Goal: Task Accomplishment & Management: Complete application form

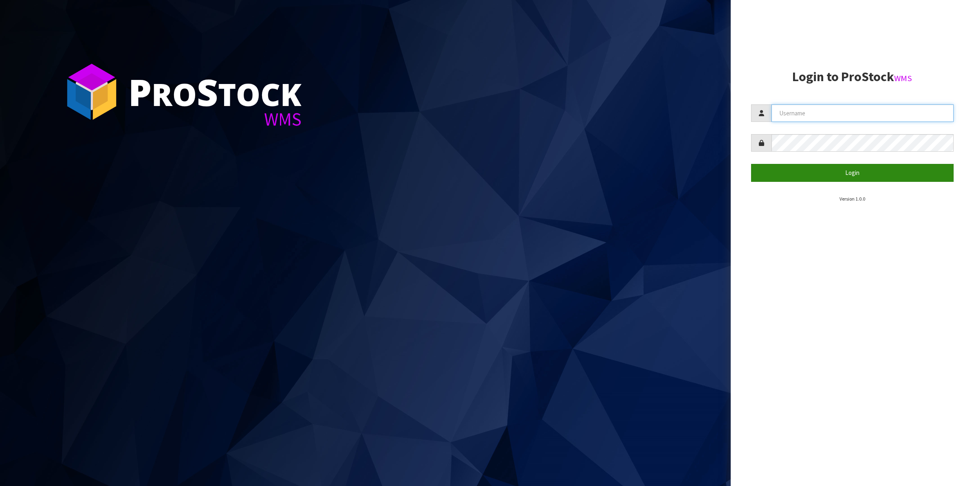
type input "Shingai"
drag, startPoint x: 870, startPoint y: 172, endPoint x: 675, endPoint y: 230, distance: 203.4
click at [868, 173] on button "Login" at bounding box center [852, 173] width 203 height 18
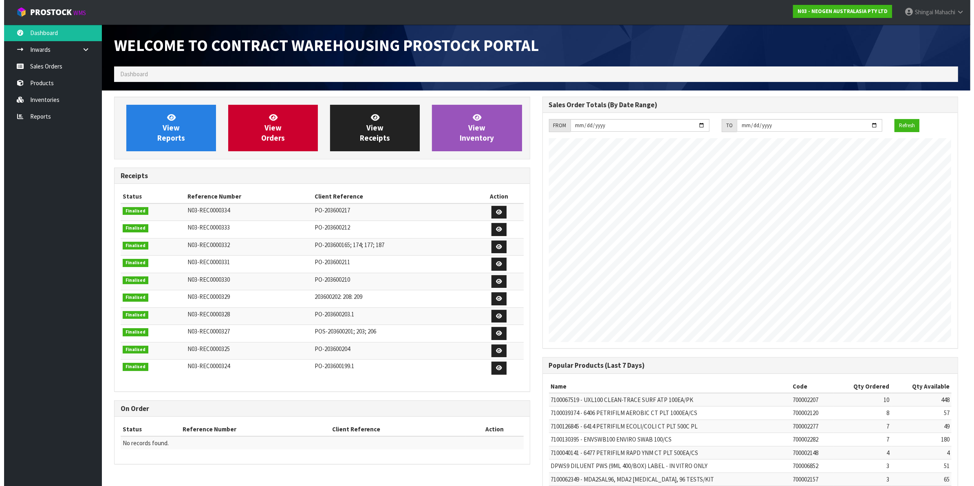
scroll to position [454, 428]
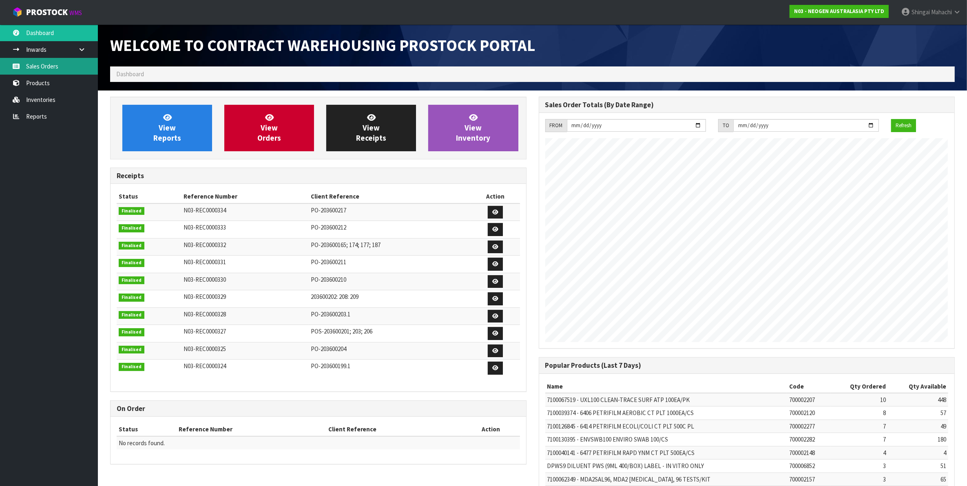
click at [50, 66] on link "Sales Orders" at bounding box center [49, 66] width 98 height 17
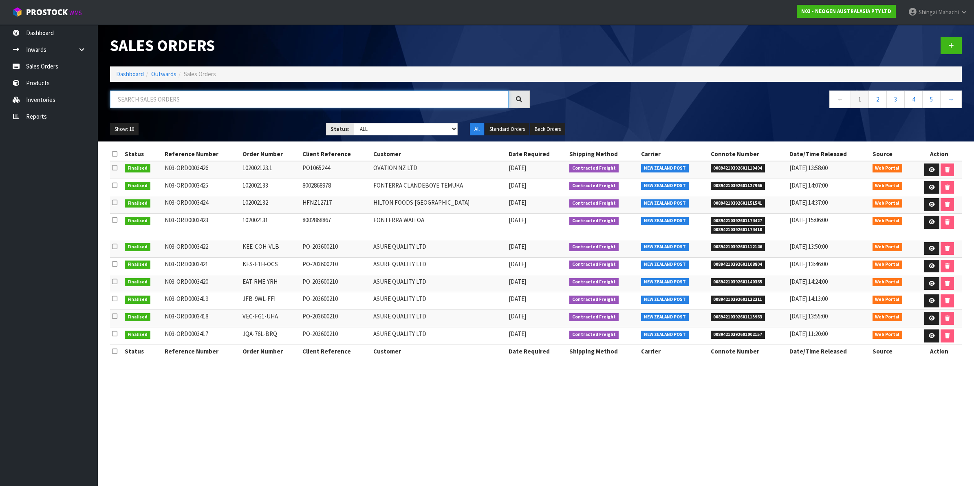
click at [174, 103] on input "text" at bounding box center [309, 100] width 399 height 18
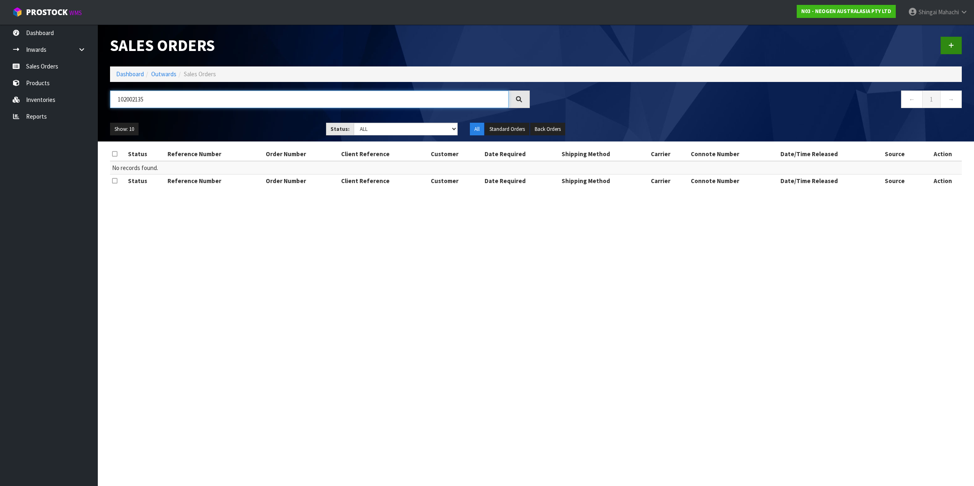
type input "102002135"
click at [952, 43] on icon at bounding box center [952, 45] width 6 height 6
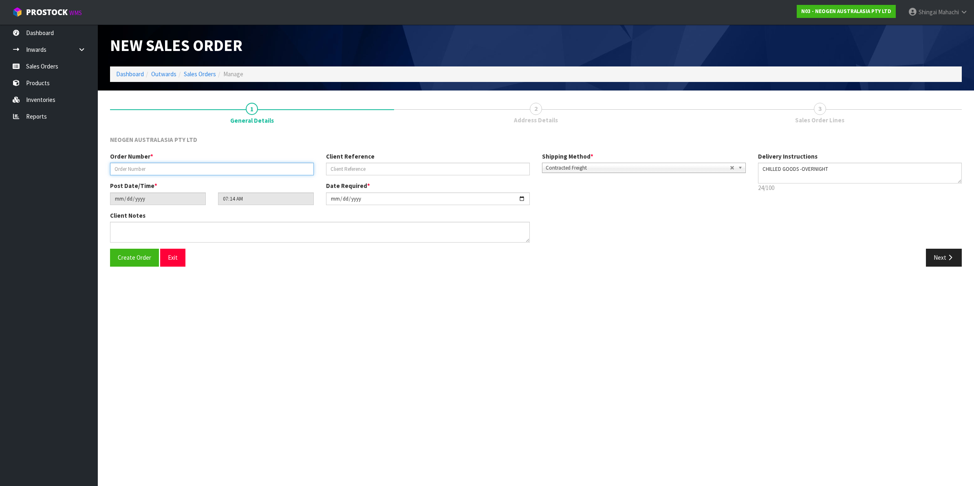
click at [181, 168] on input "text" at bounding box center [212, 169] width 204 height 13
type input "102002135"
click at [342, 168] on input "text" at bounding box center [428, 169] width 204 height 13
paste input "1200021229"
type input "1200021229"
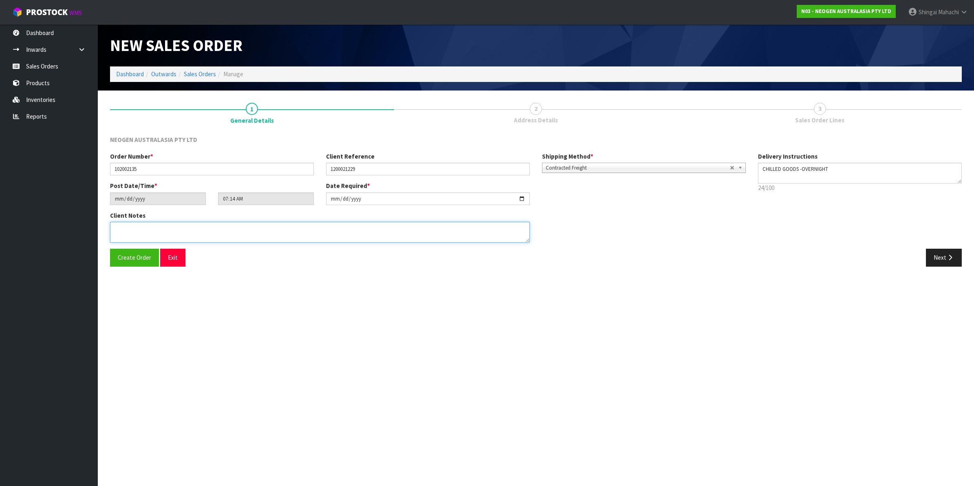
click at [151, 227] on textarea at bounding box center [320, 232] width 420 height 21
type textarea "ATTN: CONSUMABLES STORE"
click at [940, 257] on button "Next" at bounding box center [944, 258] width 36 height 18
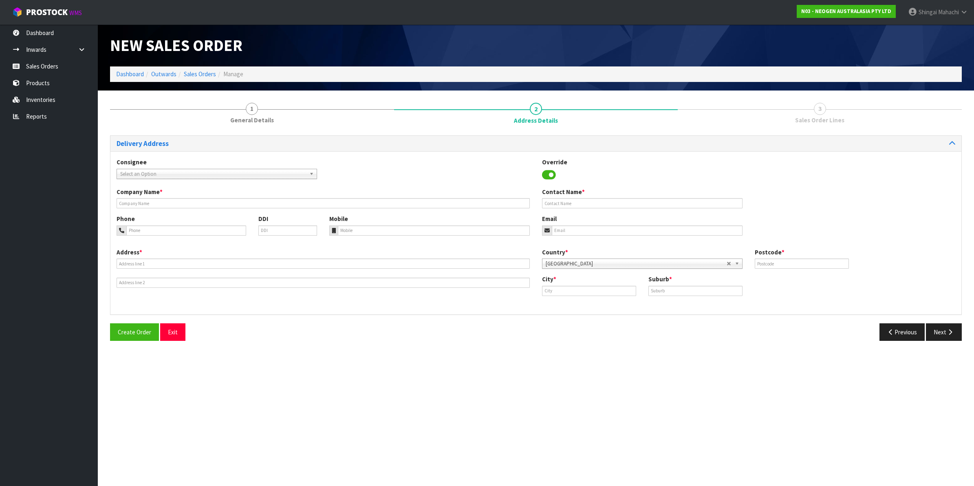
click at [310, 172] on b at bounding box center [312, 173] width 7 height 9
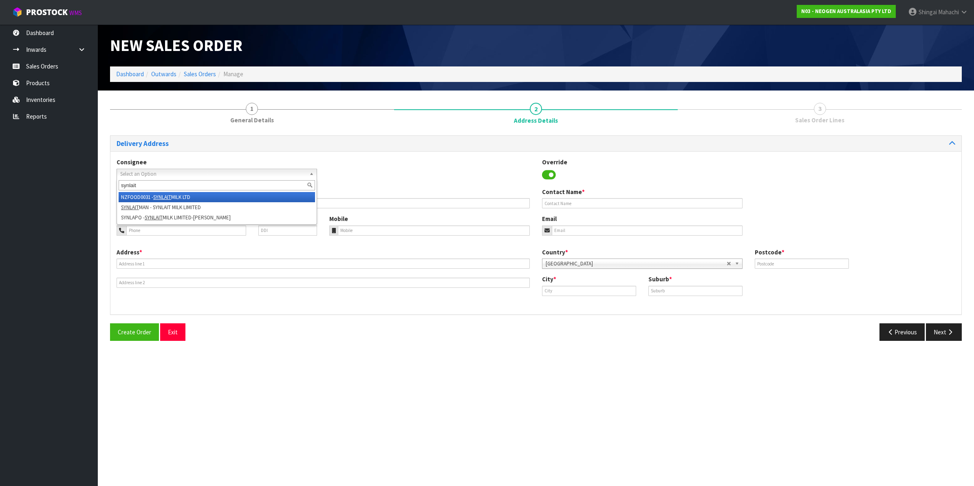
type input "synlait"
click at [176, 197] on li "NZFOOD0031 - SYNLAIT MILK LTD" at bounding box center [217, 197] width 197 height 10
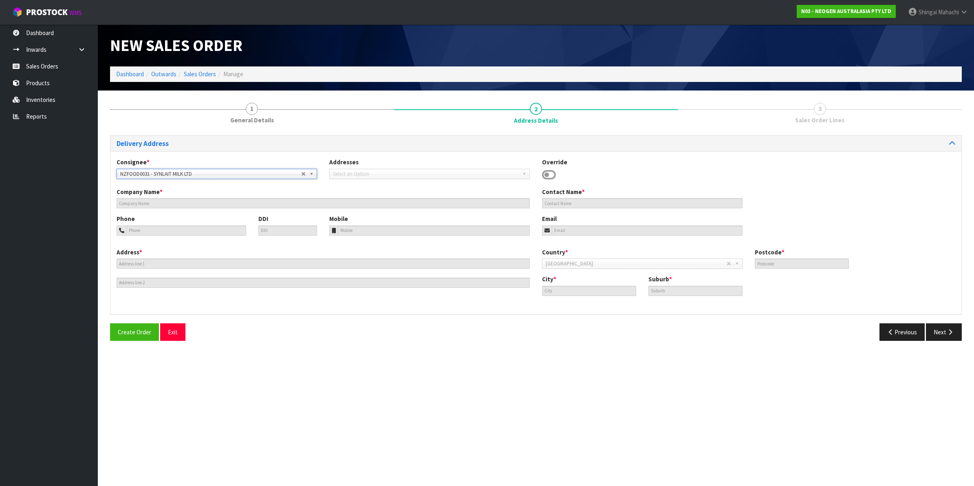
type input "SYNLAIT MILK LTD"
type input "[STREET_ADDRESS]"
type input "7783"
type input "[GEOGRAPHIC_DATA]"
type input "RAKAIA"
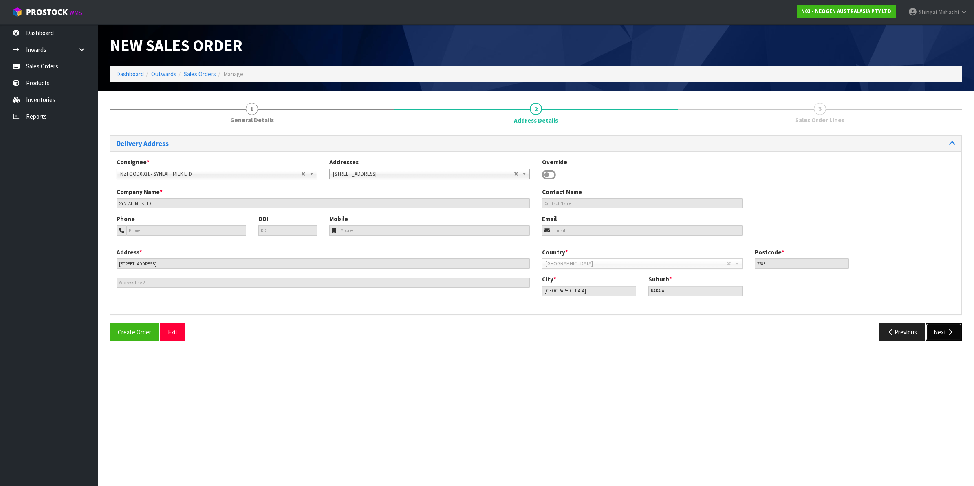
click at [942, 331] on button "Next" at bounding box center [944, 332] width 36 height 18
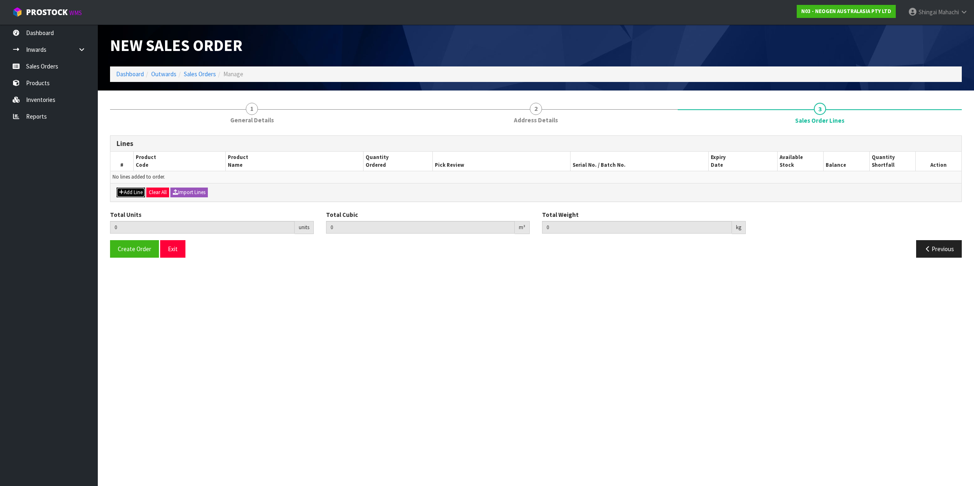
click at [121, 190] on icon "button" at bounding box center [121, 192] width 5 height 5
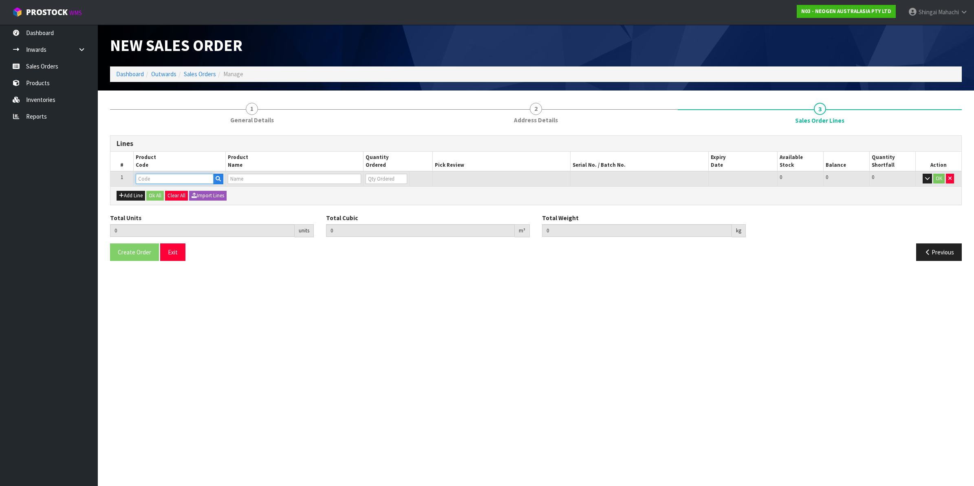
click at [160, 177] on input "text" at bounding box center [175, 179] width 78 height 10
click at [173, 180] on input "text" at bounding box center [175, 179] width 78 height 10
paste input "700002143"
type input "700002143"
type input "0.000000"
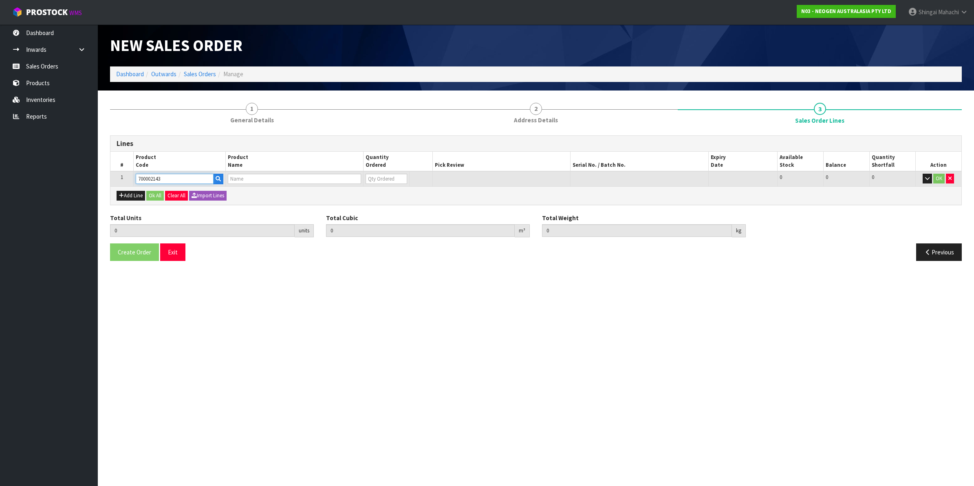
type input "0.000"
type input "7100039573 - 6493 PETRIFILM [MEDICAL_DATA] EXPRS DSKS 100EA/CS"
type input "0"
type input "700002143"
click at [360, 180] on tr "1 700002143 7100039573 - 6493 PETRIFILM [MEDICAL_DATA] EXPRS DSKS 100EA/CS 0 BO…" at bounding box center [535, 178] width 851 height 15
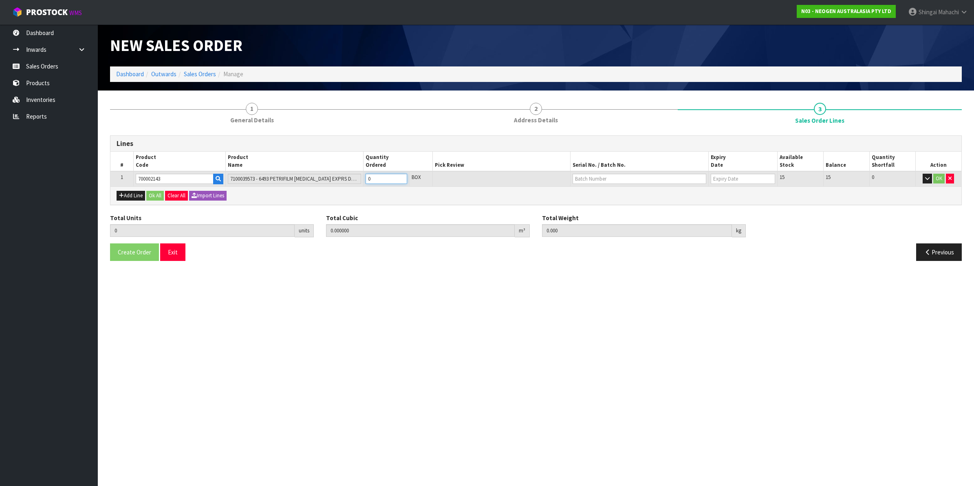
type input "1"
type input "0.001452"
type input "0.03"
type input "1"
click at [619, 181] on input "text" at bounding box center [640, 179] width 134 height 10
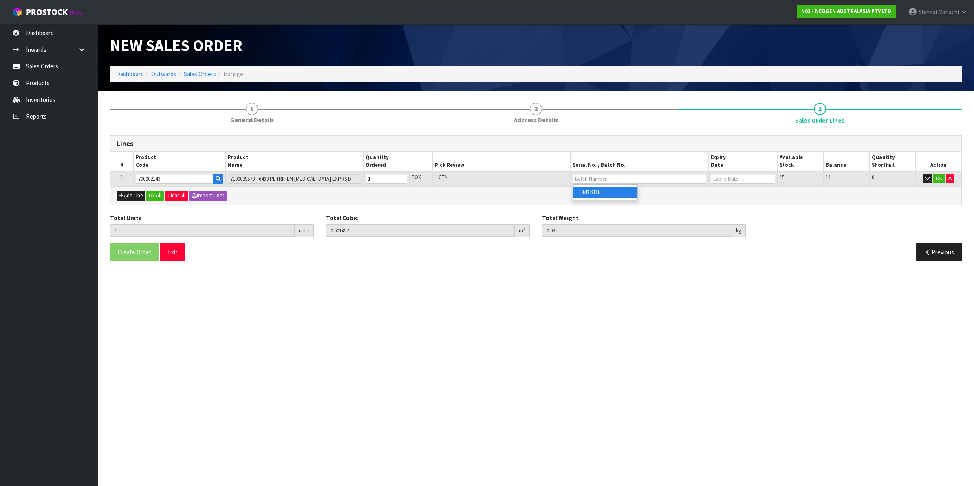
click at [605, 192] on link "343KDF" at bounding box center [605, 192] width 64 height 11
type input "343KDF"
type input "[DATE]"
click at [939, 179] on button "OK" at bounding box center [939, 179] width 11 height 10
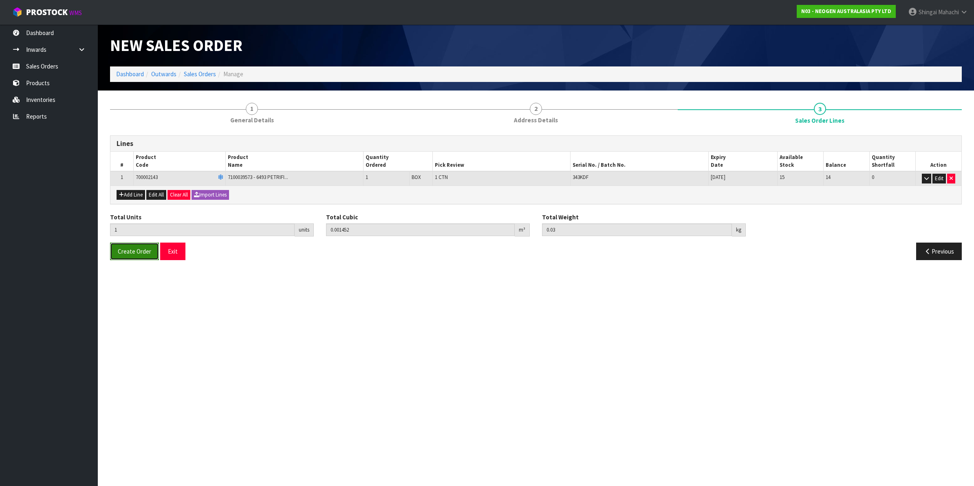
click at [141, 249] on span "Create Order" at bounding box center [134, 251] width 33 height 8
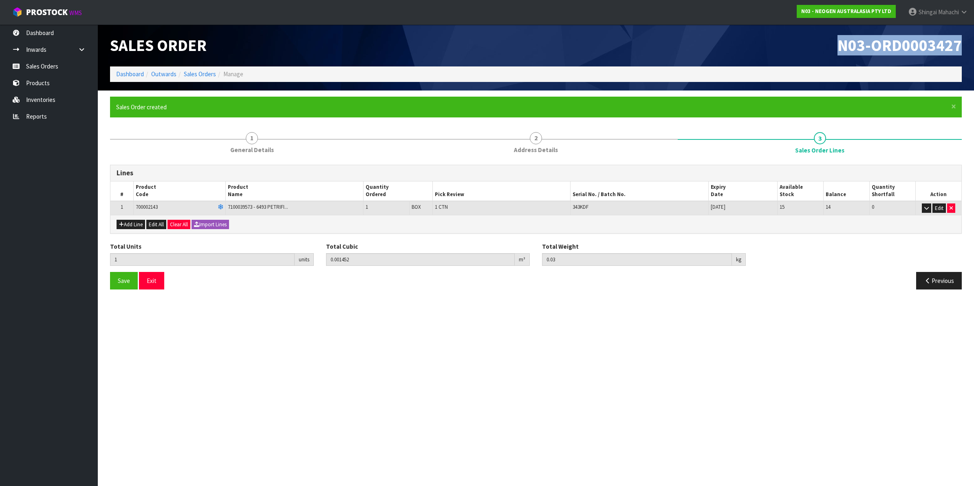
drag, startPoint x: 840, startPoint y: 46, endPoint x: 965, endPoint y: 43, distance: 124.8
click at [965, 43] on div "N03-ORD0003427" at bounding box center [752, 45] width 432 height 42
copy span "N03-ORD0003427"
click at [198, 72] on link "Sales Orders" at bounding box center [200, 74] width 32 height 8
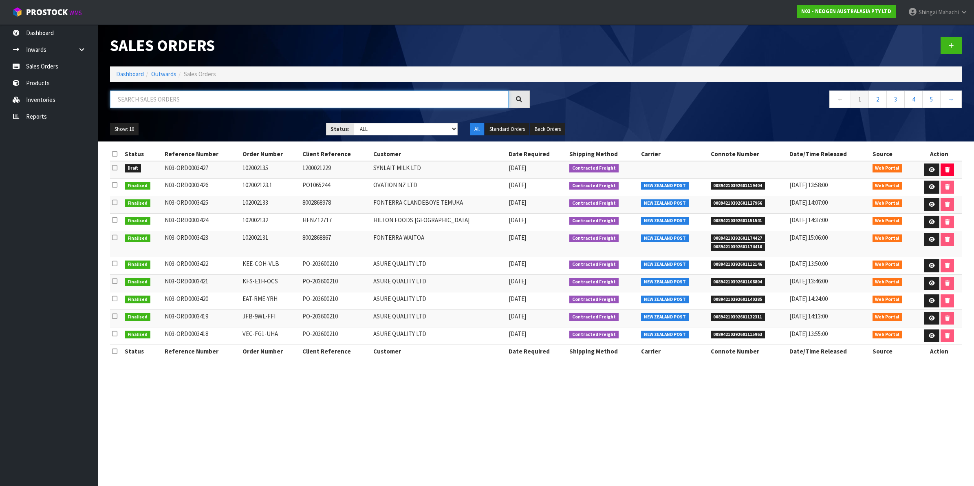
click at [170, 99] on input "text" at bounding box center [309, 100] width 399 height 18
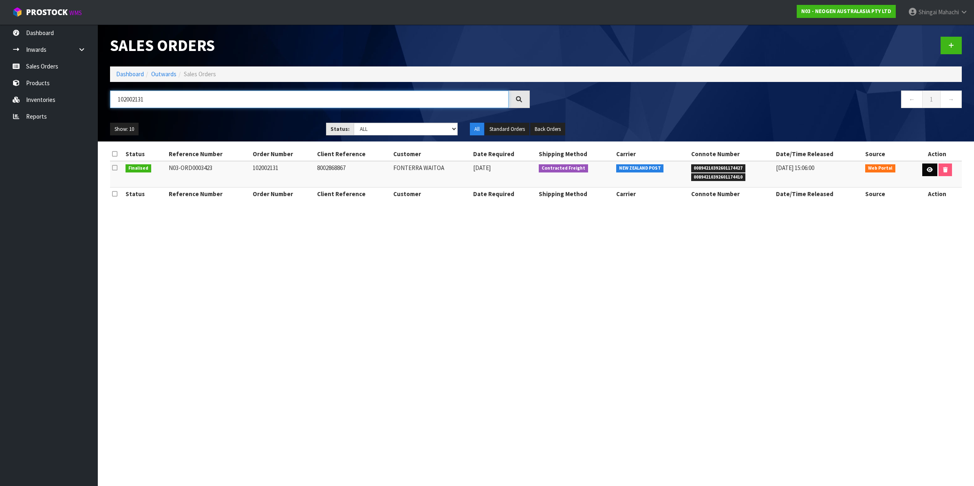
type input "102002131"
click at [927, 168] on icon at bounding box center [930, 169] width 6 height 5
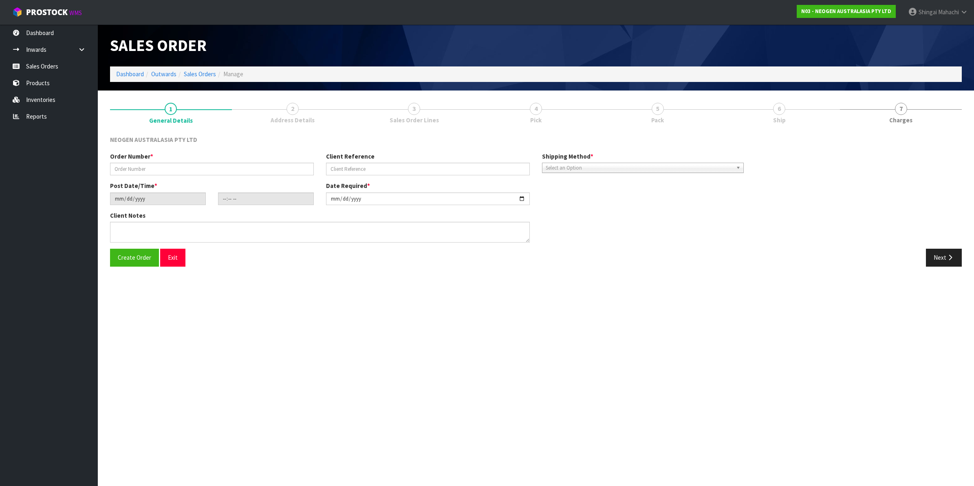
type input "102002131"
type input "8002868867"
type input "[DATE]"
type input "09:19:00.000"
type input "[DATE]"
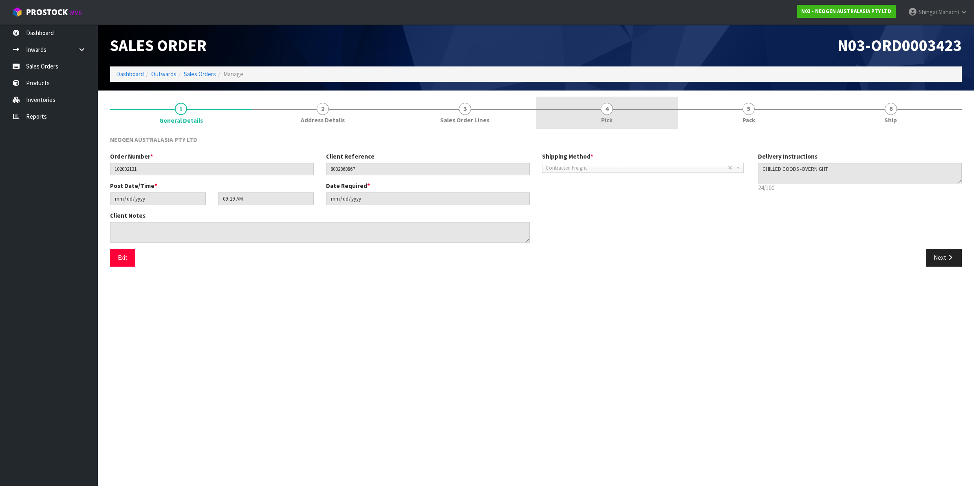
click at [607, 109] on span "4" at bounding box center [607, 109] width 12 height 12
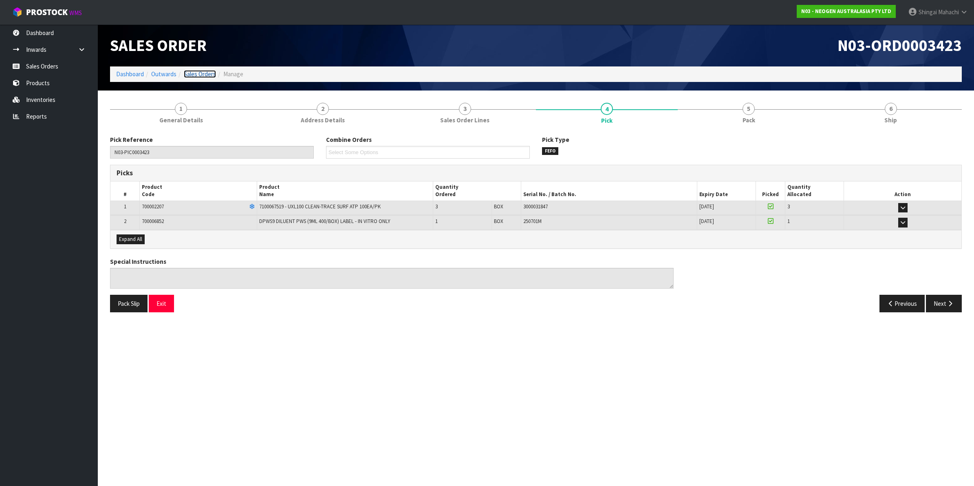
click at [207, 75] on link "Sales Orders" at bounding box center [200, 74] width 32 height 8
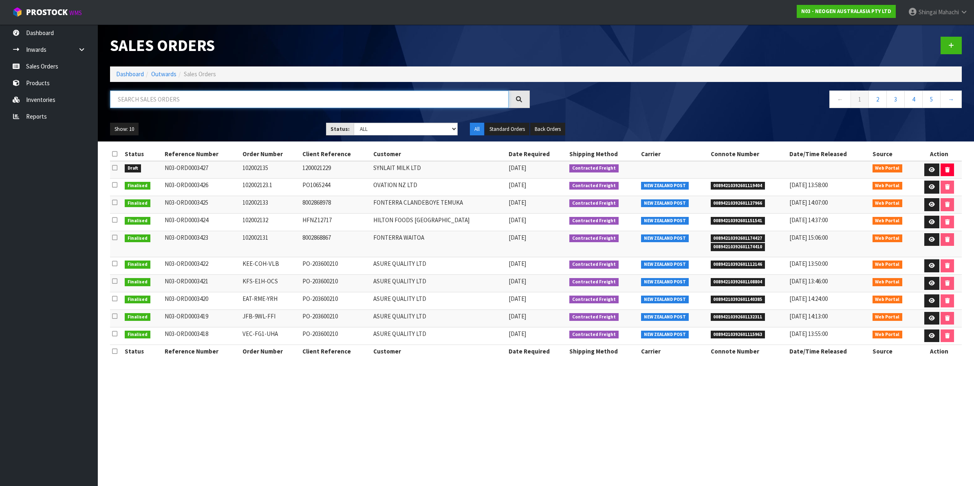
click at [188, 100] on input "text" at bounding box center [309, 100] width 399 height 18
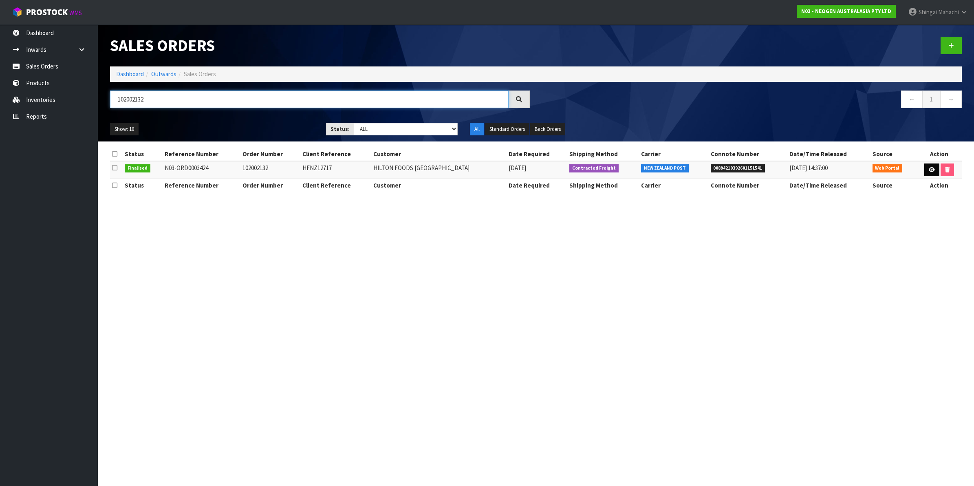
type input "102002132"
click at [929, 170] on icon at bounding box center [932, 169] width 6 height 5
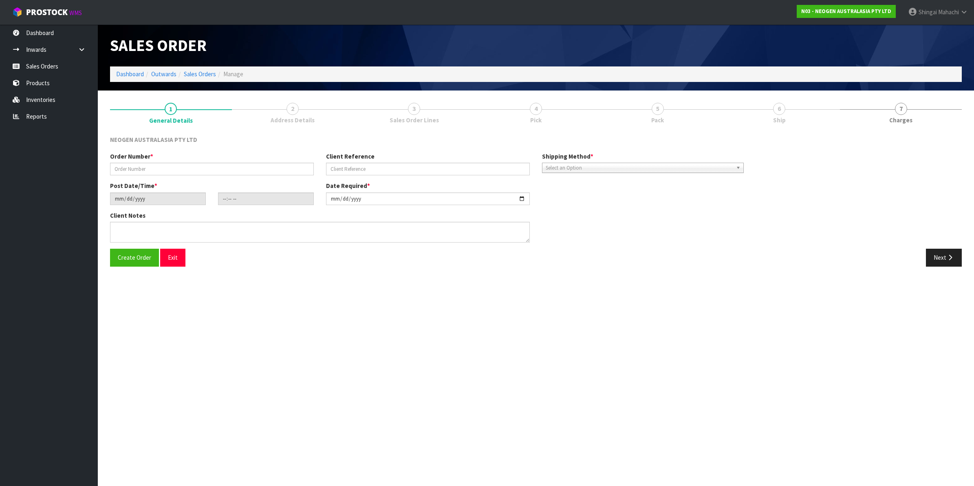
type input "102002132"
type input "HFNZ12717"
type input "[DATE]"
type input "09:23:00.000"
type input "[DATE]"
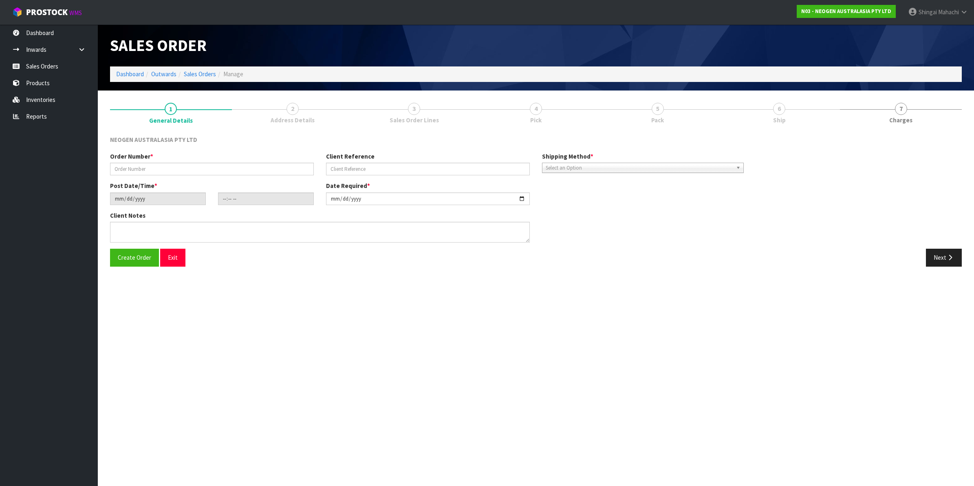
type textarea "ATTN: [PERSON_NAME]"
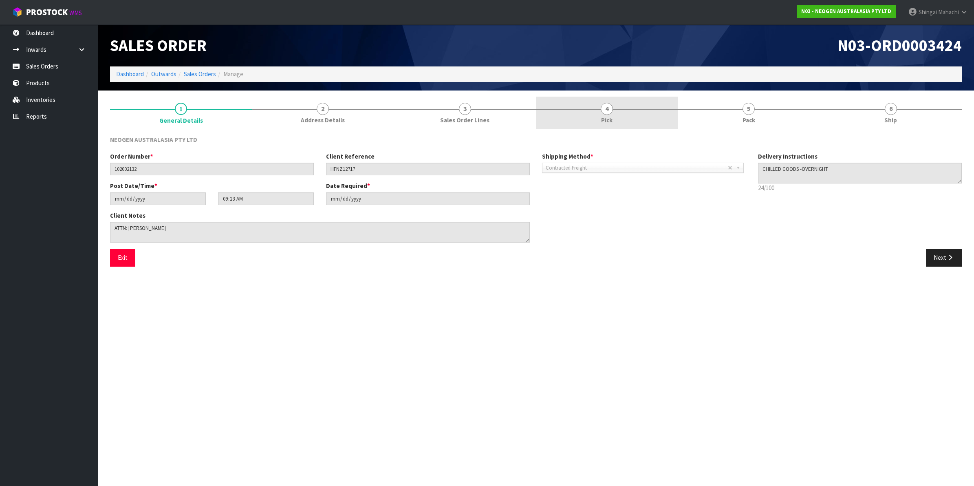
click at [608, 107] on span "4" at bounding box center [607, 109] width 12 height 12
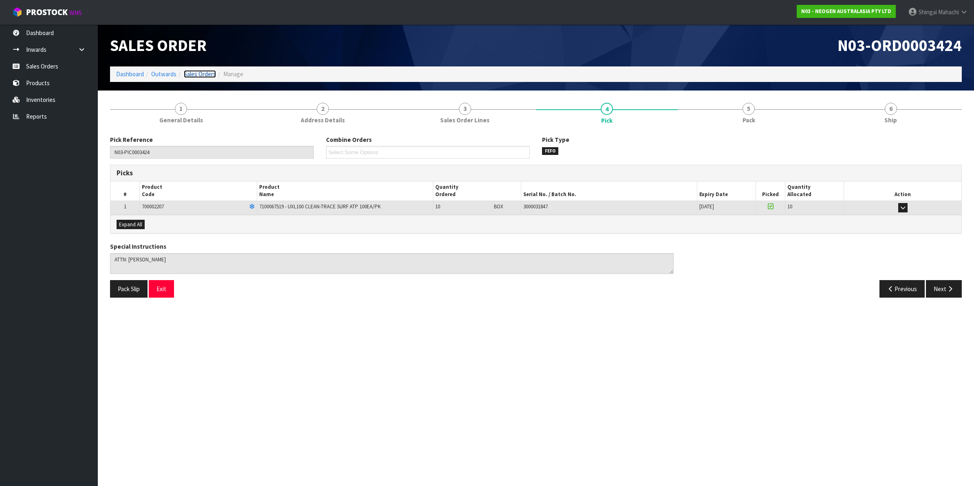
click at [199, 73] on link "Sales Orders" at bounding box center [200, 74] width 32 height 8
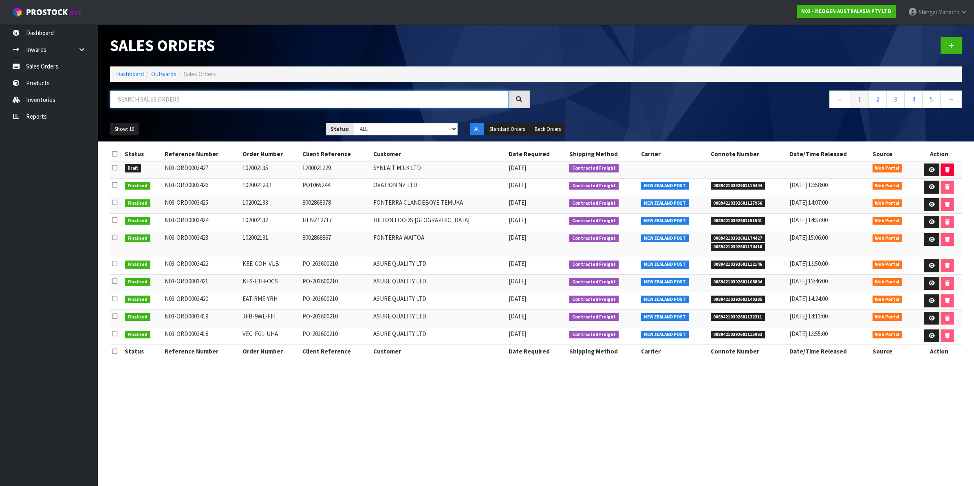
click at [131, 101] on input "text" at bounding box center [309, 100] width 399 height 18
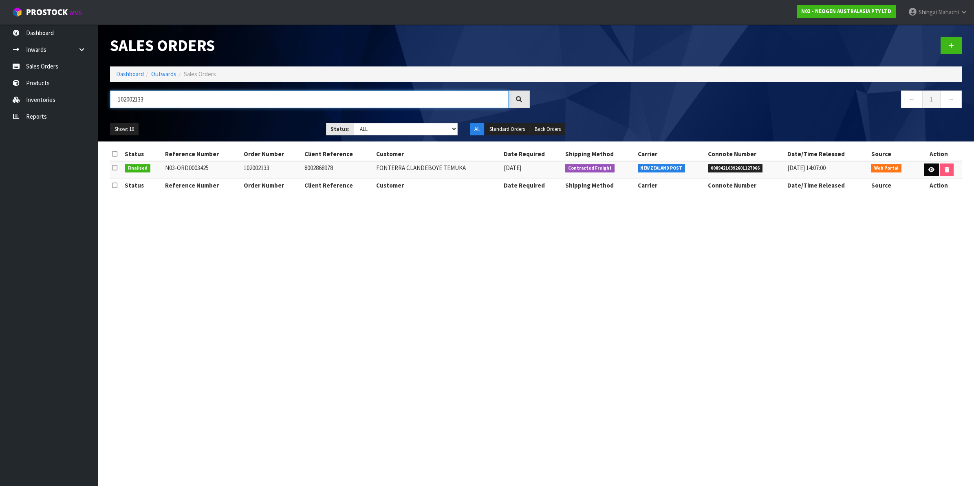
type input "102002133"
click at [933, 168] on icon at bounding box center [932, 169] width 6 height 5
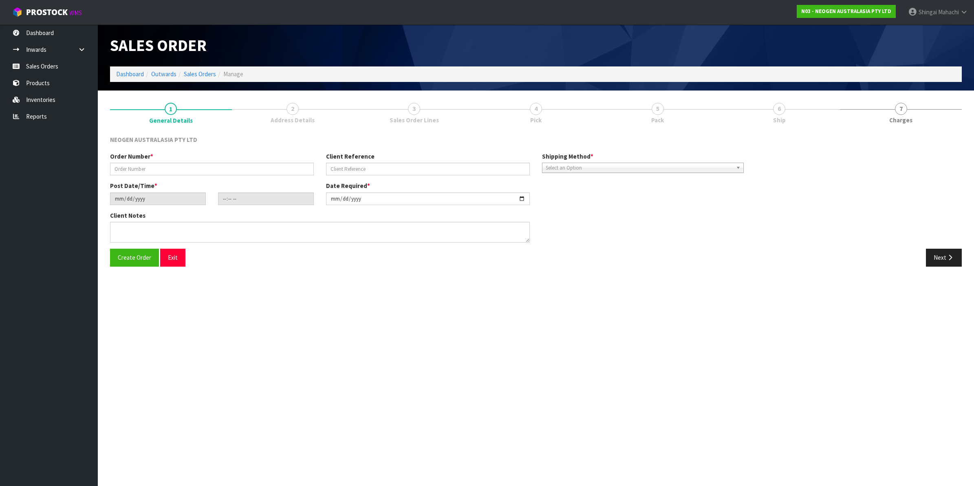
type input "102002133"
type input "8002868978"
type input "[DATE]"
type input "10:06:00.000"
type input "[DATE]"
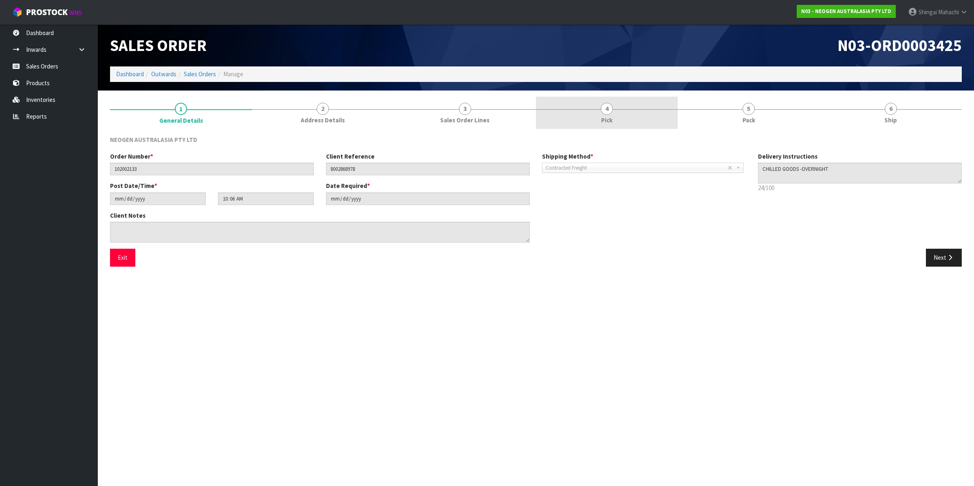
click at [607, 109] on span "4" at bounding box center [607, 109] width 12 height 12
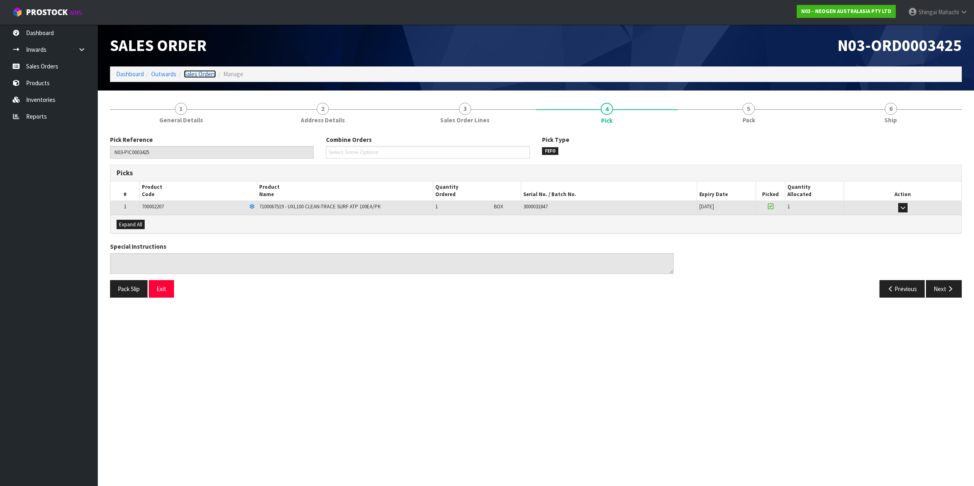
click at [203, 72] on link "Sales Orders" at bounding box center [200, 74] width 32 height 8
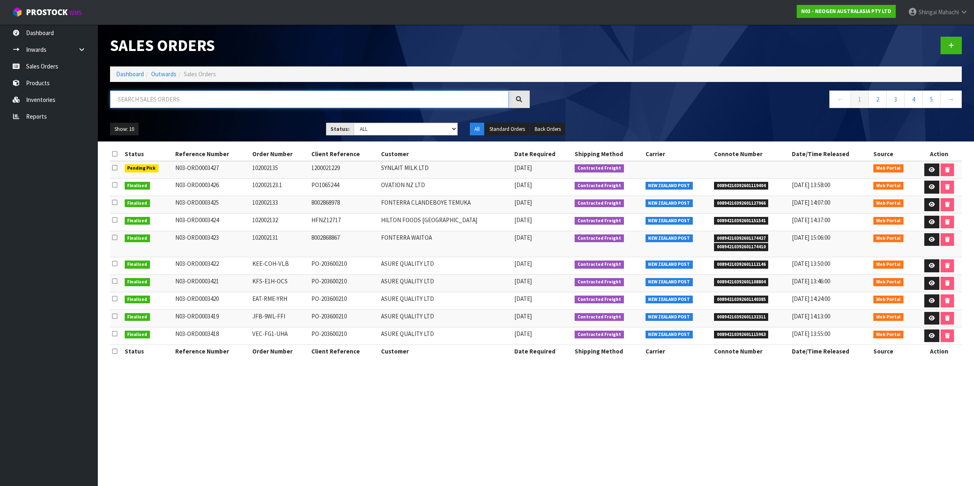
click at [143, 99] on input "text" at bounding box center [309, 100] width 399 height 18
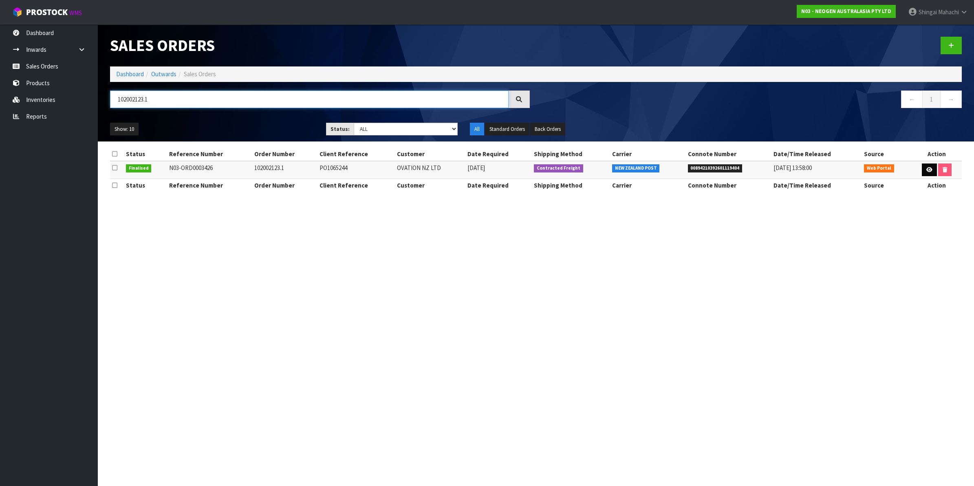
type input "102002123.1"
click at [928, 170] on icon at bounding box center [930, 169] width 6 height 5
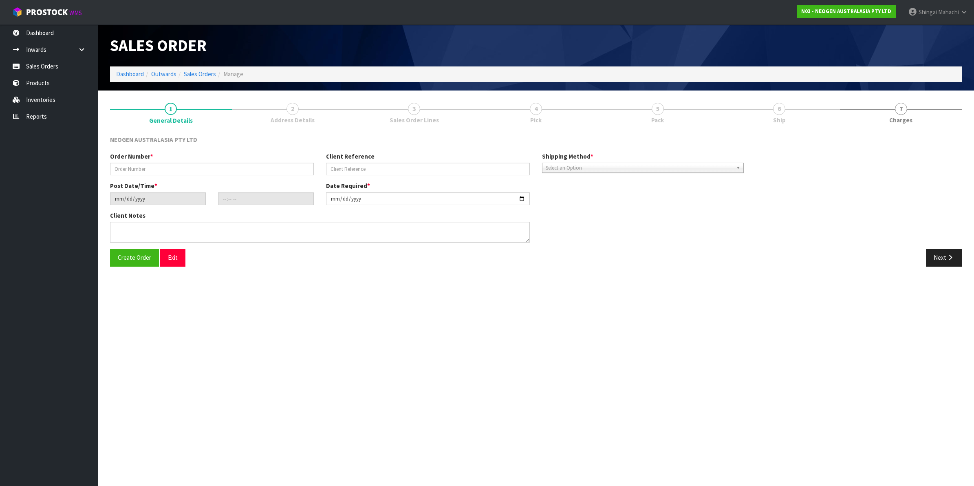
type input "102002123.1"
type input "PO1065244"
type input "[DATE]"
type input "10:57:00.000"
type input "[DATE]"
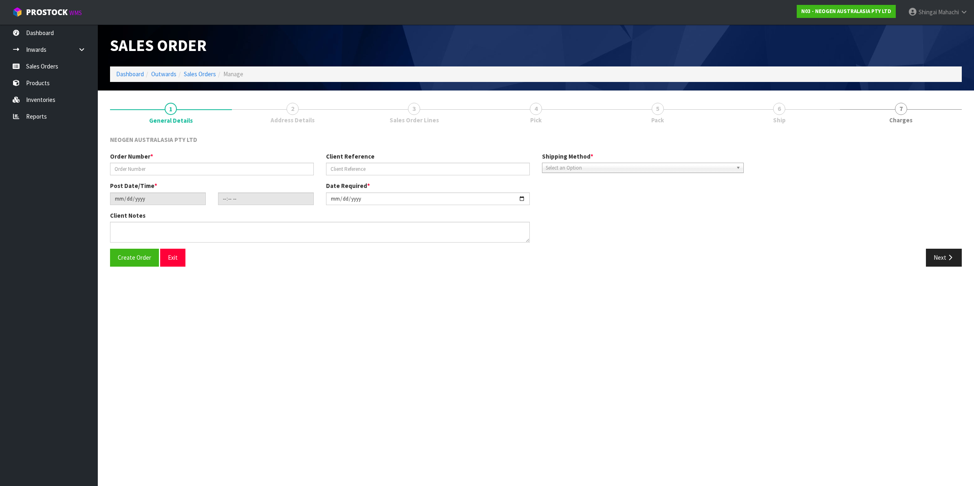
type textarea "ATTN: [PERSON_NAME]"
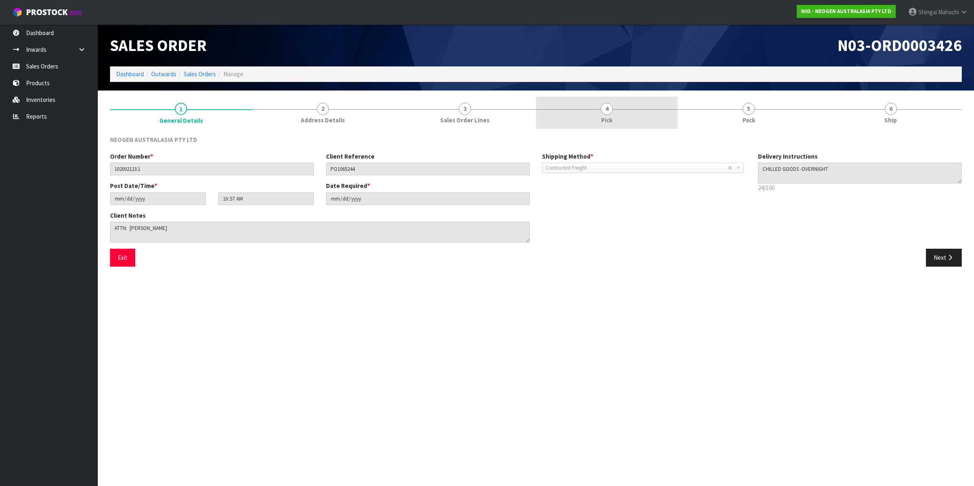
click at [607, 113] on span "4" at bounding box center [607, 109] width 12 height 12
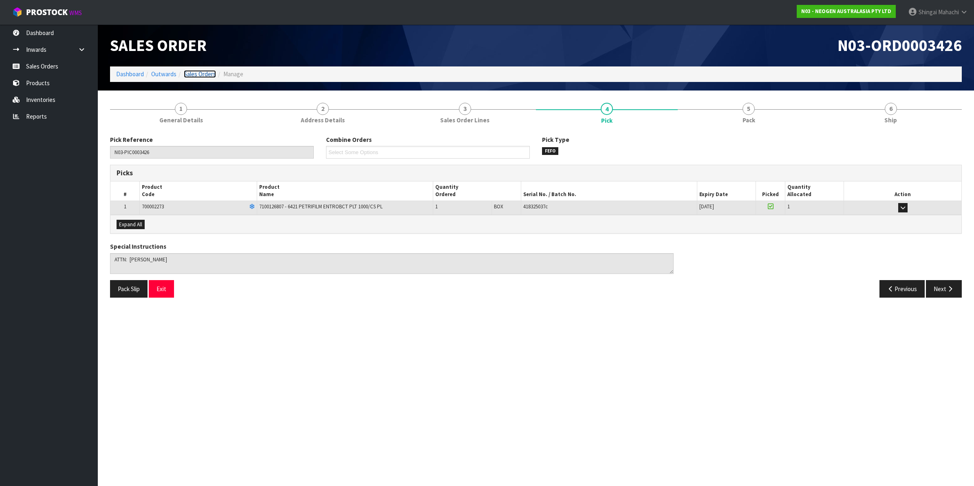
click at [194, 74] on link "Sales Orders" at bounding box center [200, 74] width 32 height 8
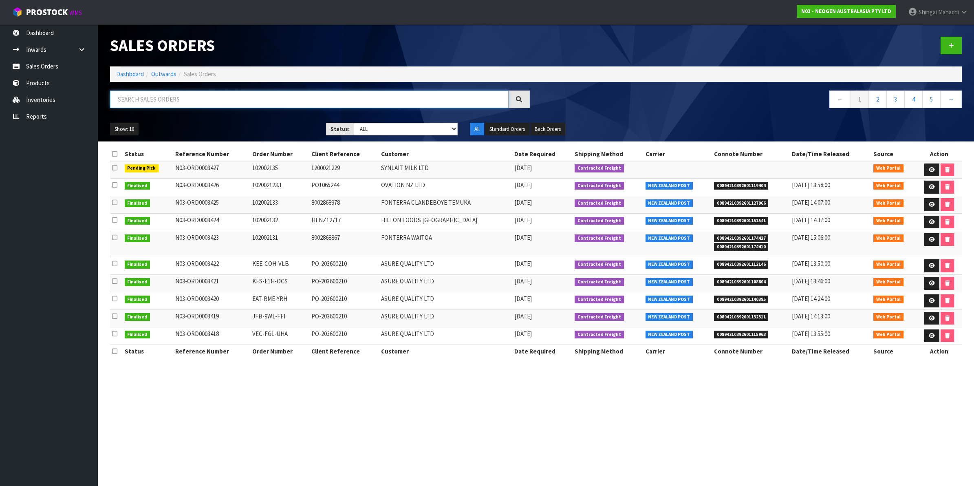
click at [214, 97] on input "text" at bounding box center [309, 100] width 399 height 18
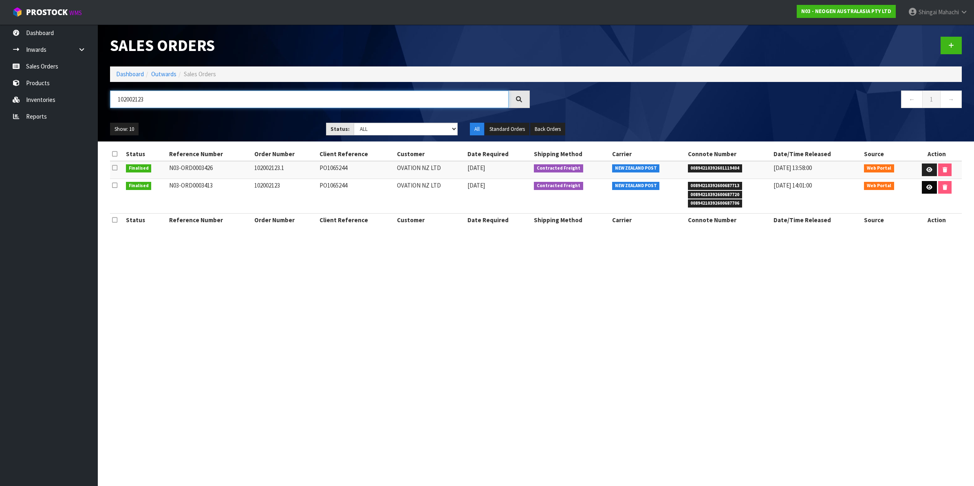
type input "102002123"
click at [928, 186] on icon at bounding box center [930, 187] width 6 height 5
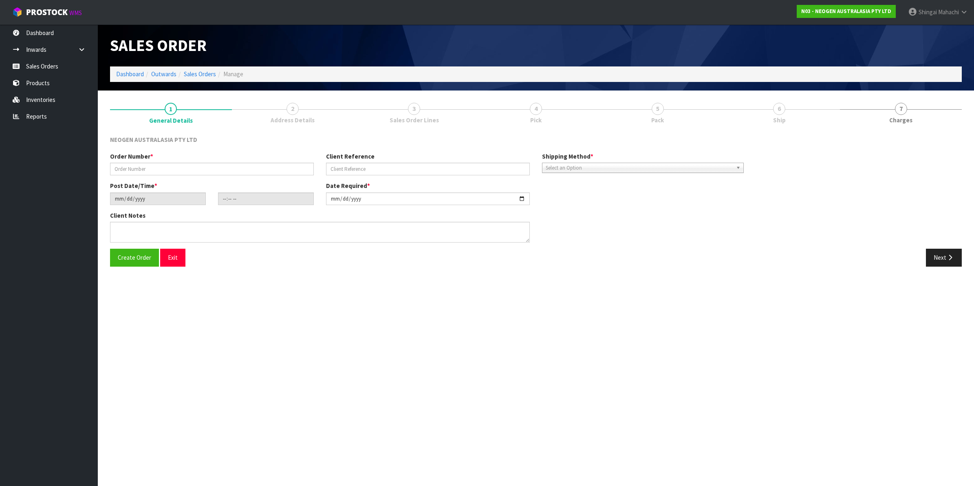
type input "102002123"
type input "PO1065244"
type input "[DATE]"
type input "09:50:00.000"
type input "[DATE]"
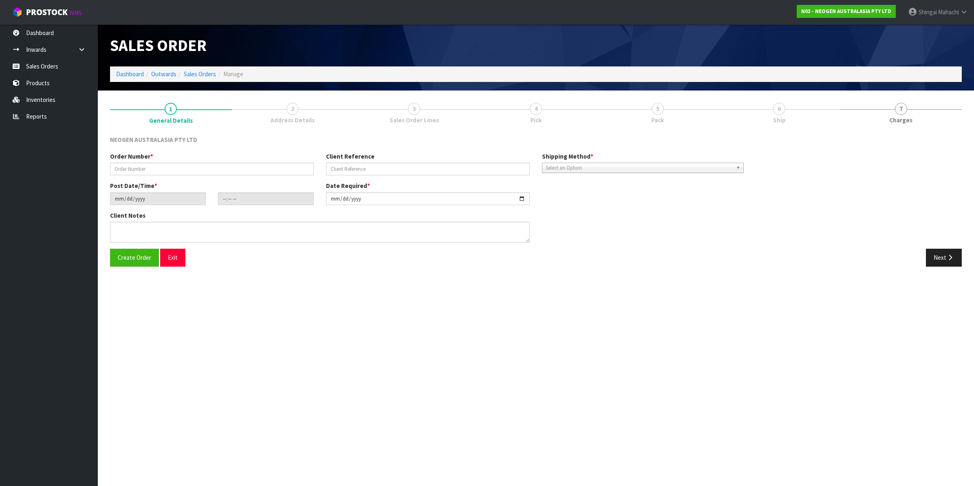
type textarea "[PERSON_NAME]"
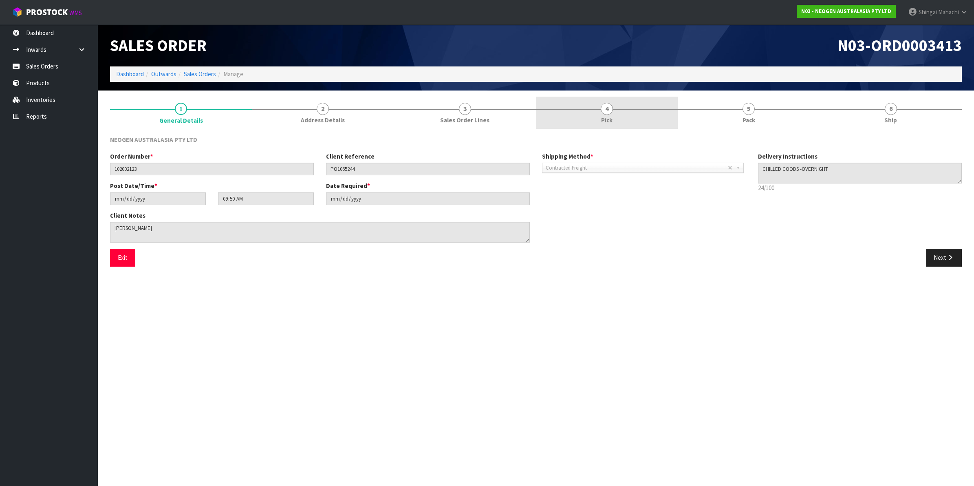
click at [608, 107] on span "4" at bounding box center [607, 109] width 12 height 12
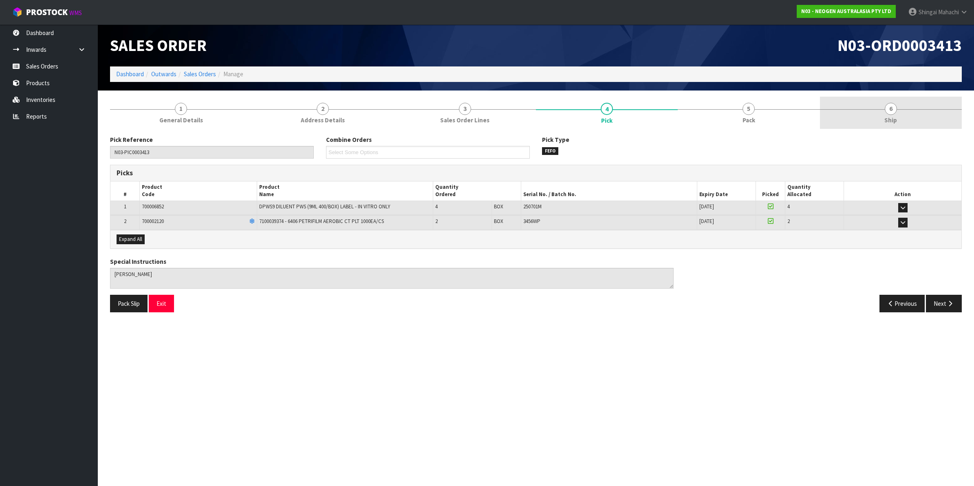
click at [891, 107] on span "6" at bounding box center [891, 109] width 12 height 12
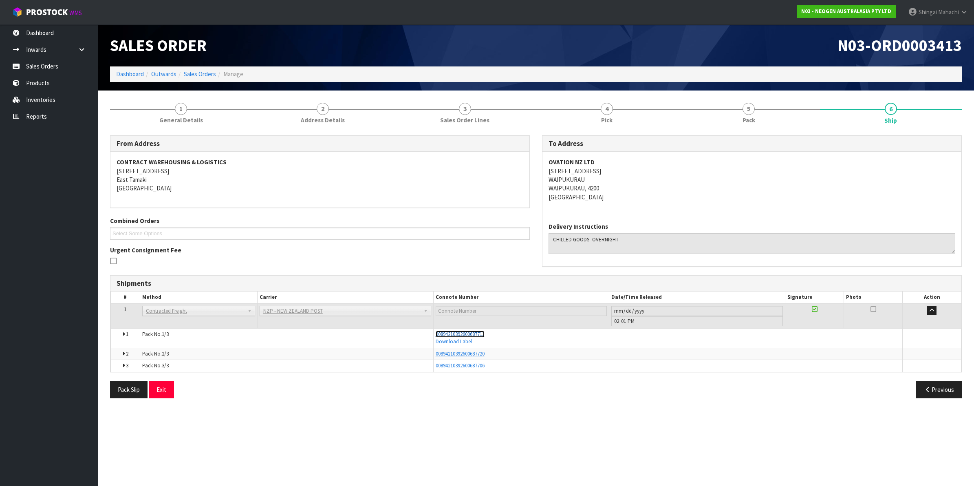
click at [478, 333] on span "00894210392600687713" at bounding box center [460, 334] width 49 height 7
click at [603, 107] on span "4" at bounding box center [607, 109] width 12 height 12
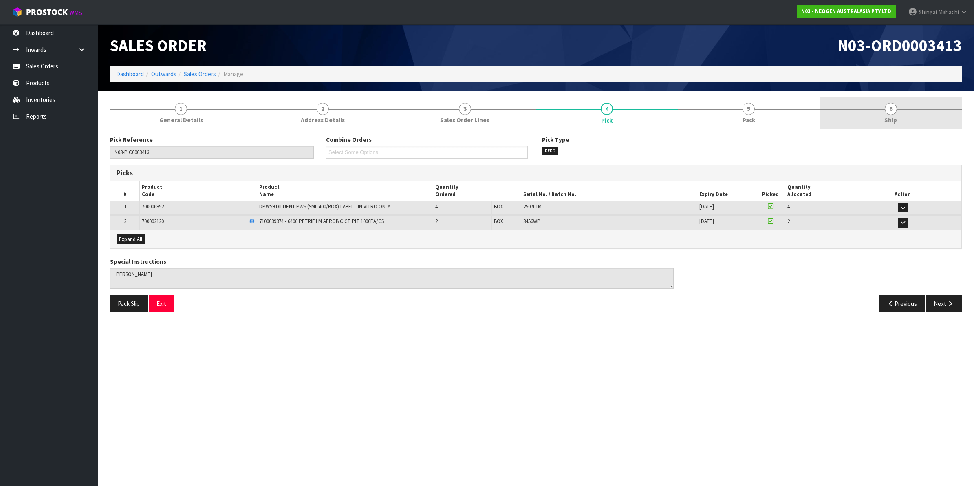
click at [892, 109] on span "6" at bounding box center [891, 109] width 12 height 12
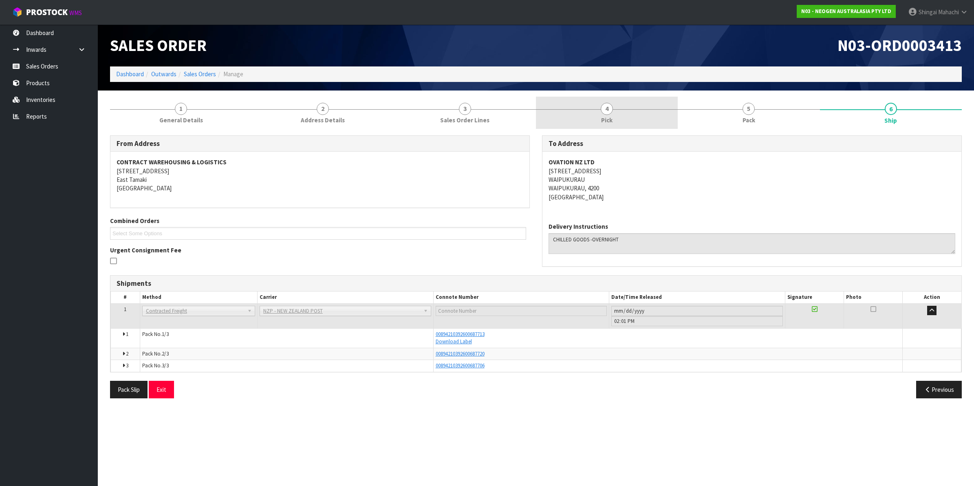
click at [603, 106] on span "4" at bounding box center [607, 109] width 12 height 12
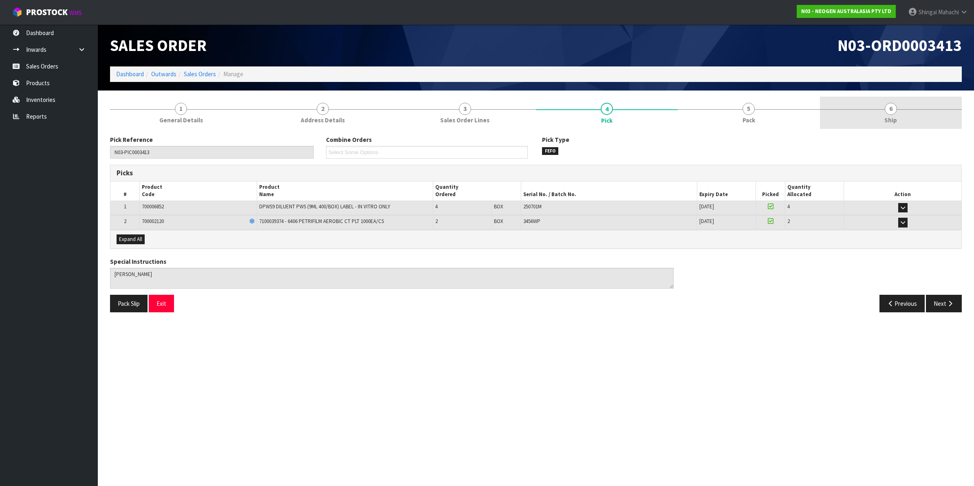
click at [892, 107] on span "6" at bounding box center [891, 109] width 12 height 12
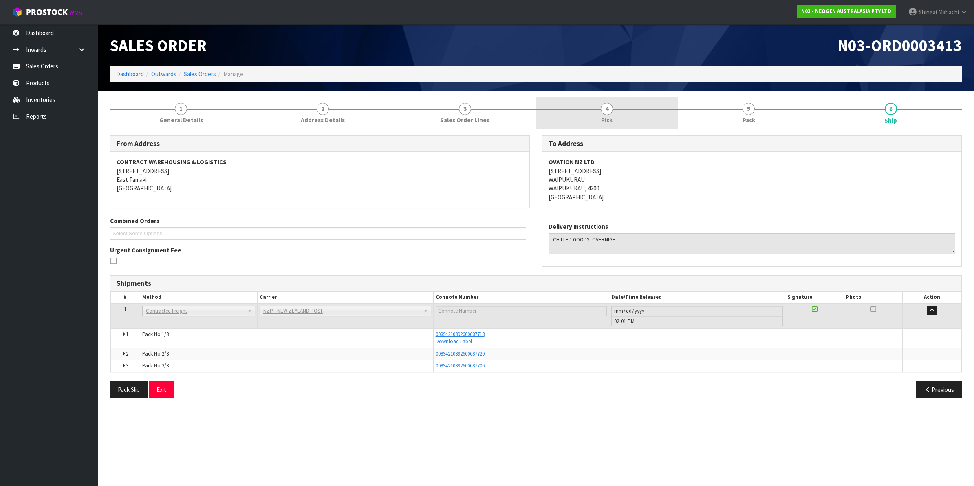
click at [608, 113] on span "4" at bounding box center [607, 109] width 12 height 12
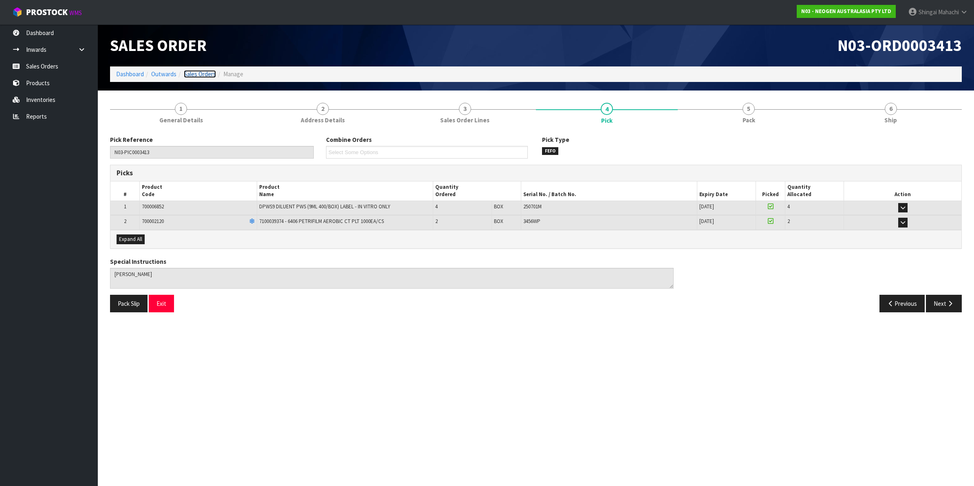
click at [199, 76] on link "Sales Orders" at bounding box center [200, 74] width 32 height 8
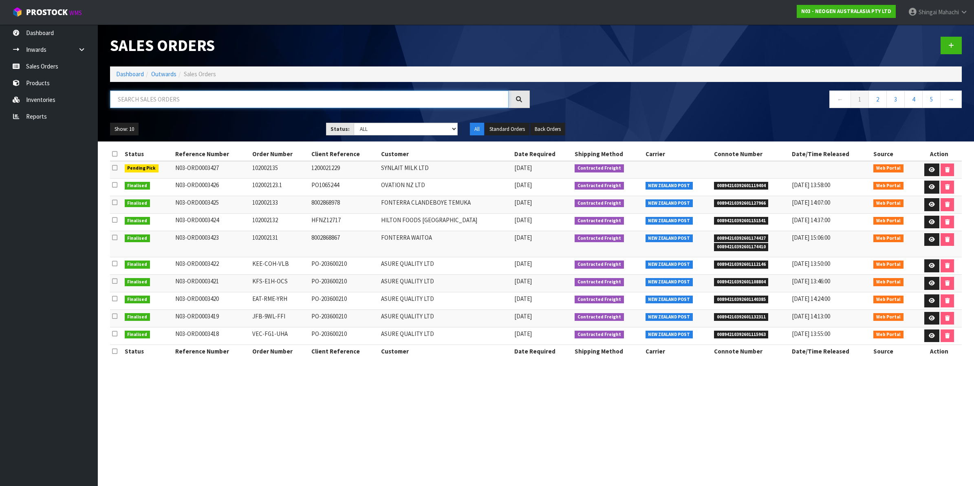
click at [172, 100] on input "text" at bounding box center [309, 100] width 399 height 18
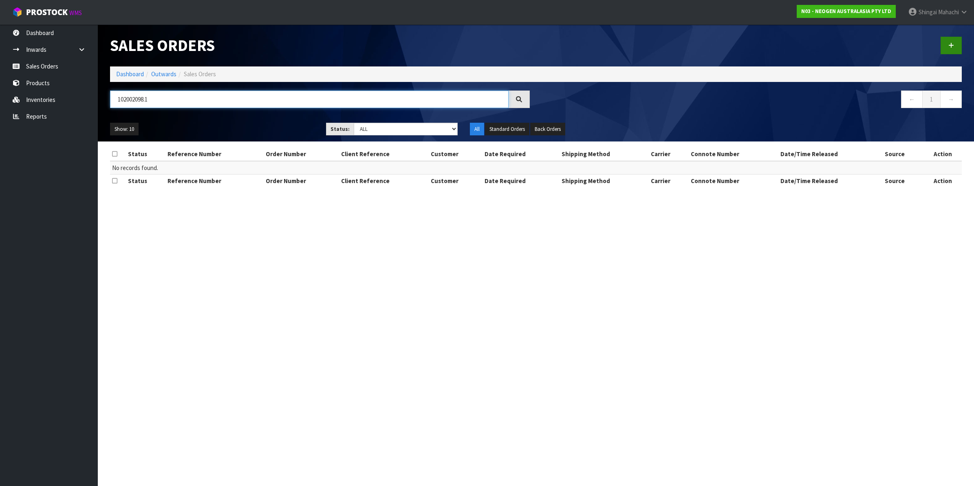
type input "102002098.1"
click at [954, 43] on icon at bounding box center [952, 45] width 6 height 6
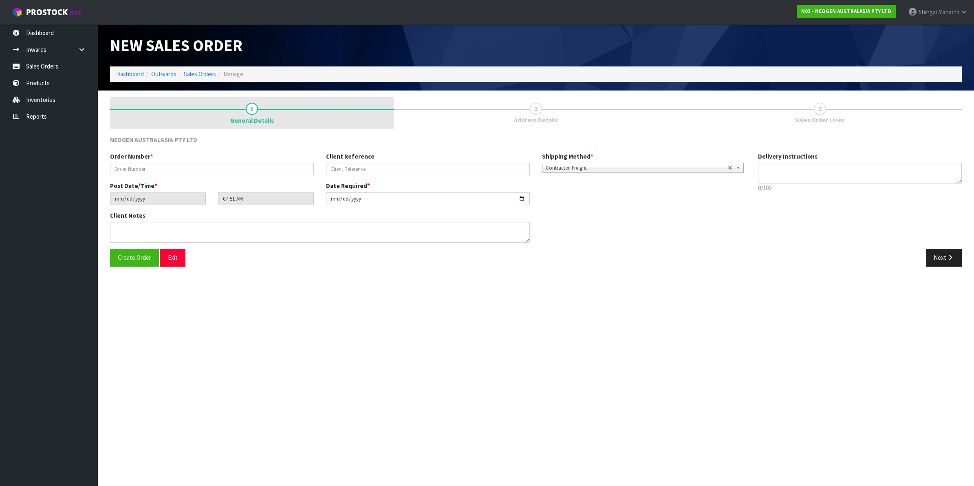
type textarea "CHILLED GOODS -OVERNIGHT"
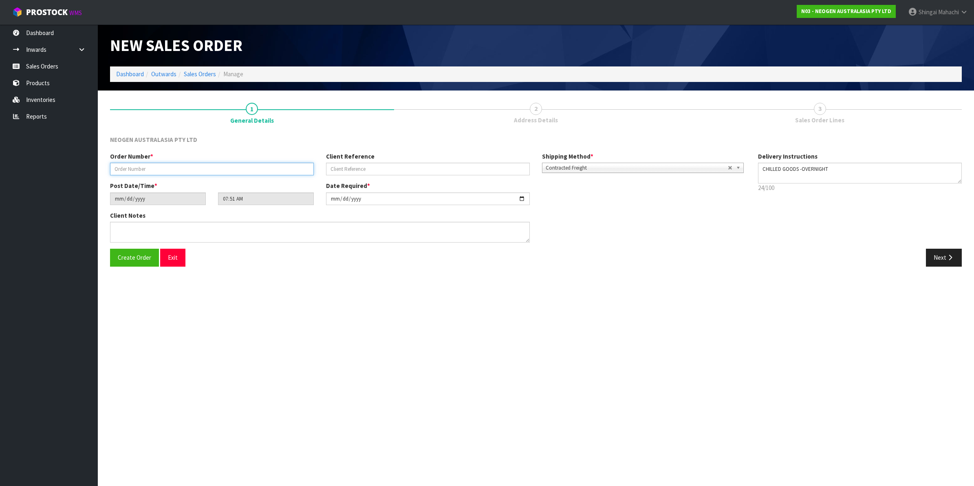
click at [133, 168] on input "text" at bounding box center [212, 169] width 204 height 13
type input "102002098.1"
click at [369, 165] on input "text" at bounding box center [428, 169] width 204 height 13
paste input "2050044555"
type input "2050044555"
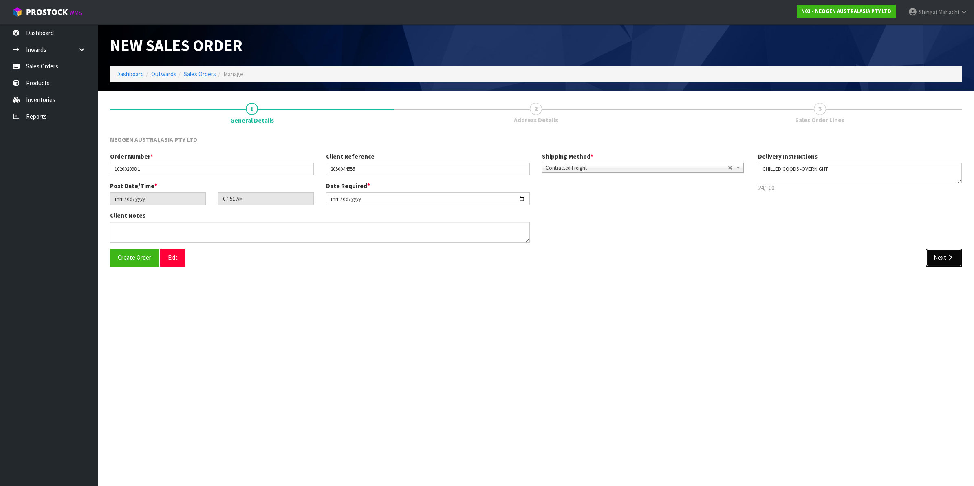
click at [940, 258] on button "Next" at bounding box center [944, 258] width 36 height 18
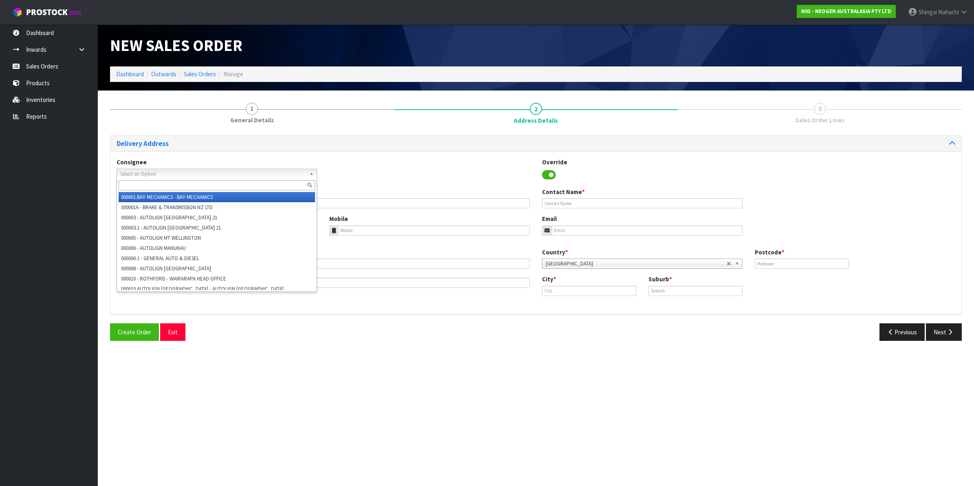
click at [135, 172] on span "Select an Option" at bounding box center [213, 174] width 186 height 10
type input "tegel"
click at [157, 196] on em "TEGEL" at bounding box center [149, 197] width 14 height 7
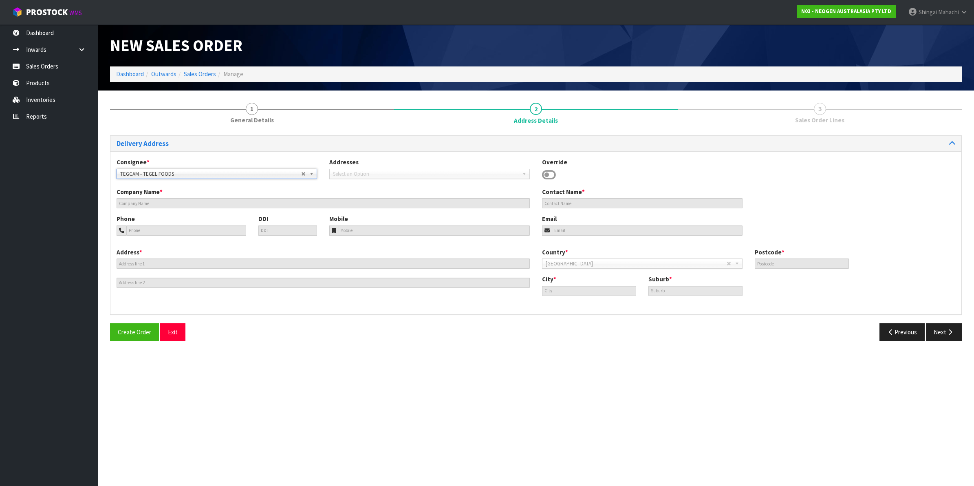
type input "TEGEL FOODS"
type input "[STREET_ADDRESS]"
type input "3434"
type input "[GEOGRAPHIC_DATA]"
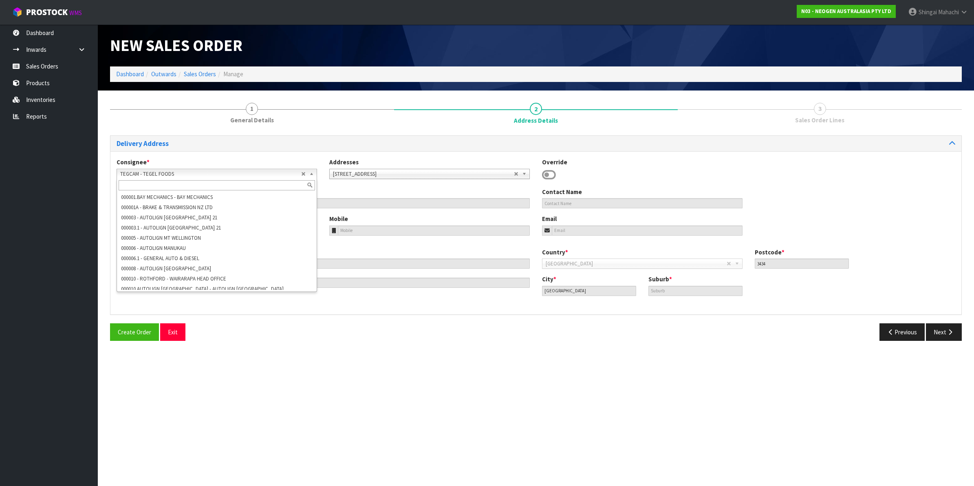
click at [311, 172] on b at bounding box center [312, 173] width 7 height 9
click at [175, 308] on li "TEGFOOHEN - TEGEL FOODS [PERSON_NAME]" at bounding box center [217, 313] width 197 height 10
type input "TEGEL FOODS [PERSON_NAME]"
type input "CUSHLA (LAB)-MAIN RECEPTION"
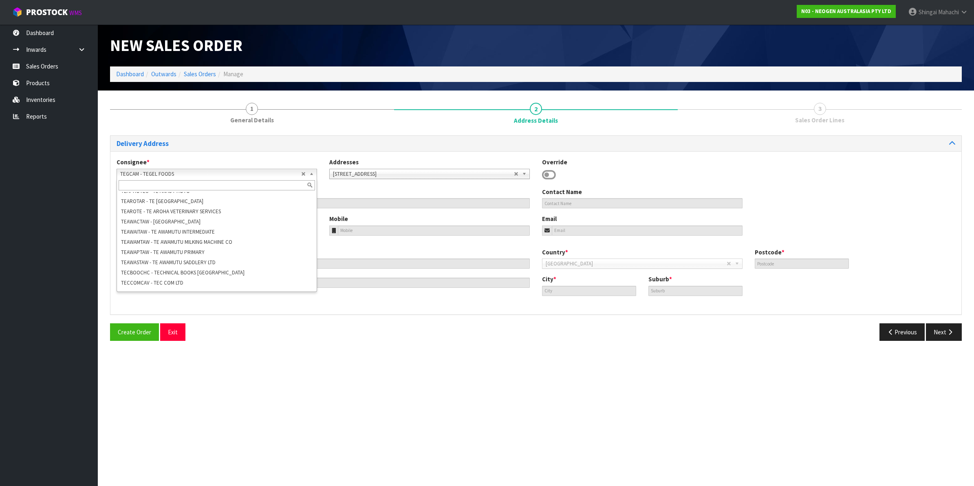
type input "[STREET_ADDRESS][PERSON_NAME]"
type input "0612"
type input "[GEOGRAPHIC_DATA]"
type input "[PERSON_NAME]"
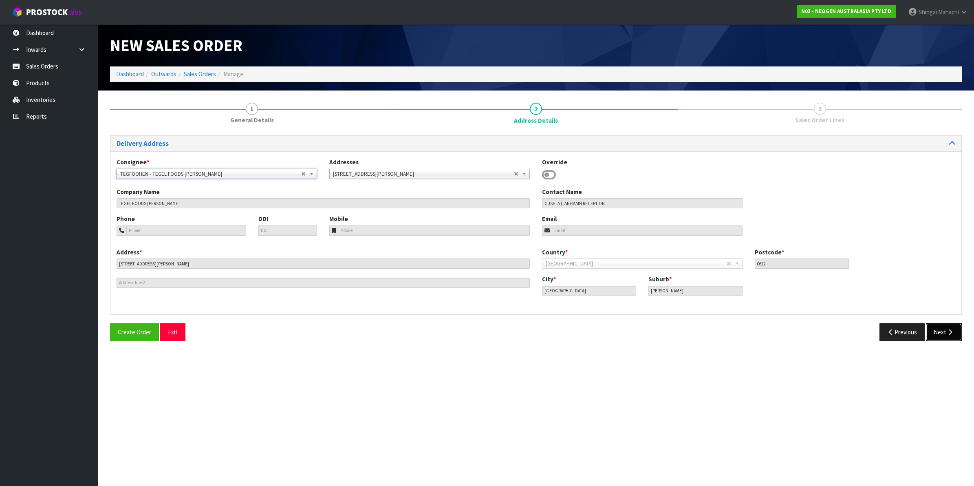
click at [939, 331] on button "Next" at bounding box center [944, 332] width 36 height 18
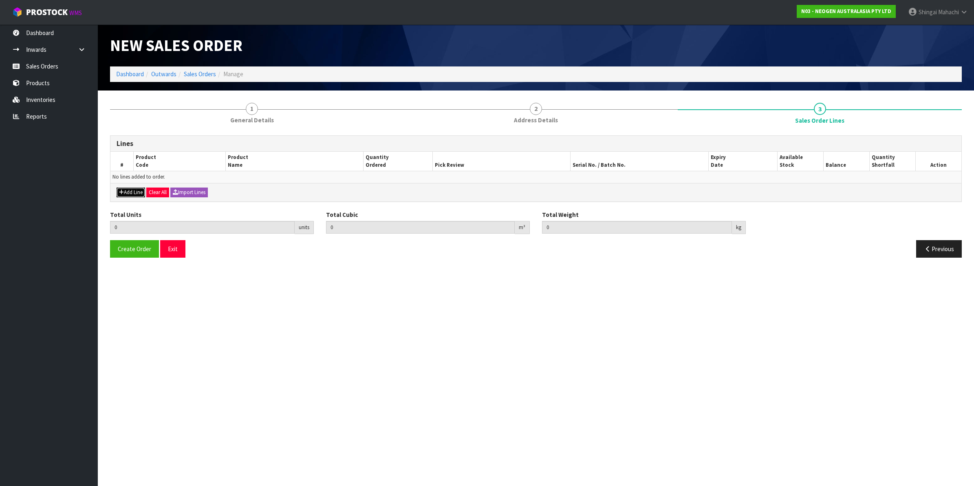
click at [124, 191] on button "Add Line" at bounding box center [131, 193] width 29 height 10
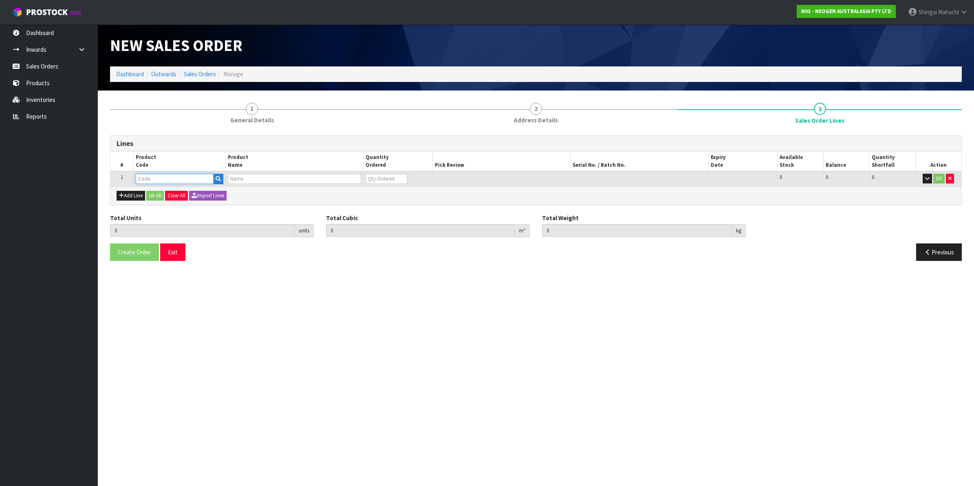
click at [141, 180] on input "text" at bounding box center [175, 179] width 78 height 10
click at [150, 177] on input "text" at bounding box center [175, 179] width 78 height 10
paste input "700002282"
type input "700002282"
type input "0.000000"
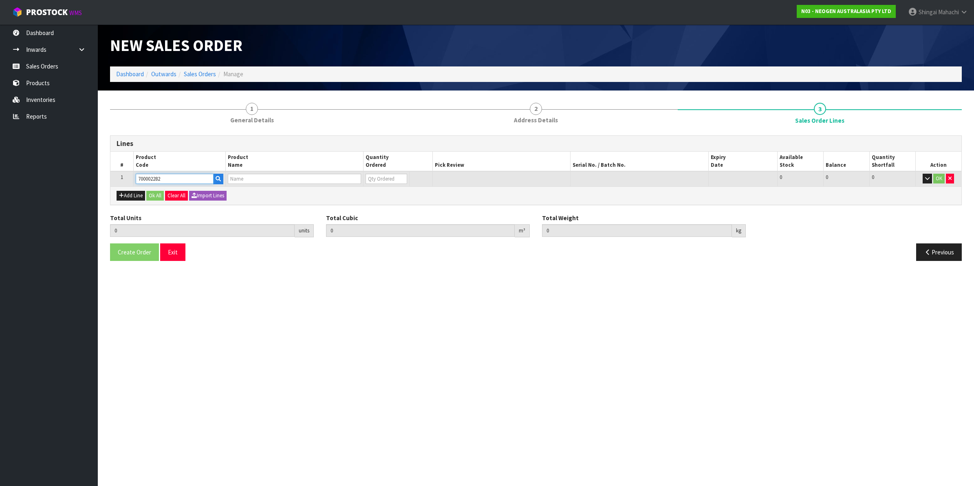
type input "0.000"
type input "7100130395 - ENVSWB100 ENVIRO SWAB 100/CS"
type input "0"
type input "700002282"
drag, startPoint x: 373, startPoint y: 178, endPoint x: 331, endPoint y: 186, distance: 43.2
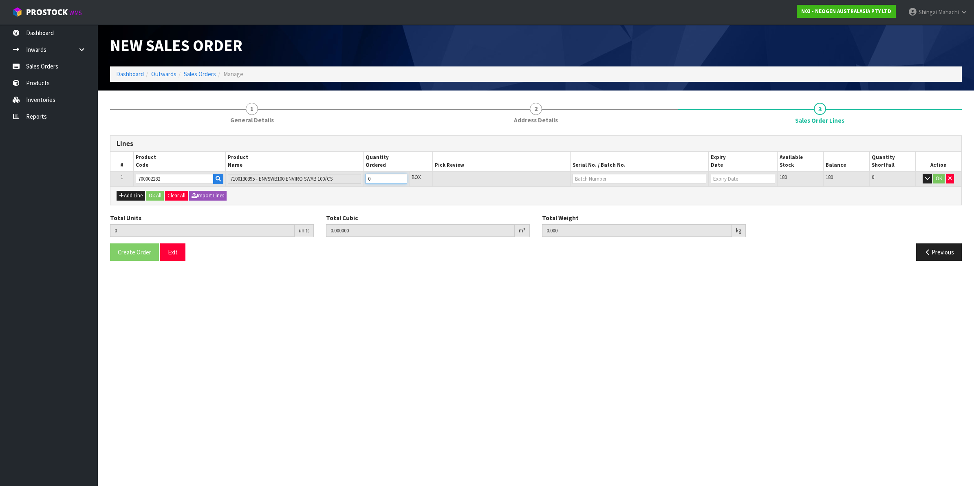
click at [335, 186] on div "Lines # Product Code Product Name Quantity Ordered Pick Review Serial No. / Bat…" at bounding box center [536, 170] width 852 height 70
type input "7"
type input "0.09702"
type input "13.3"
type input "7"
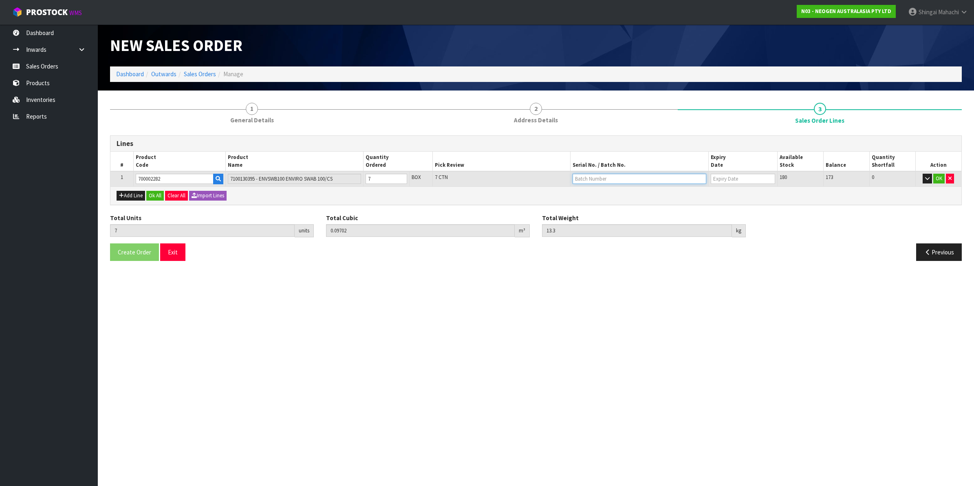
click at [594, 176] on input "text" at bounding box center [640, 179] width 134 height 10
click at [325, 181] on tr "1 700002282 7100130395 - ENVSWB100 ENVIRO SWAB 100/CS 7 BOX 7 CTN 180 173 0 OK" at bounding box center [535, 178] width 851 height 15
type input "4"
type input "0.05544"
type input "7.6"
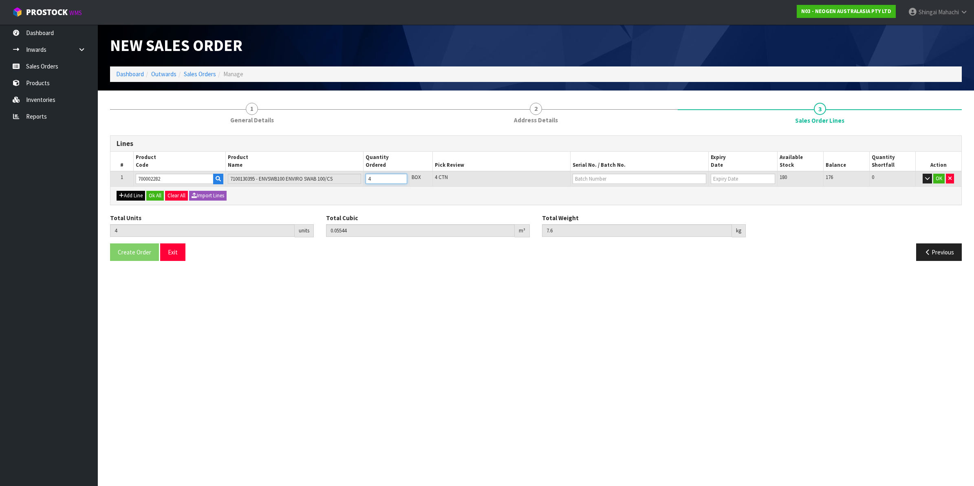
type input "4"
click at [130, 193] on button "Add Line" at bounding box center [131, 196] width 29 height 10
type input "0"
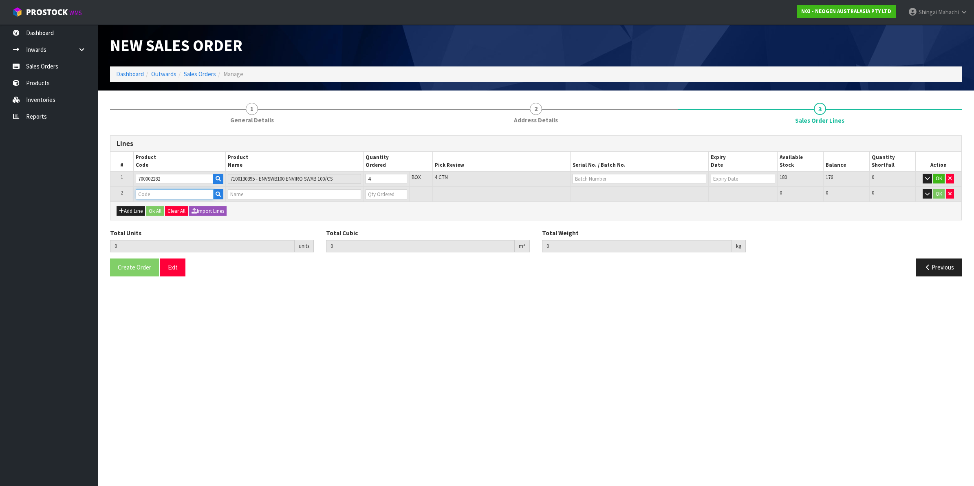
paste input "700002282"
type input "700002282"
type input "4"
type input "0.05544"
type input "7.6"
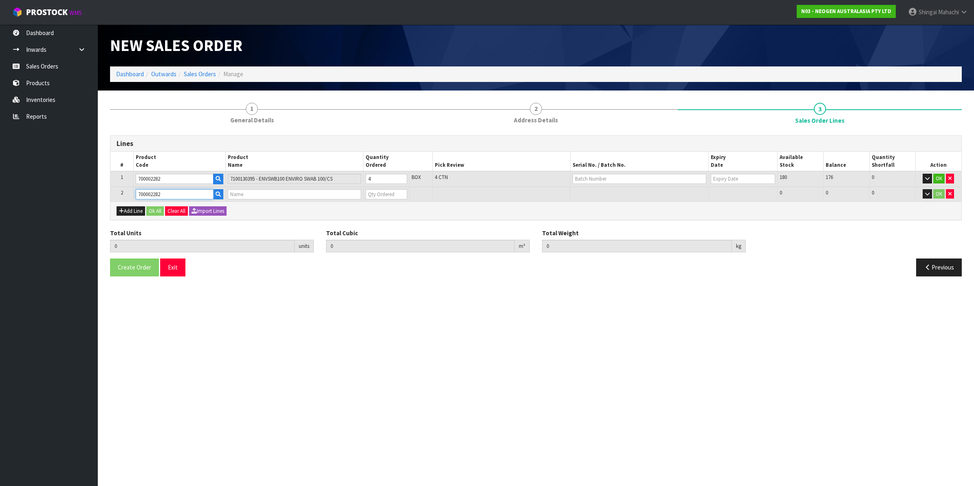
type input "7100130395 - ENVSWB100 ENVIRO SWAB 100/CS"
type input "0"
type input "700002282"
drag, startPoint x: 373, startPoint y: 194, endPoint x: 338, endPoint y: 205, distance: 37.3
click at [340, 205] on div "Lines # Product Code Product Name Quantity Ordered Pick Review Serial No. / Bat…" at bounding box center [536, 177] width 852 height 85
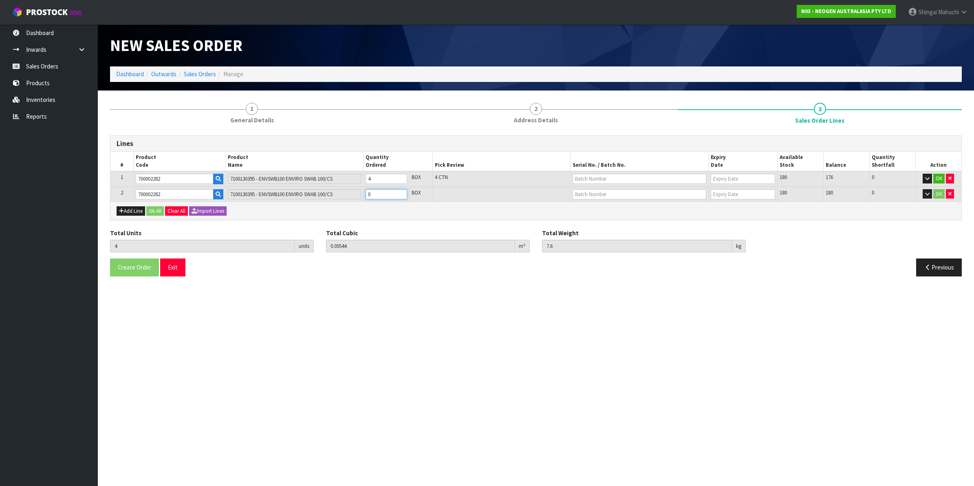
type input "7"
type input "0.09702"
type input "13.3"
type input "3"
click at [596, 177] on input "text" at bounding box center [640, 179] width 134 height 10
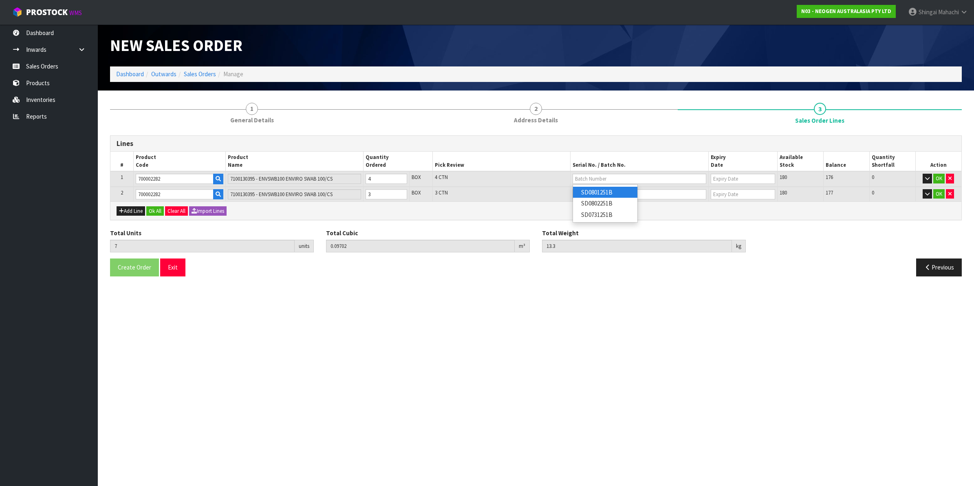
click at [608, 196] on link "SD0801251B" at bounding box center [605, 192] width 64 height 11
type input "SD0801251B"
type input "[DATE]"
click at [600, 196] on input "text" at bounding box center [640, 194] width 134 height 10
click at [600, 231] on link "SD0731251B" at bounding box center [605, 229] width 64 height 11
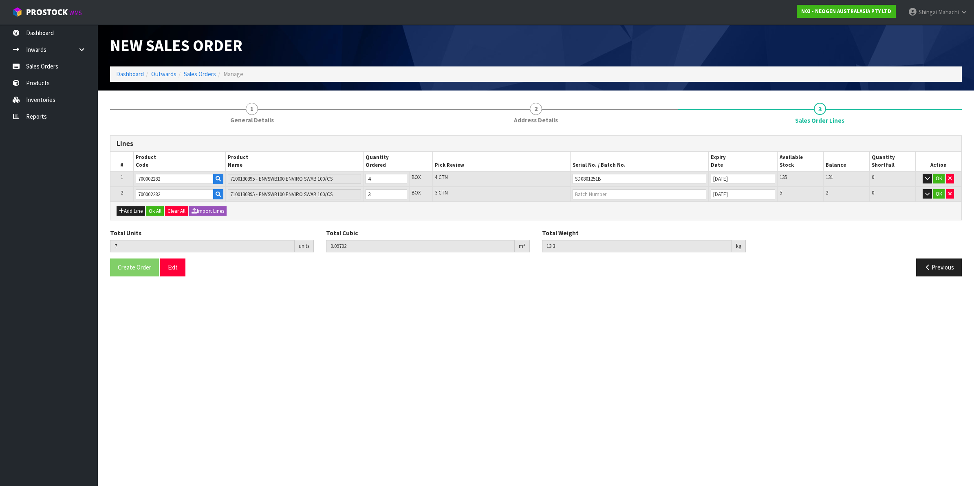
type input "SD0731251B"
type input "[DATE]"
click at [940, 179] on button "OK" at bounding box center [939, 179] width 11 height 10
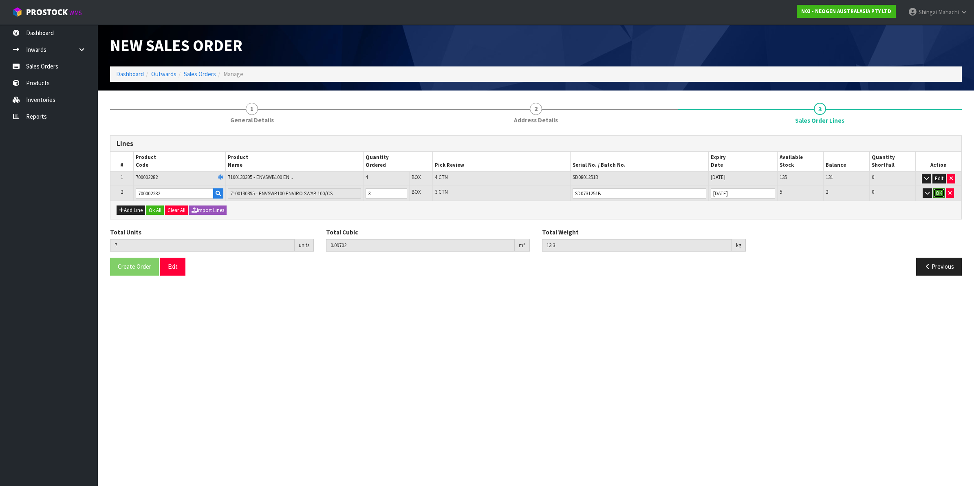
click at [940, 190] on button "OK" at bounding box center [939, 193] width 11 height 10
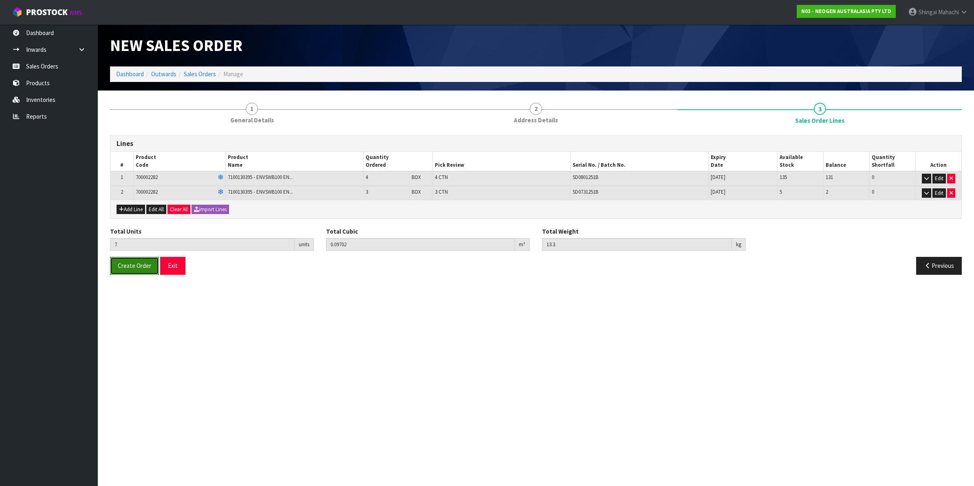
click at [130, 263] on span "Create Order" at bounding box center [134, 266] width 33 height 8
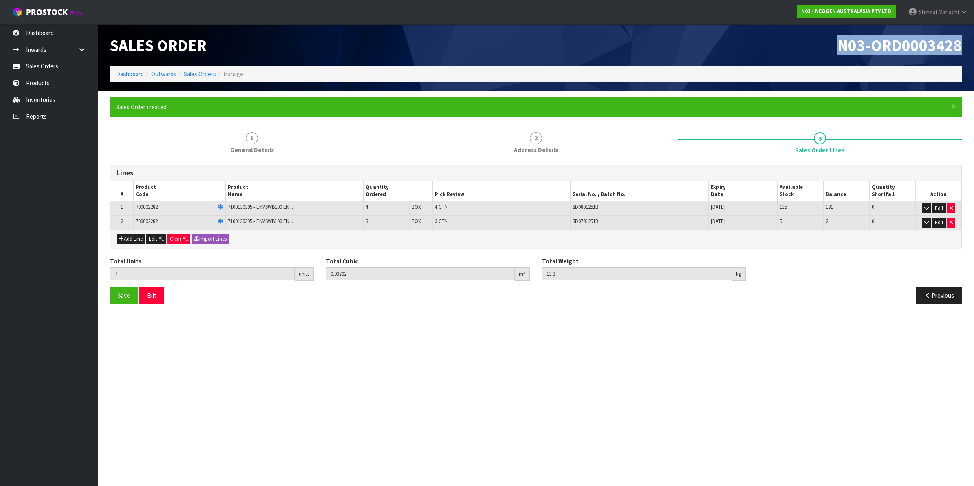
drag, startPoint x: 841, startPoint y: 45, endPoint x: 973, endPoint y: 45, distance: 132.1
click at [973, 45] on header "Sales Order N03-ORD0003428 Dashboard Outwards Sales Orders Manage" at bounding box center [536, 57] width 877 height 66
copy span "N03-ORD0003428"
click at [215, 73] on link "Sales Orders" at bounding box center [200, 74] width 32 height 8
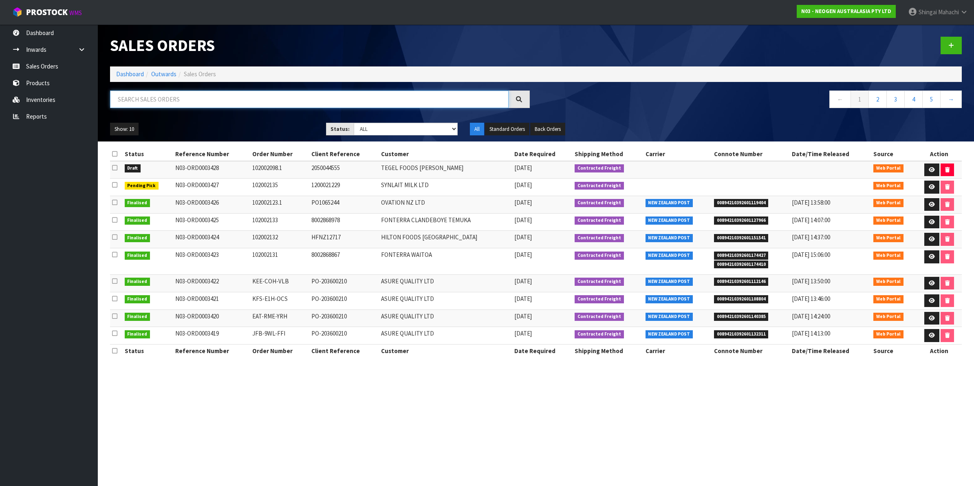
click at [190, 98] on input "text" at bounding box center [309, 100] width 399 height 18
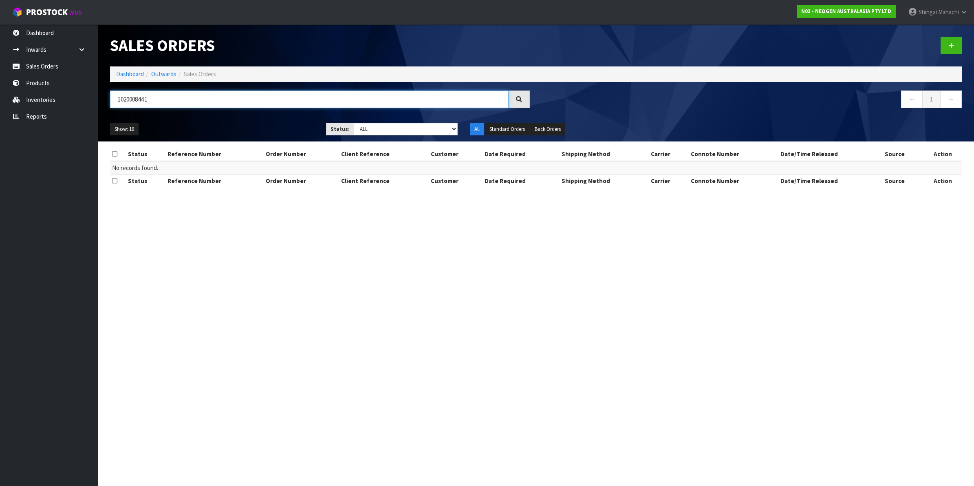
type input "102000844.1"
click at [962, 37] on div at bounding box center [752, 45] width 432 height 42
click at [955, 39] on link at bounding box center [951, 46] width 21 height 18
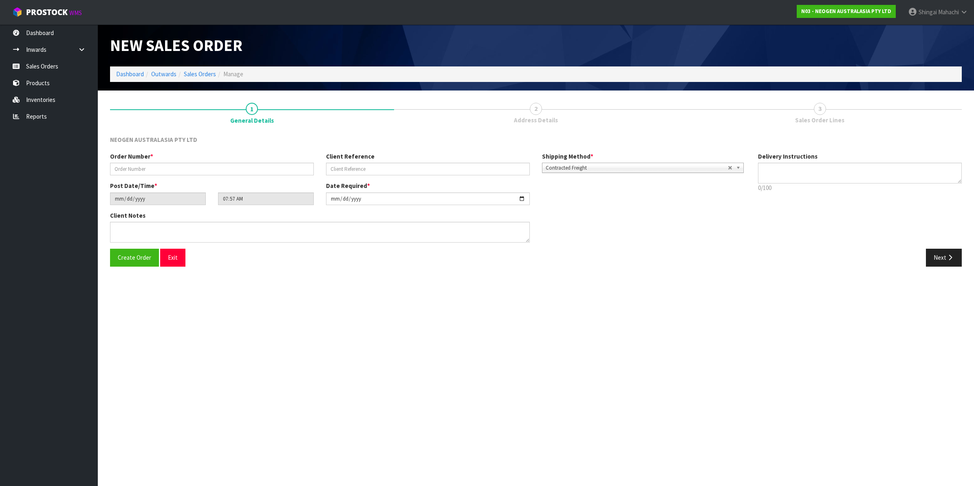
type textarea "CHILLED GOODS -OVERNIGHT"
click at [115, 164] on input "text" at bounding box center [212, 169] width 204 height 13
type input "102000844.1"
click at [340, 166] on input "text" at bounding box center [428, 169] width 204 height 13
paste input "PO497734 JULY"
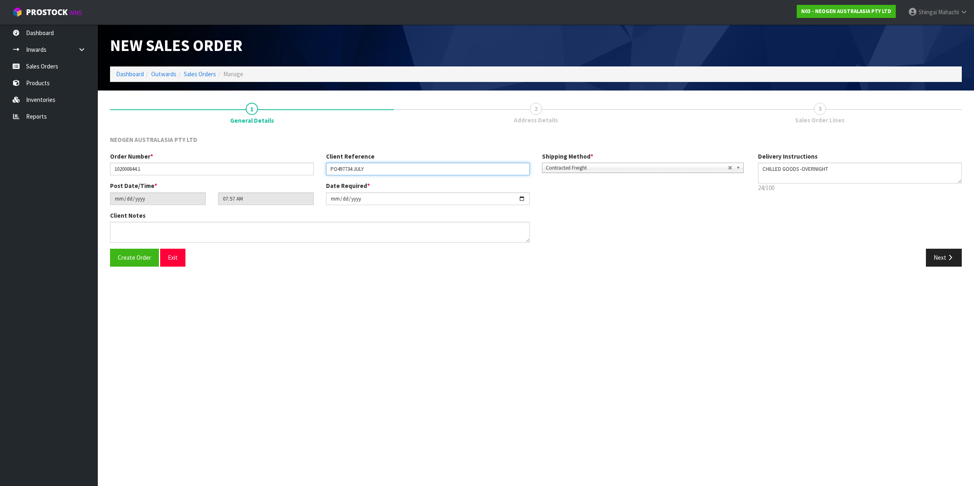
type input "PO497734 JULY"
click at [124, 232] on textarea at bounding box center [320, 232] width 420 height 21
paste textarea "ATTN [PERSON_NAME]"
click at [125, 227] on textarea at bounding box center [320, 232] width 420 height 21
type textarea "ATTN: [PERSON_NAME]"
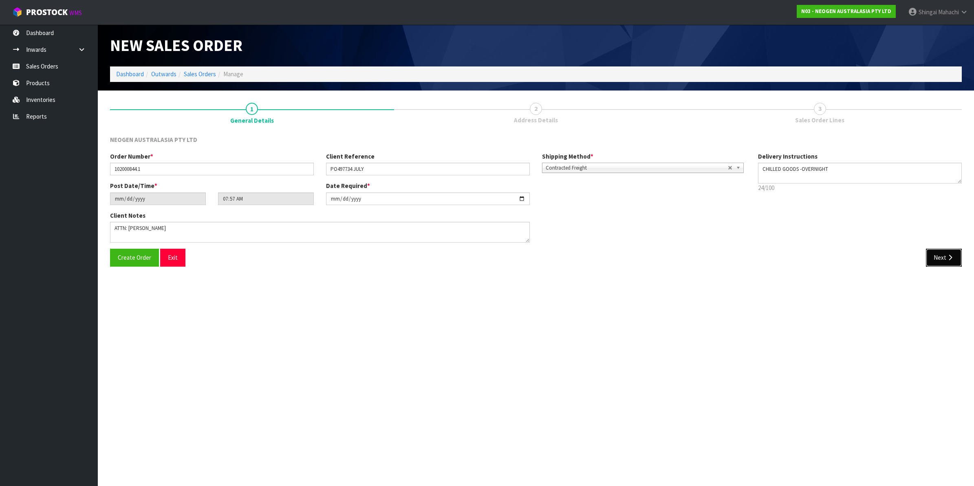
click at [945, 257] on button "Next" at bounding box center [944, 258] width 36 height 18
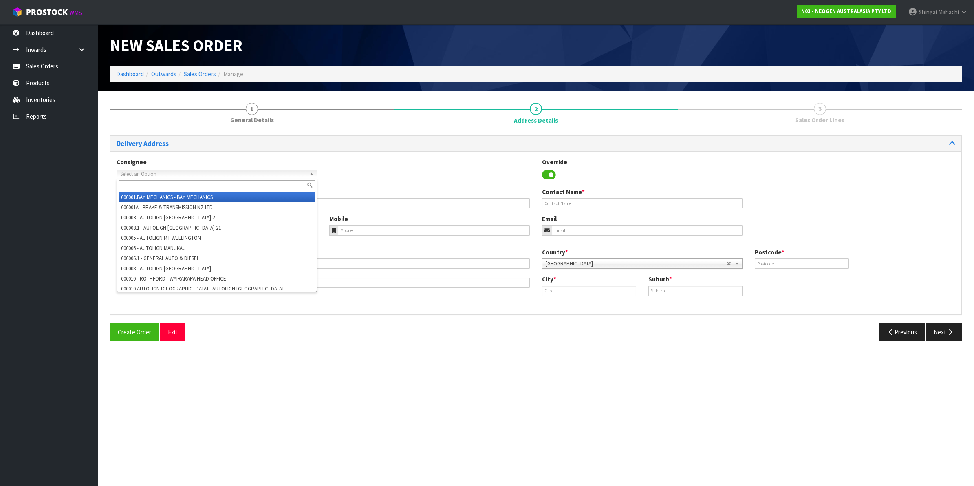
click at [133, 172] on span "Select an Option" at bounding box center [213, 174] width 186 height 10
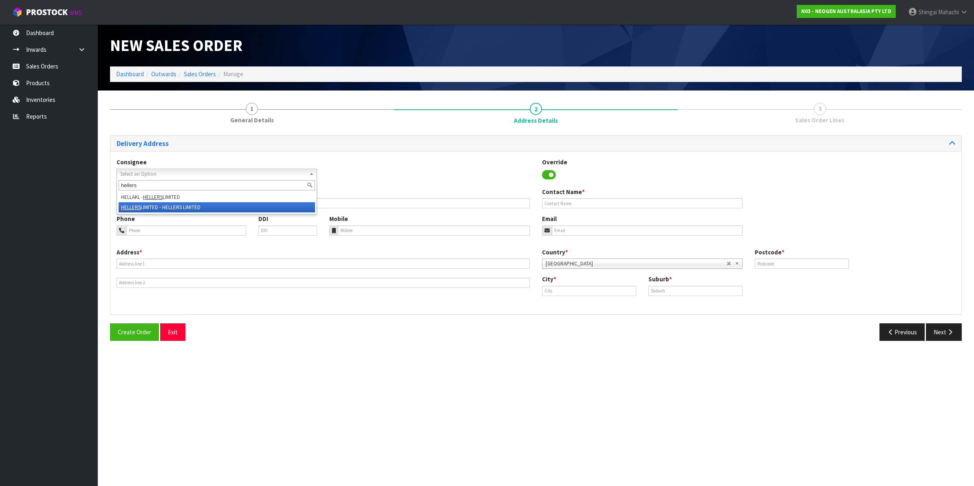
type input "hellers"
click at [157, 202] on li "HELLERS LIMITED - HELLERS LIMITED" at bounding box center [217, 207] width 197 height 10
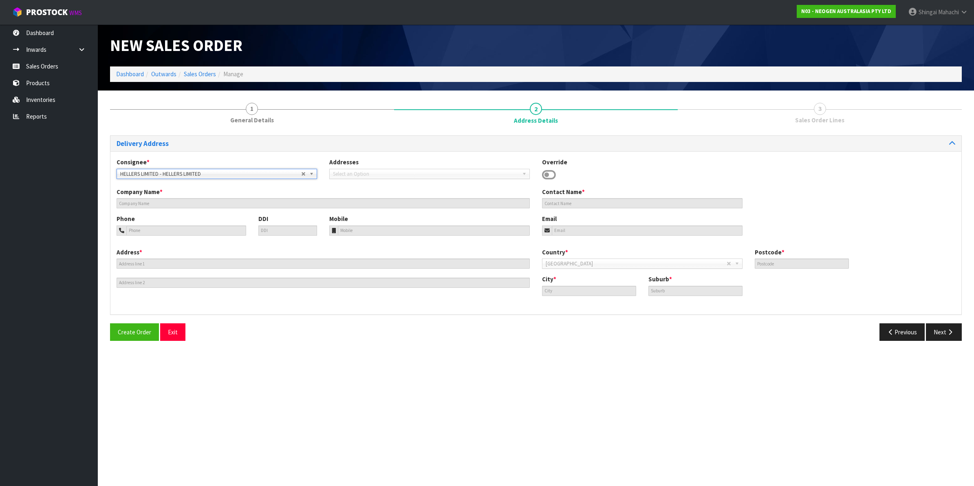
type input "HELLERS LIMITED"
type input "[STREET_ADDRESS]"
type input "7691"
type input "KAIAPOI"
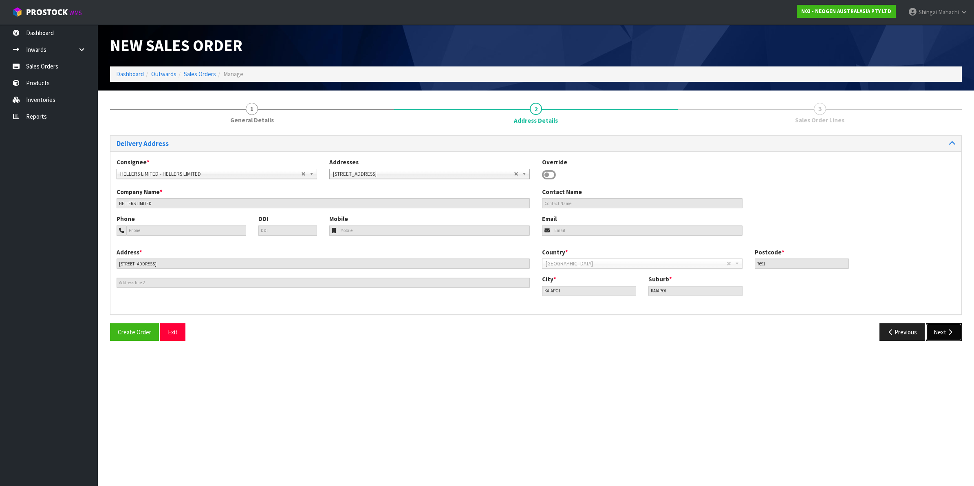
click at [941, 331] on button "Next" at bounding box center [944, 332] width 36 height 18
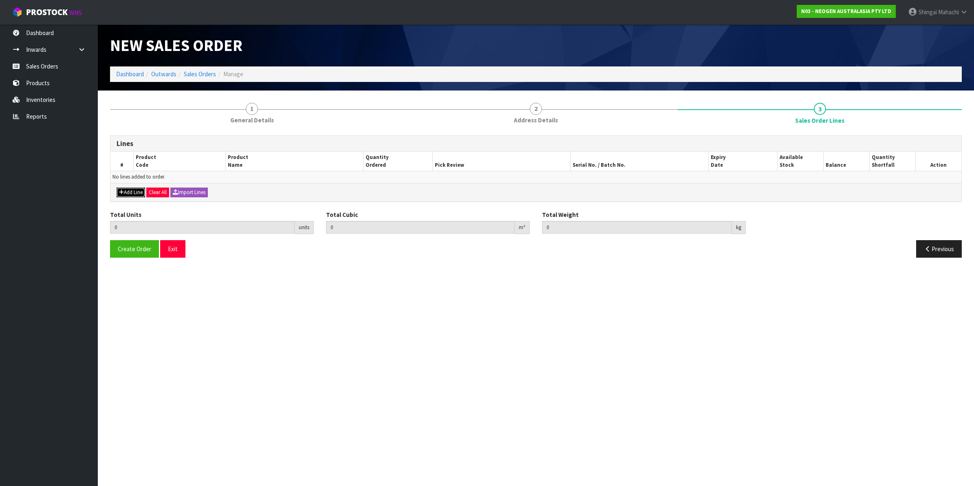
click at [129, 194] on button "Add Line" at bounding box center [131, 193] width 29 height 10
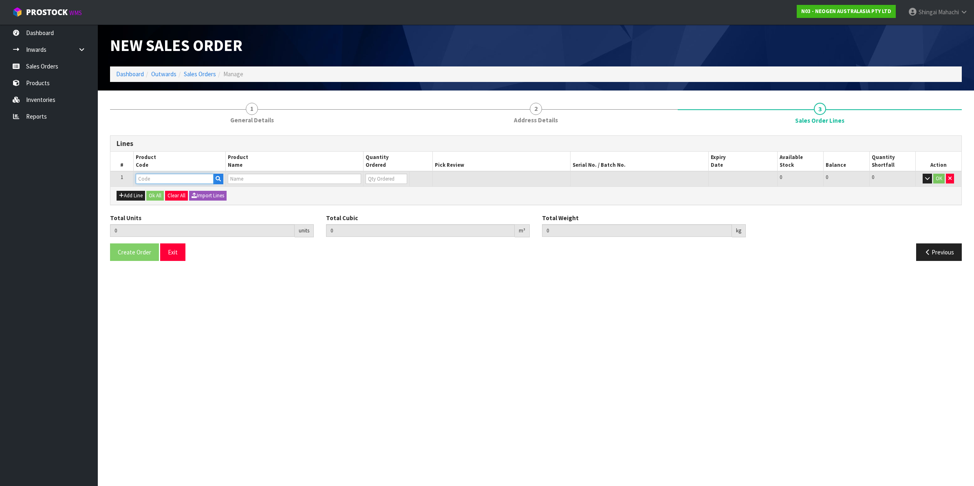
click at [152, 176] on input "text" at bounding box center [175, 179] width 78 height 10
click at [159, 178] on input "text" at bounding box center [175, 179] width 78 height 10
paste input "700002282"
type input "700002282"
type input "0.000000"
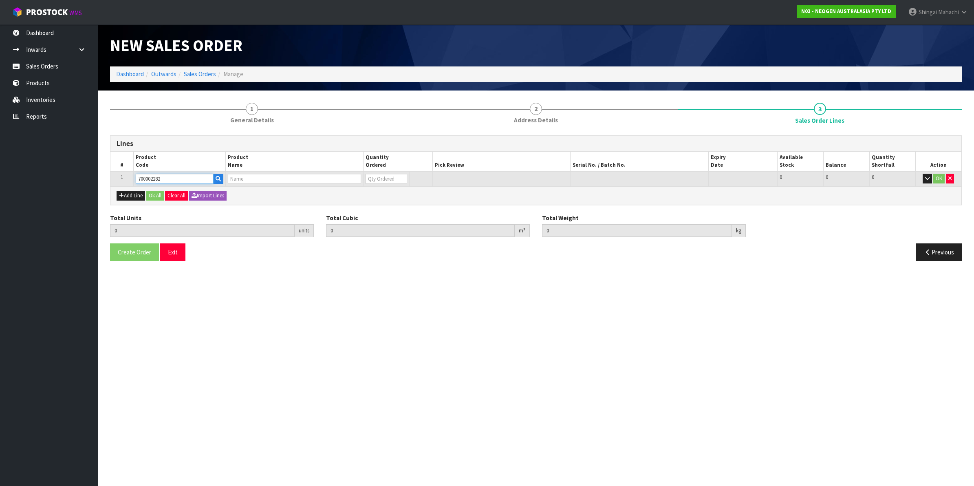
type input "0.000"
type input "7100130395 - ENVSWB100 ENVIRO SWAB 100/CS"
type input "0"
type input "700002282"
click at [338, 183] on tr "1 700002282 7100130395 - ENVSWB100 ENVIRO SWAB 100/CS 0 BOX 180 180 0 OK" at bounding box center [535, 178] width 851 height 15
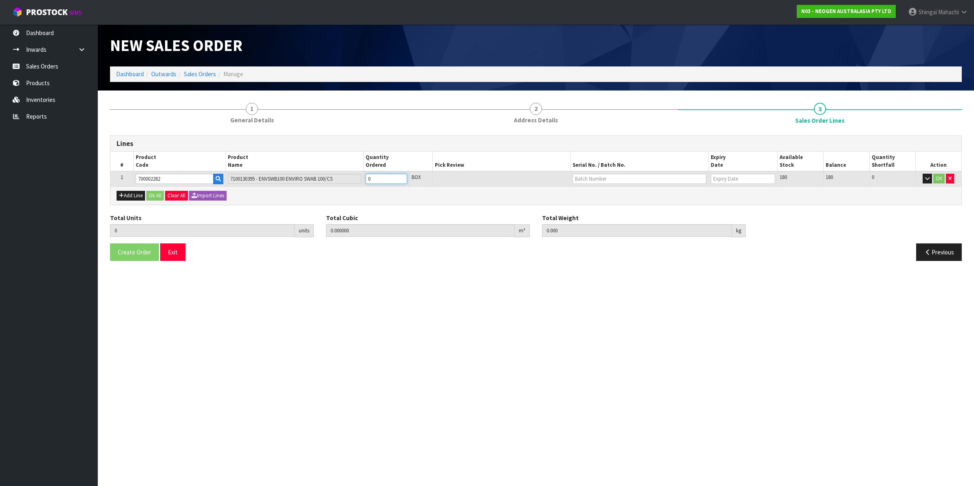
type input "7"
type input "0.09702"
type input "13.3"
type input "7"
click at [587, 180] on input "text" at bounding box center [640, 179] width 134 height 10
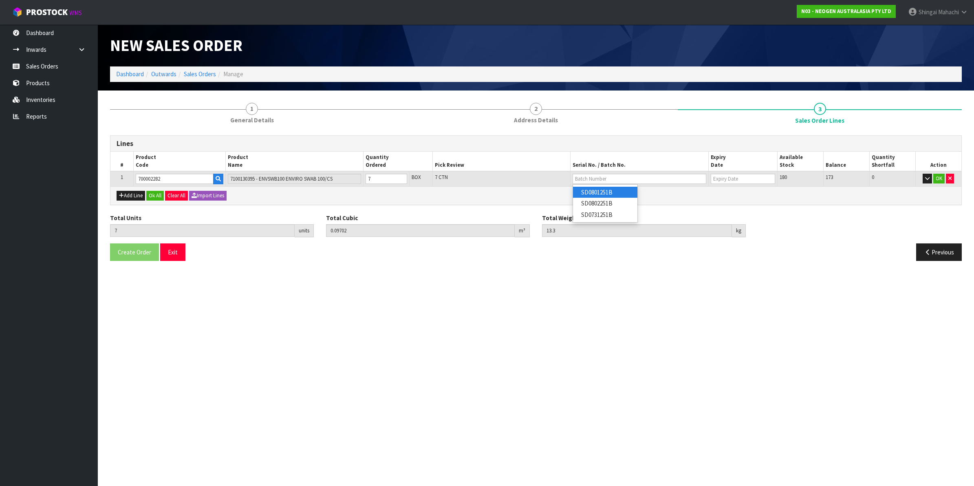
click at [611, 190] on link "SD0801251B" at bounding box center [605, 192] width 64 height 11
type input "SD0801251B"
type input "[DATE]"
click at [942, 176] on button "OK" at bounding box center [939, 179] width 11 height 10
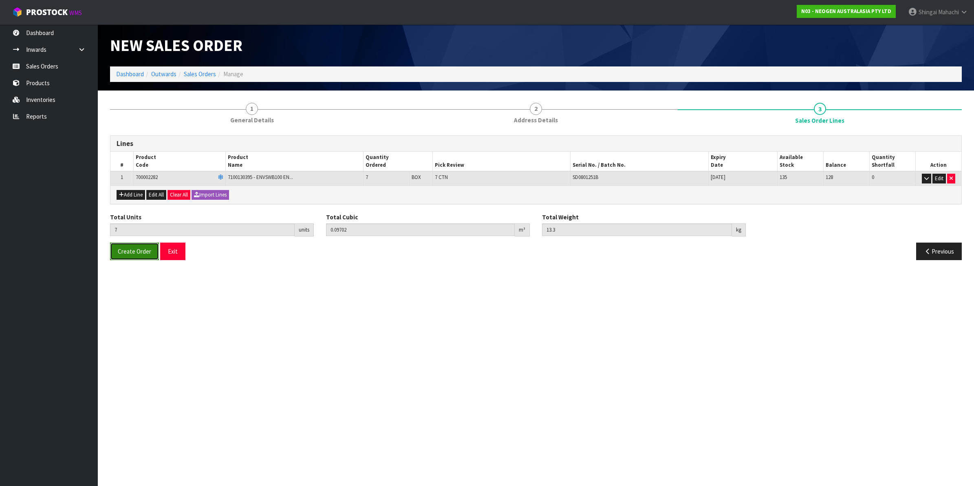
click at [147, 248] on span "Create Order" at bounding box center [134, 251] width 33 height 8
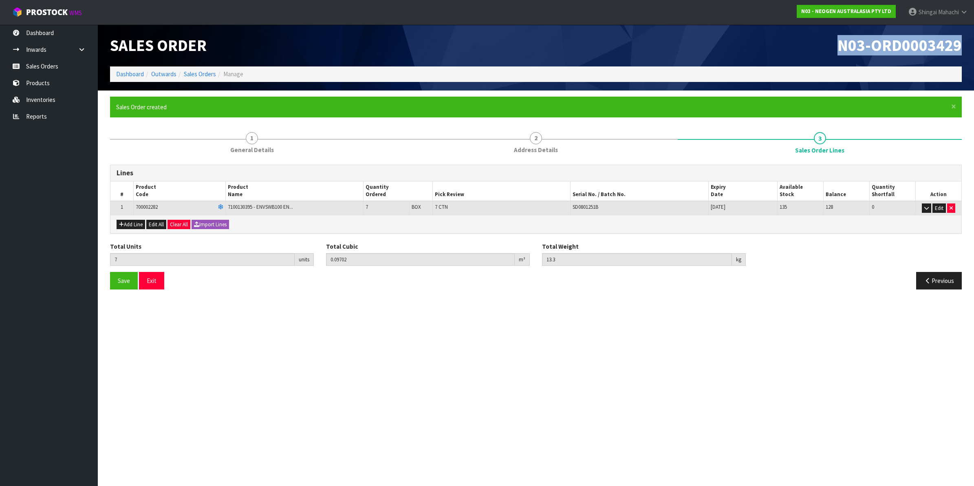
drag, startPoint x: 840, startPoint y: 47, endPoint x: 963, endPoint y: 44, distance: 122.8
click at [963, 44] on div "N03-ORD0003429" at bounding box center [752, 45] width 432 height 42
copy span "N03-ORD0003429"
click at [190, 76] on link "Sales Orders" at bounding box center [200, 74] width 32 height 8
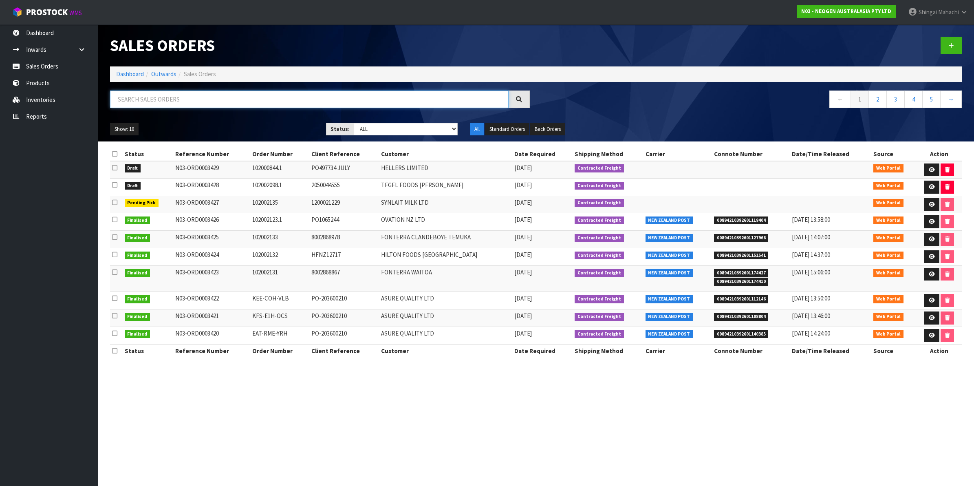
click at [152, 95] on input "text" at bounding box center [309, 100] width 399 height 18
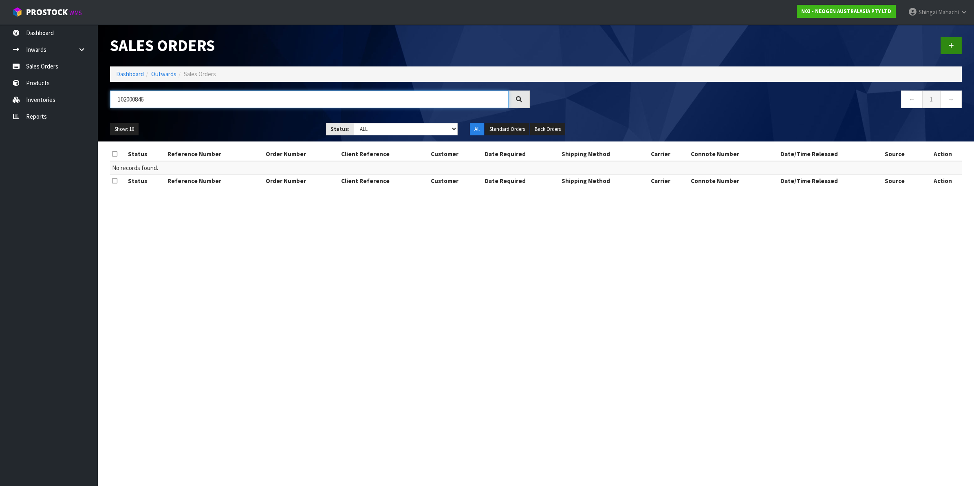
type input "102000846"
click at [951, 42] on icon at bounding box center [952, 45] width 6 height 6
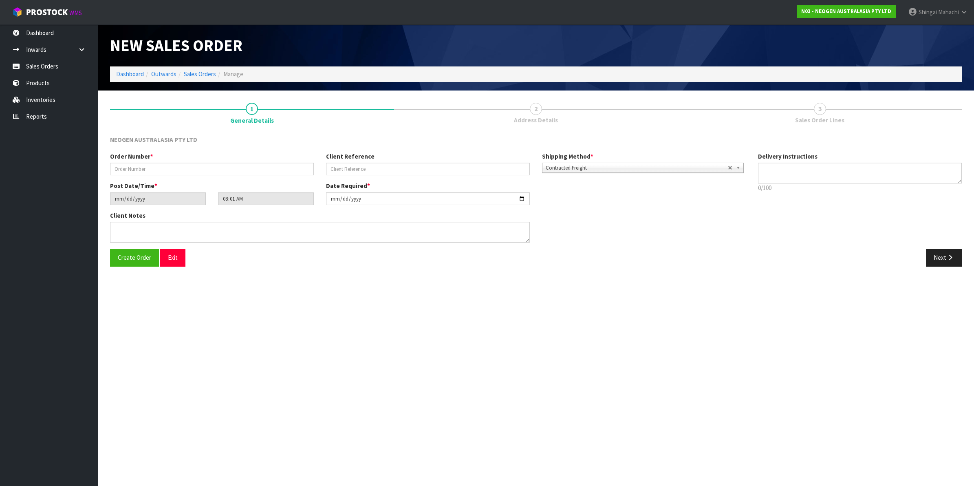
type textarea "CHILLED GOODS -OVERNIGHT"
click at [150, 170] on input "text" at bounding box center [212, 169] width 204 height 13
type input "102000846"
click at [353, 170] on input "text" at bounding box center [428, 169] width 204 height 13
paste input "PO497734 SEPTEMBER"
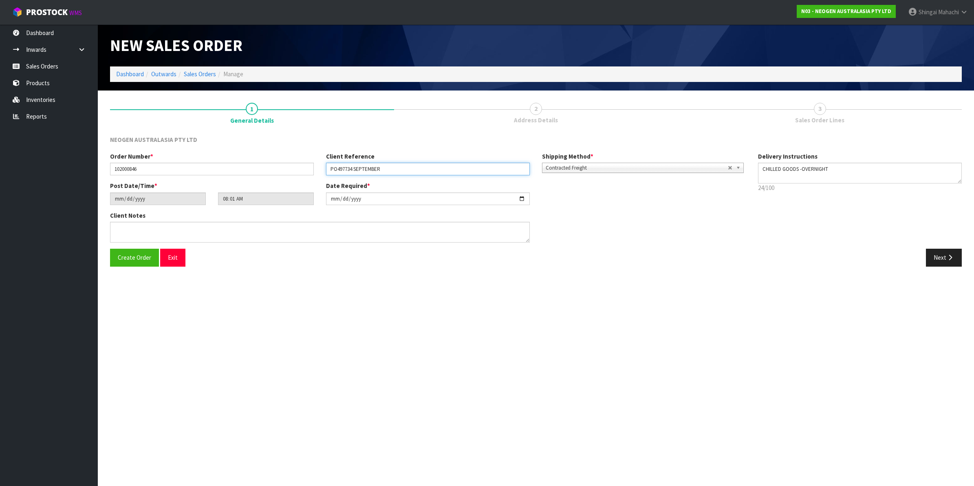
type input "PO497734 SEPTEMBER"
click at [133, 232] on textarea at bounding box center [320, 232] width 420 height 21
paste textarea "ATTN [PERSON_NAME]"
click at [125, 228] on textarea at bounding box center [320, 232] width 420 height 21
type textarea "ATTN: [PERSON_NAME]"
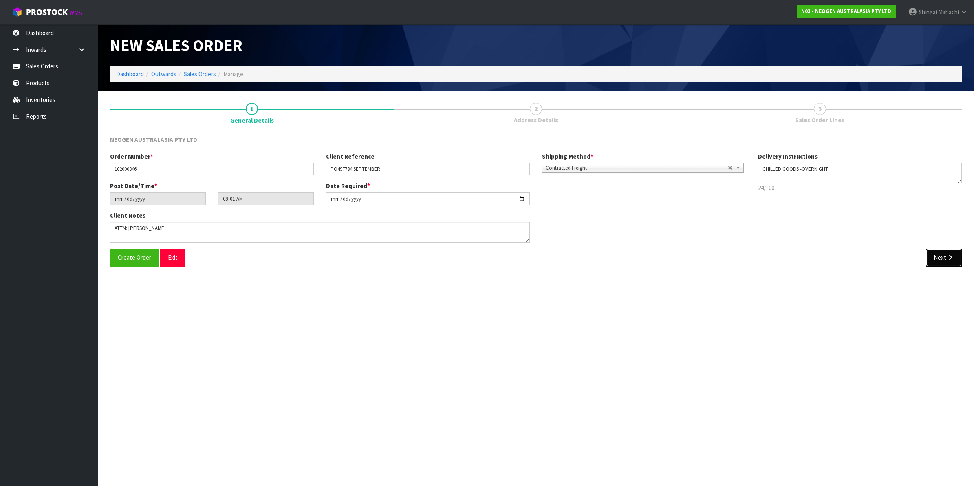
click at [941, 253] on button "Next" at bounding box center [944, 258] width 36 height 18
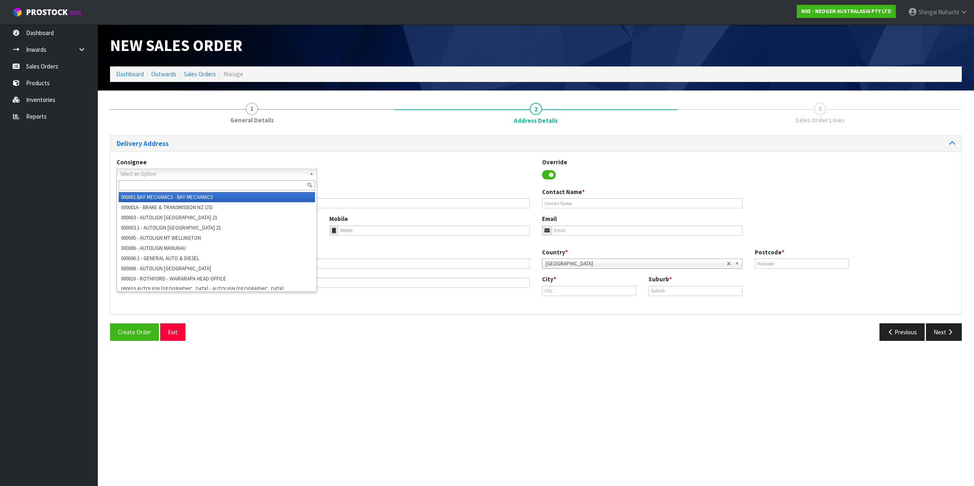
click at [139, 172] on span "Select an Option" at bounding box center [213, 174] width 186 height 10
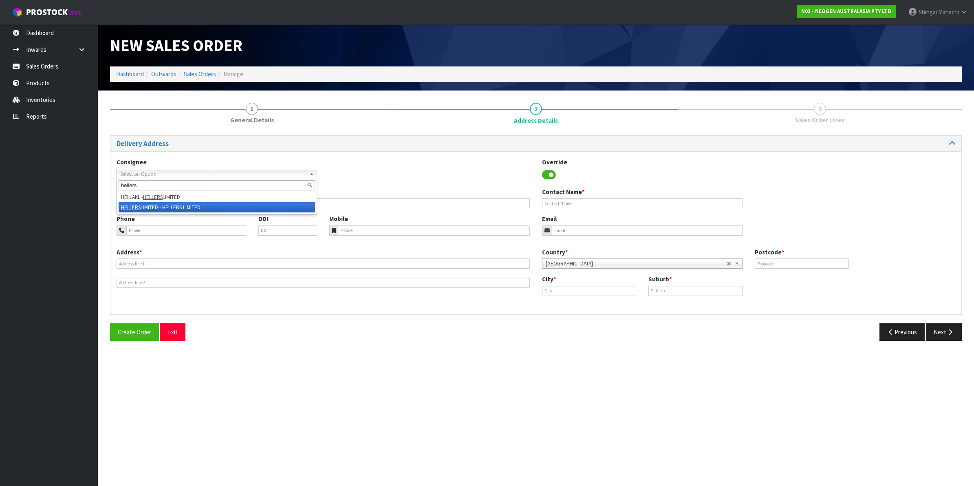
type input "hellers"
click at [181, 203] on li "HELLERS LIMITED - HELLERS LIMITED" at bounding box center [217, 207] width 197 height 10
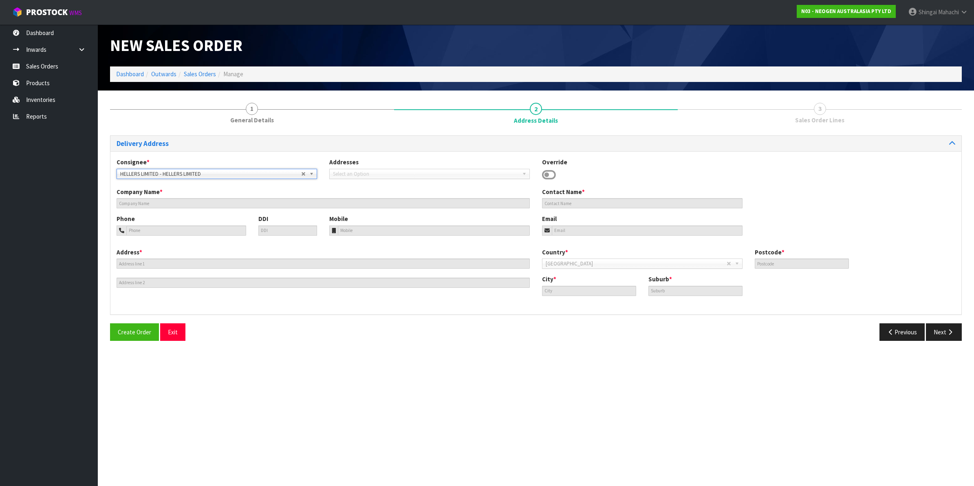
type input "HELLERS LIMITED"
type input "[STREET_ADDRESS]"
type input "7691"
type input "KAIAPOI"
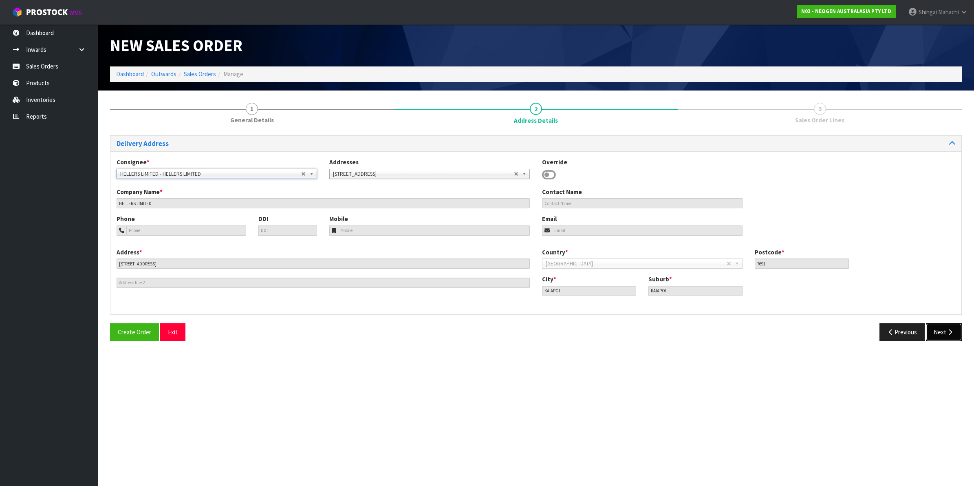
click at [941, 333] on button "Next" at bounding box center [944, 332] width 36 height 18
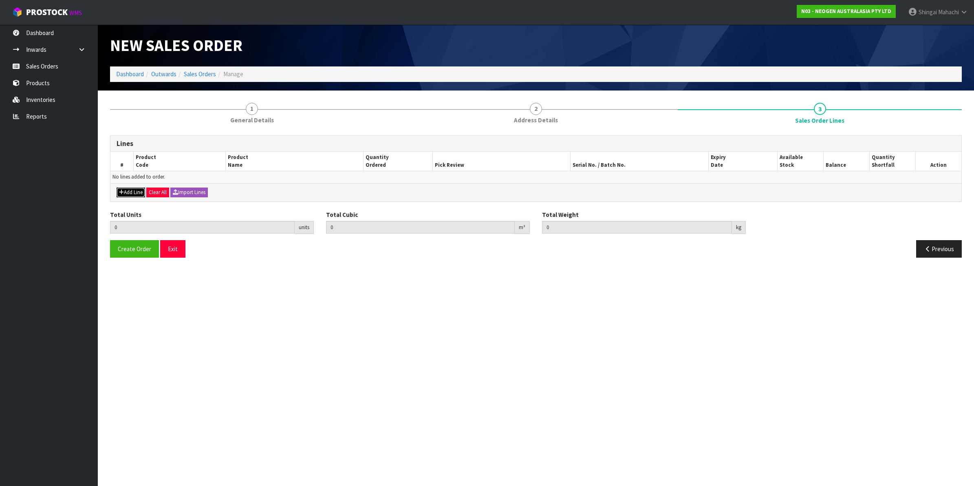
click at [129, 191] on button "Add Line" at bounding box center [131, 193] width 29 height 10
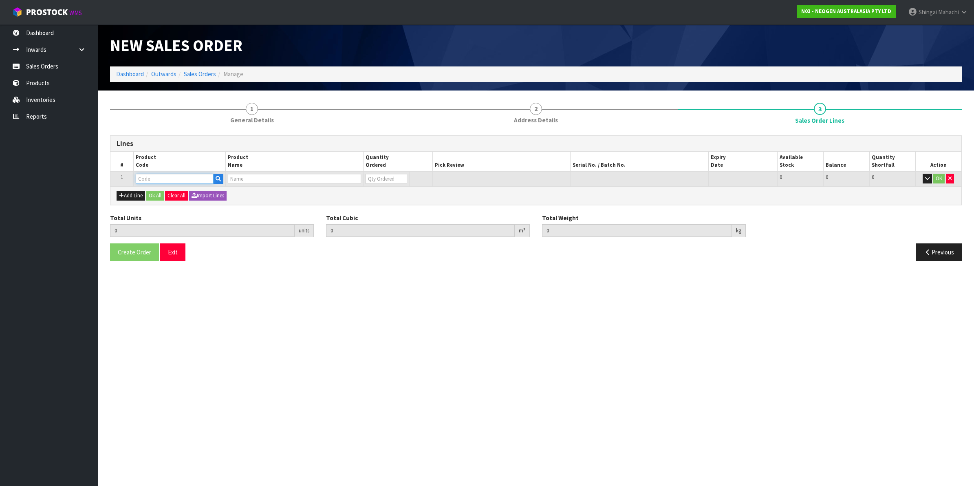
click at [165, 181] on input "text" at bounding box center [175, 179] width 78 height 10
paste input "700002282"
type input "700002282"
type input "0.000000"
type input "0.000"
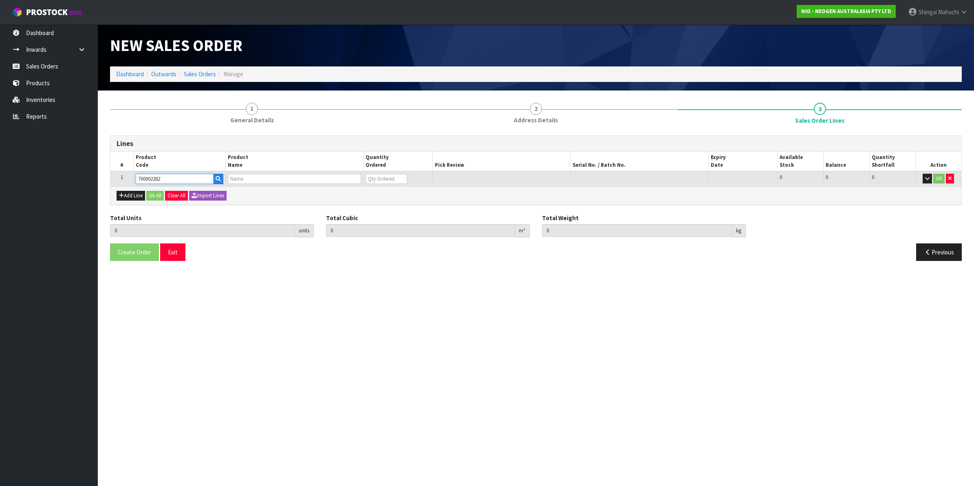
type input "7100130395 - ENVSWB100 ENVIRO SWAB 100/CS"
type input "0"
type input "700002282"
click at [353, 181] on tr "1 700002282 7100130395 - ENVSWB100 ENVIRO SWAB 100/CS 0 BOX 180 180 0 OK" at bounding box center [535, 178] width 851 height 15
type input "1"
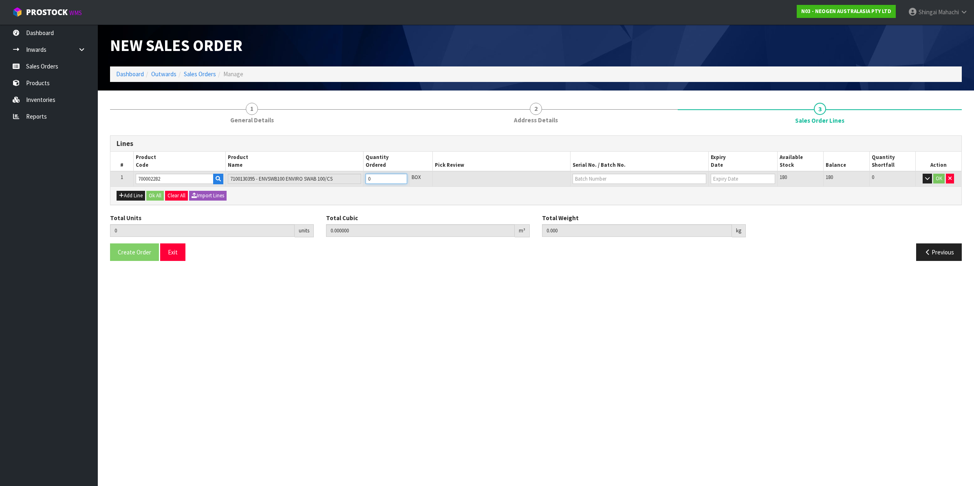
type input "0.01386"
type input "1.9"
type input "1"
type input "10"
type input "0.1386"
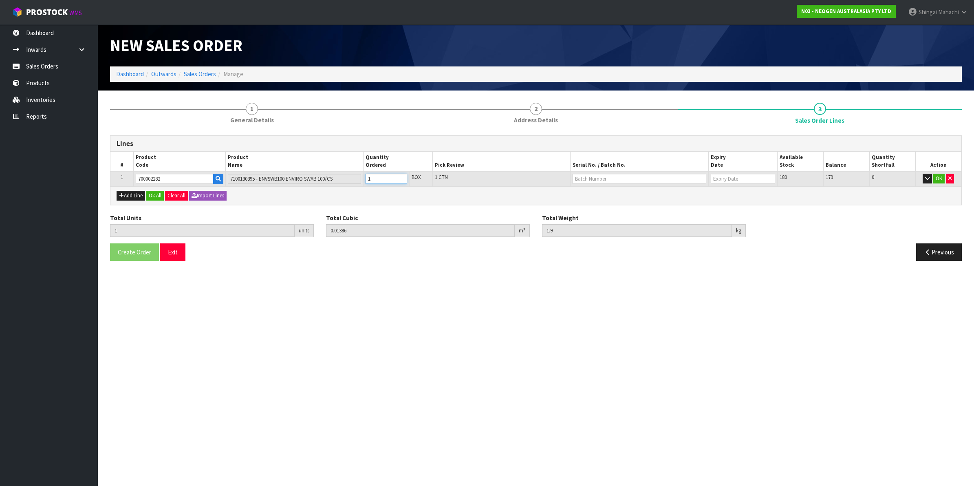
type input "19"
type input "10"
click at [599, 174] on input "text" at bounding box center [640, 179] width 134 height 10
click at [614, 194] on link "SD0801251B" at bounding box center [605, 192] width 64 height 11
type input "SD0801251B"
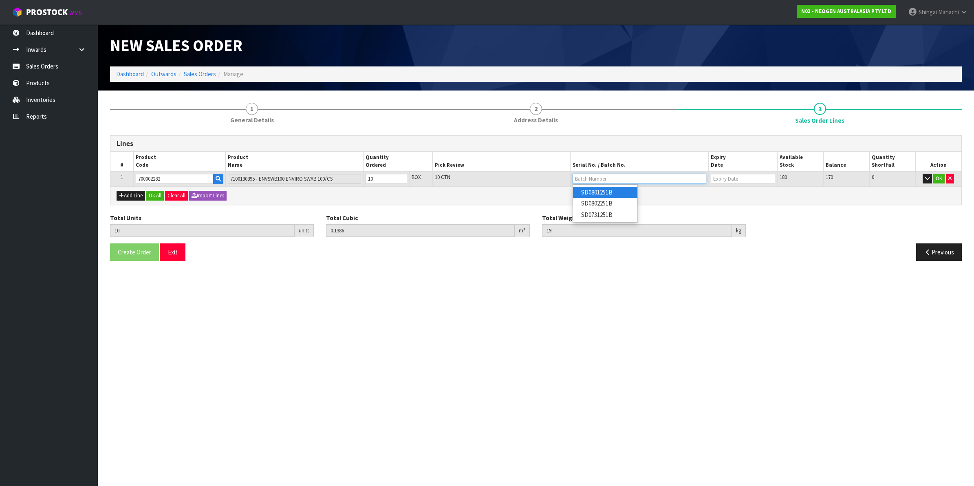
type input "[DATE]"
click at [939, 177] on button "OK" at bounding box center [939, 179] width 11 height 10
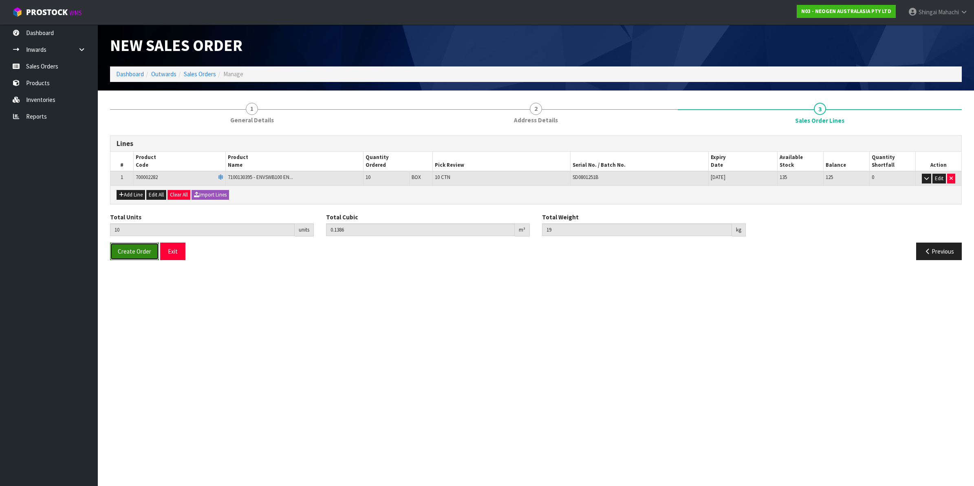
click at [124, 250] on span "Create Order" at bounding box center [134, 251] width 33 height 8
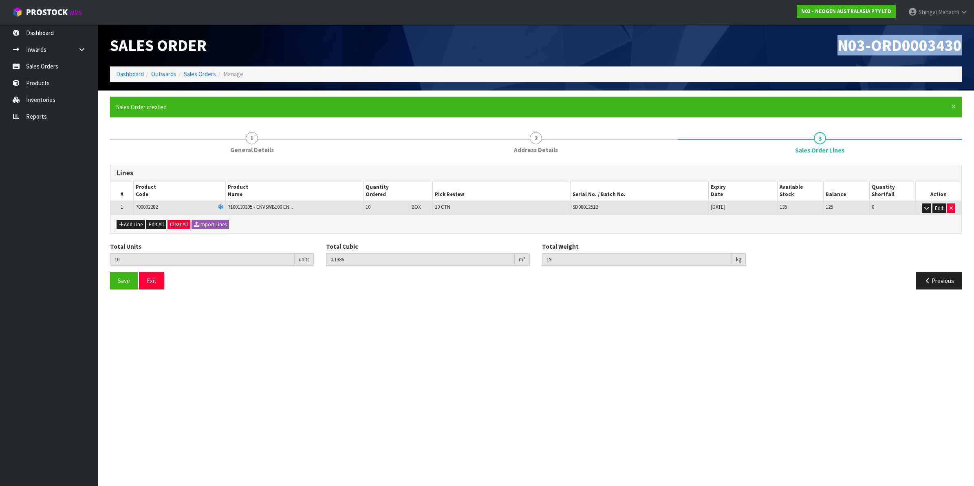
drag, startPoint x: 839, startPoint y: 47, endPoint x: 971, endPoint y: 44, distance: 132.1
click at [971, 44] on header "Sales Order N03-ORD0003430 Dashboard Outwards Sales Orders Manage" at bounding box center [536, 57] width 877 height 66
copy span "N03-ORD0003430"
click at [204, 74] on link "Sales Orders" at bounding box center [200, 74] width 32 height 8
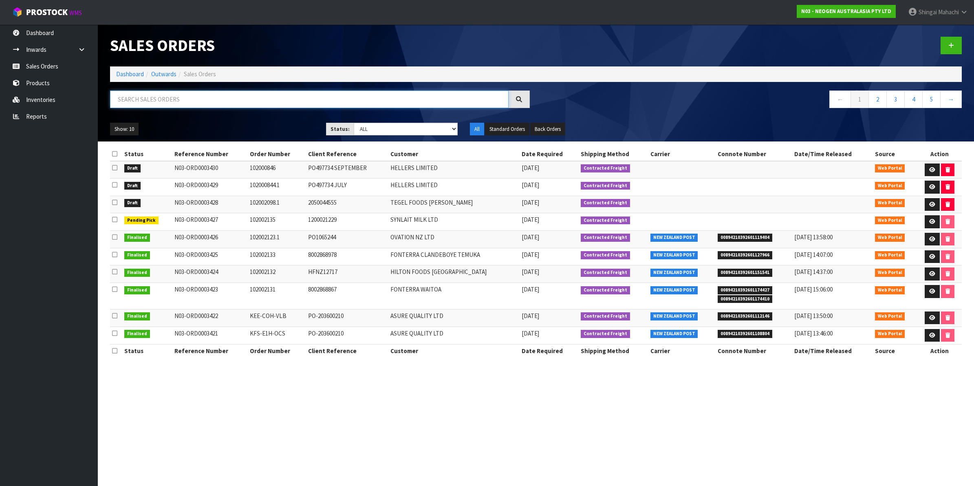
click at [188, 101] on input "text" at bounding box center [309, 100] width 399 height 18
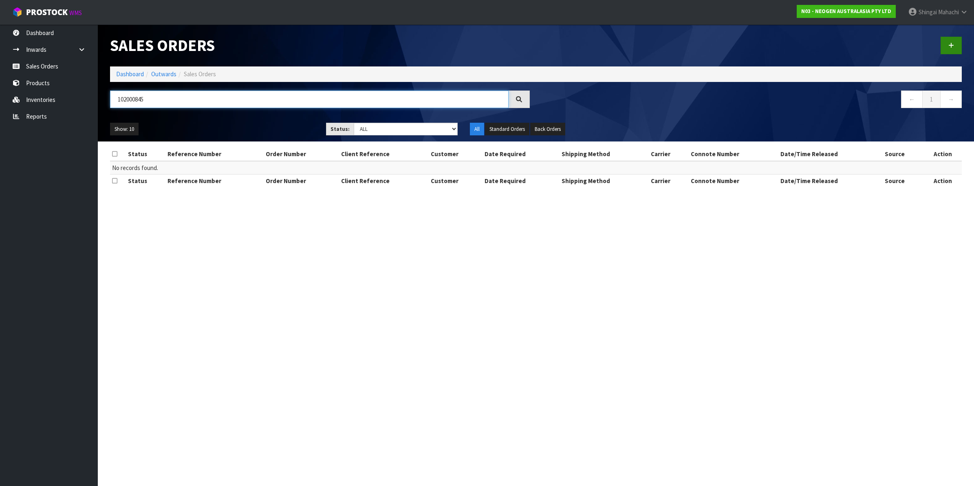
type input "102000845"
click at [954, 45] on icon at bounding box center [952, 45] width 6 height 6
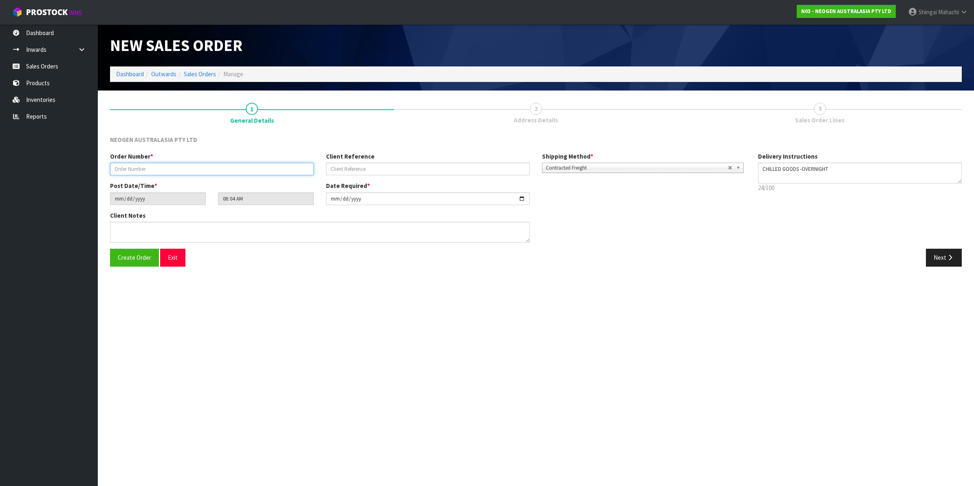
click at [119, 172] on input "text" at bounding box center [212, 169] width 204 height 13
type input "102000845"
click at [349, 167] on input "text" at bounding box center [428, 169] width 204 height 13
paste input "PO497734 AUGUST"
type input "PO497734 AUGUST"
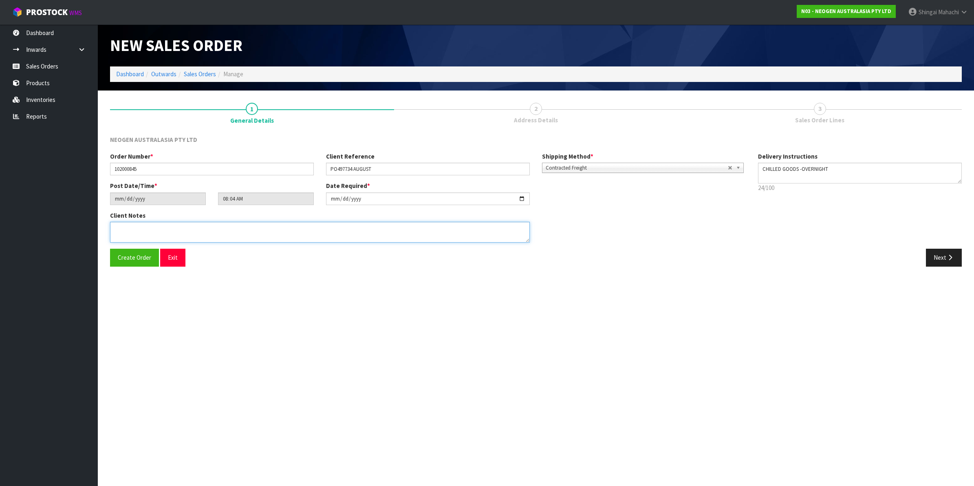
click at [125, 226] on textarea at bounding box center [320, 232] width 420 height 21
paste textarea "ATTN [PERSON_NAME]"
click at [125, 226] on textarea at bounding box center [320, 232] width 420 height 21
type textarea "ATTN: [PERSON_NAME]"
click at [940, 254] on button "Next" at bounding box center [944, 258] width 36 height 18
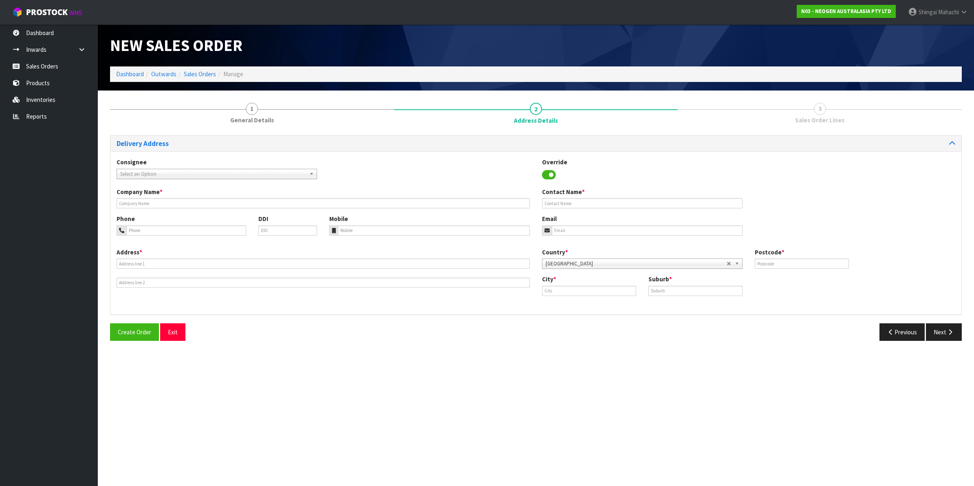
click at [143, 172] on span "Select an Option" at bounding box center [213, 174] width 186 height 10
type input "hellers"
click at [156, 204] on li "HELLERS LIMITED - HELLERS LIMITED" at bounding box center [217, 207] width 197 height 10
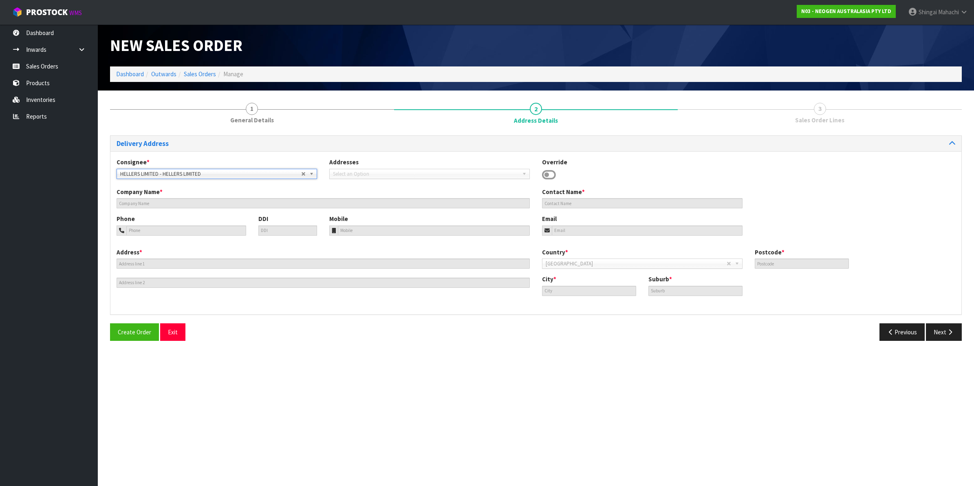
type input "HELLERS LIMITED"
type input "[STREET_ADDRESS]"
type input "7691"
type input "KAIAPOI"
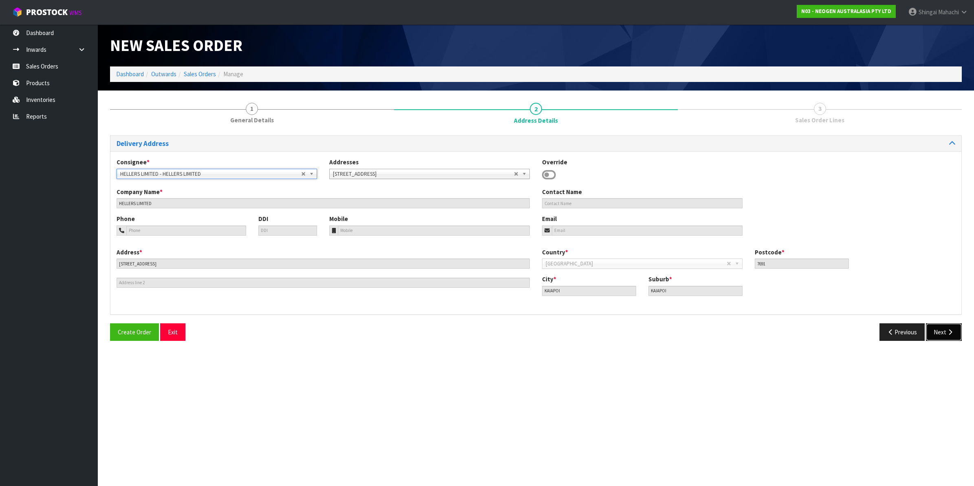
click at [944, 333] on button "Next" at bounding box center [944, 332] width 36 height 18
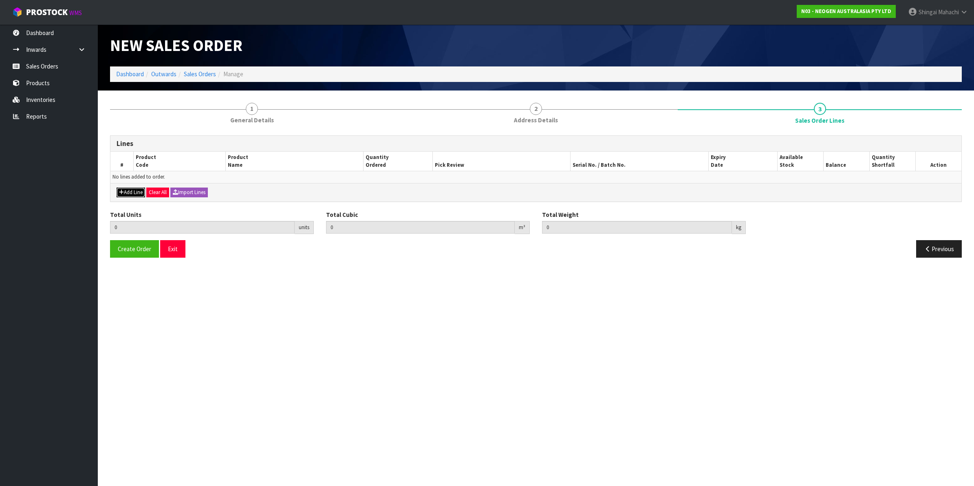
click at [134, 193] on button "Add Line" at bounding box center [131, 193] width 29 height 10
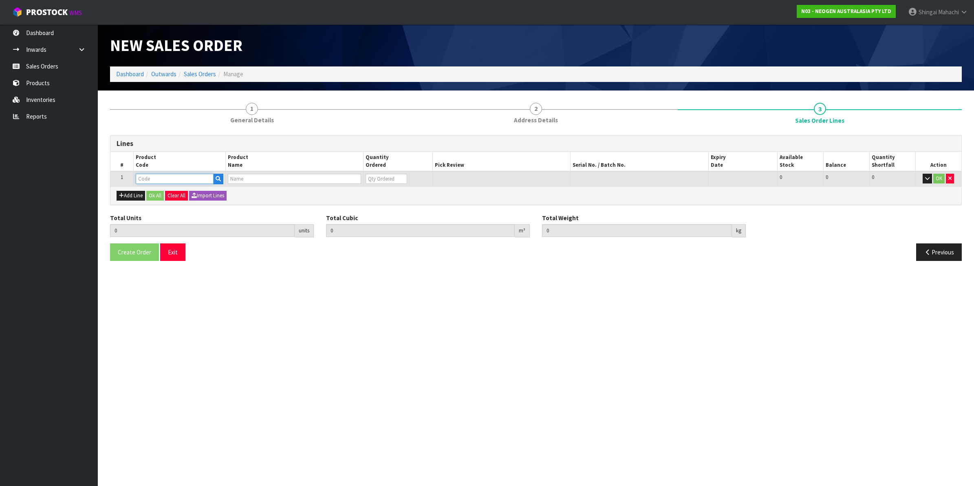
click at [151, 181] on input "text" at bounding box center [175, 179] width 78 height 10
paste input "700002282"
type input "700002282"
type input "0.000000"
type input "0.000"
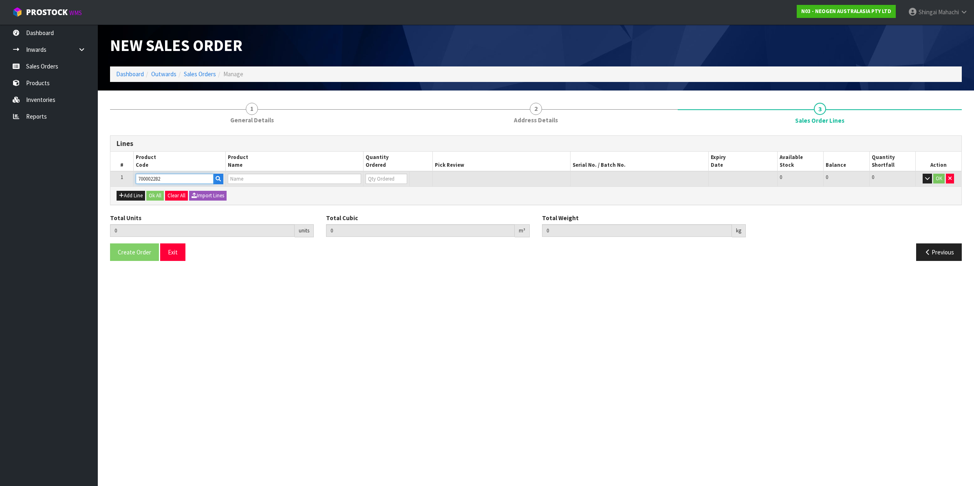
type input "7100130395 - ENVSWB100 ENVIRO SWAB 100/CS"
type input "0"
type input "700002282"
click at [357, 180] on tr "1 700002282 7100130395 - ENVSWB100 ENVIRO SWAB 100/CS 0 BOX 180 180 0 OK" at bounding box center [535, 178] width 851 height 15
type input "1"
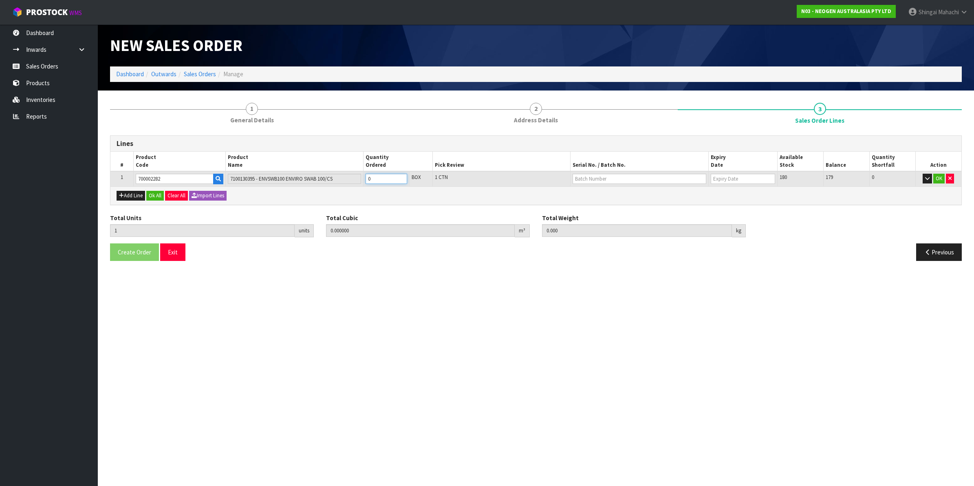
type input "0.01386"
type input "1.9"
type input "1"
type input "10"
type input "0.1386"
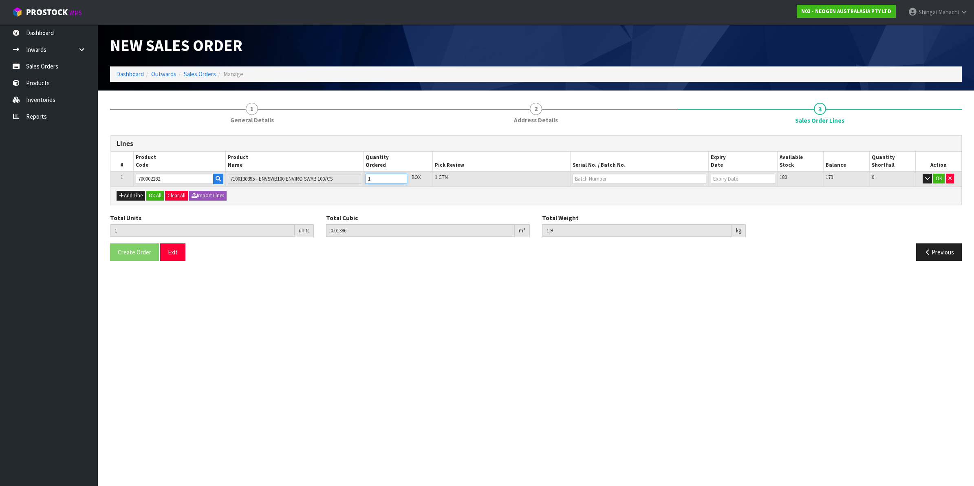
type input "19"
type input "10"
click at [610, 174] on input "text" at bounding box center [640, 179] width 134 height 10
click at [614, 215] on link "SD0801251B" at bounding box center [605, 214] width 64 height 11
type input "SD0801251B"
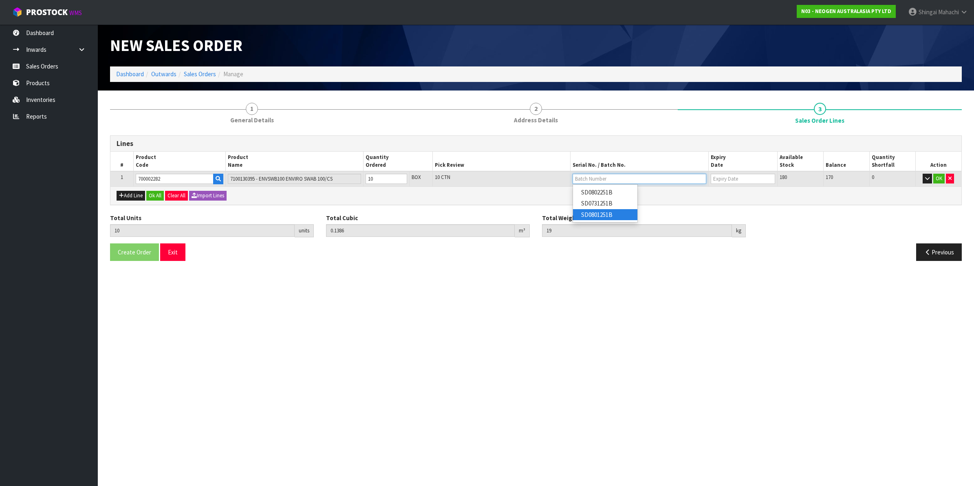
type input "[DATE]"
click at [938, 178] on button "OK" at bounding box center [939, 179] width 11 height 10
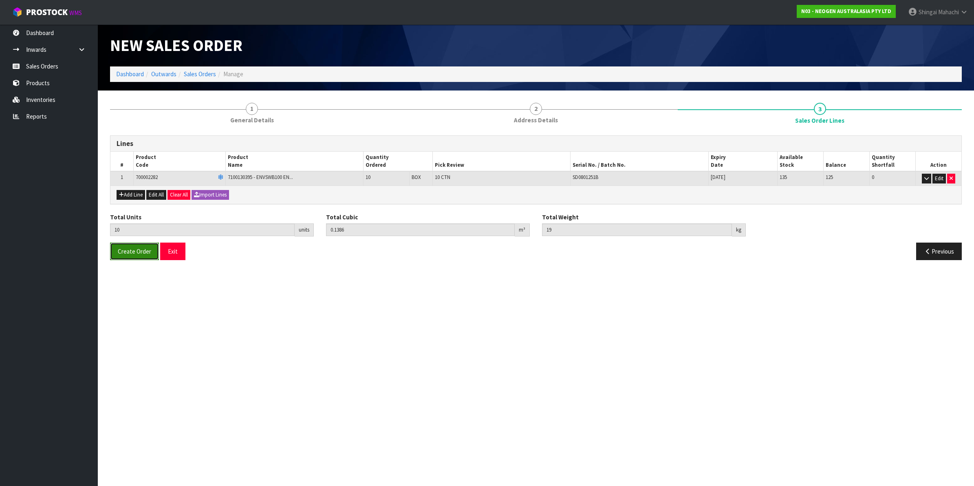
click at [137, 249] on span "Create Order" at bounding box center [134, 251] width 33 height 8
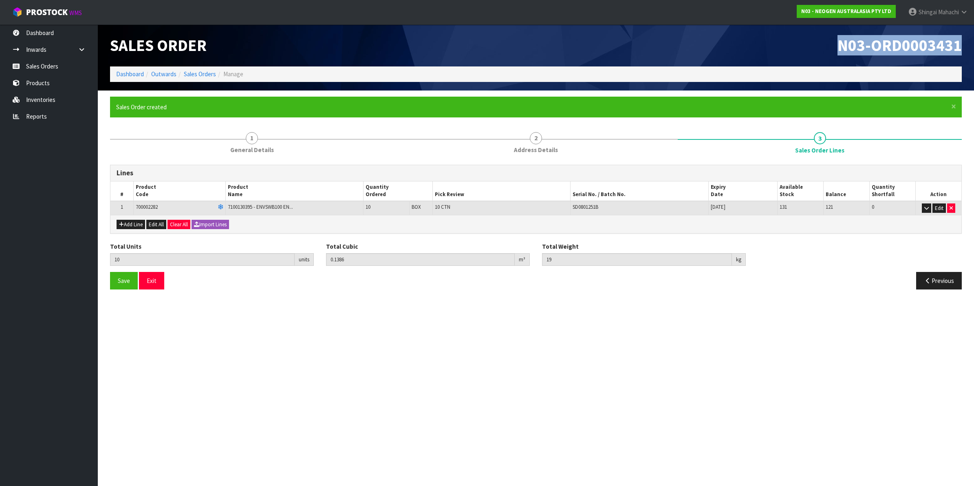
drag, startPoint x: 836, startPoint y: 43, endPoint x: 963, endPoint y: 45, distance: 127.6
click at [963, 45] on div "N03-ORD0003431" at bounding box center [752, 45] width 432 height 42
copy span "N03-ORD0003431"
click at [204, 71] on link "Sales Orders" at bounding box center [200, 74] width 32 height 8
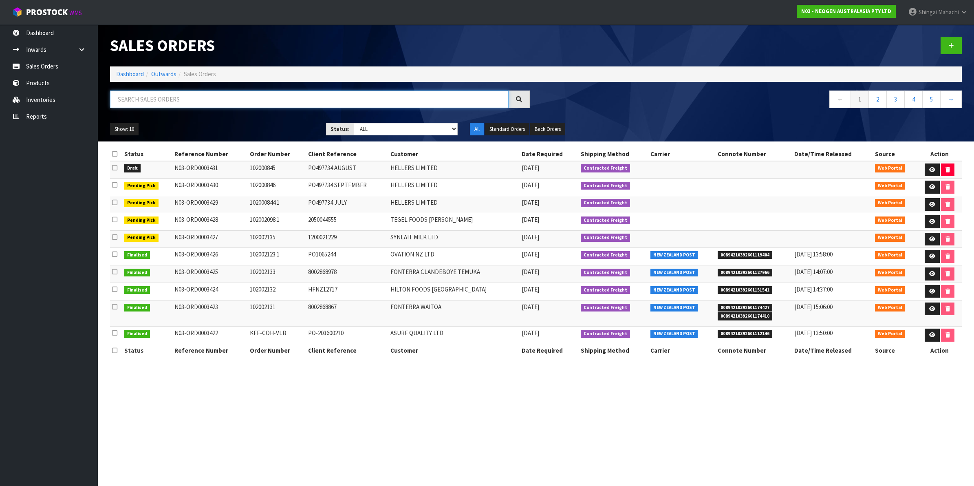
click at [137, 102] on input "text" at bounding box center [309, 100] width 399 height 18
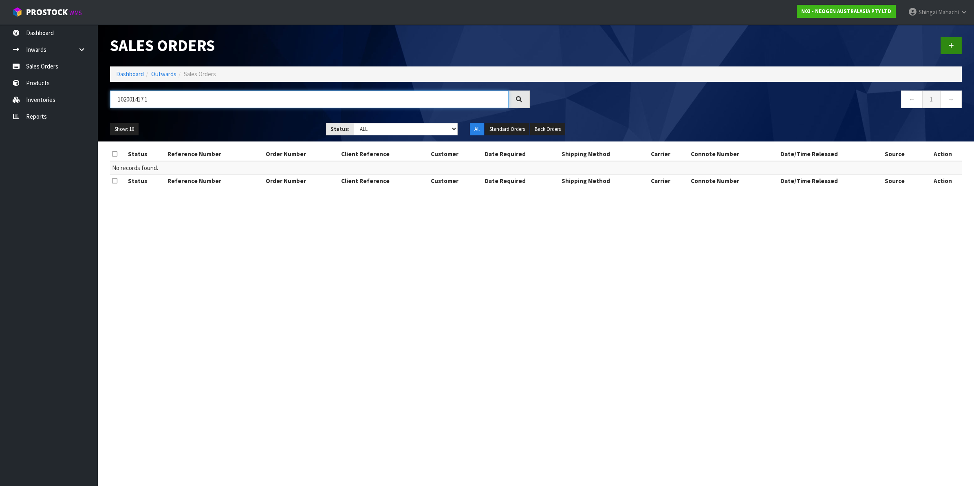
type input "102001417.1"
click at [952, 43] on icon at bounding box center [952, 45] width 6 height 6
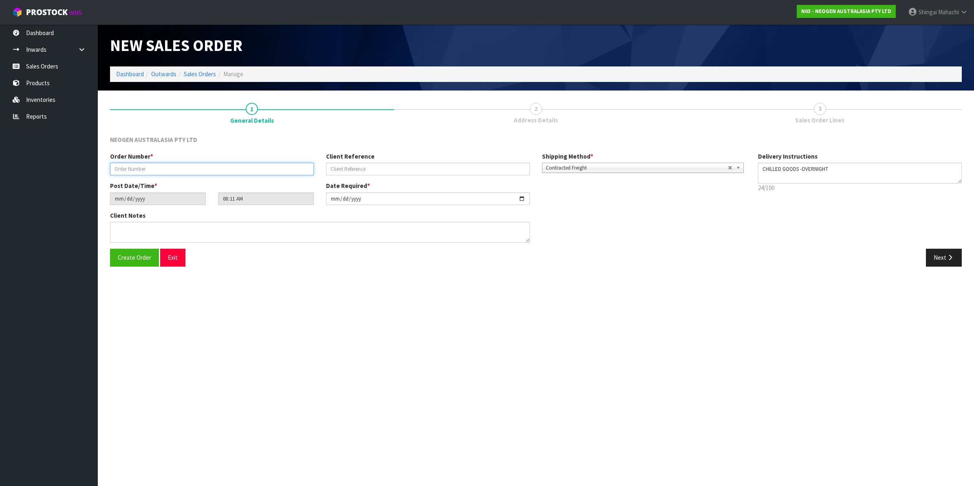
click at [182, 168] on input "text" at bounding box center [212, 169] width 204 height 13
type input "102001417.1"
click at [352, 172] on input "text" at bounding box center [428, 169] width 204 height 13
paste input "PO-00003058"
type input "PO-00003058"
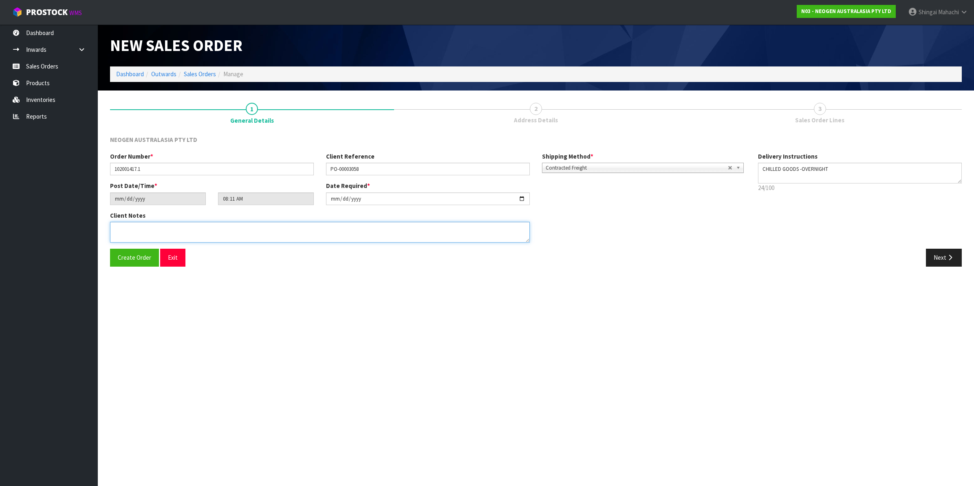
click at [124, 234] on textarea at bounding box center [320, 232] width 420 height 21
click at [130, 234] on textarea at bounding box center [320, 232] width 420 height 21
paste textarea "[PERSON_NAME]"
type textarea "ATTN: [PERSON_NAME]"
click at [941, 256] on button "Next" at bounding box center [944, 258] width 36 height 18
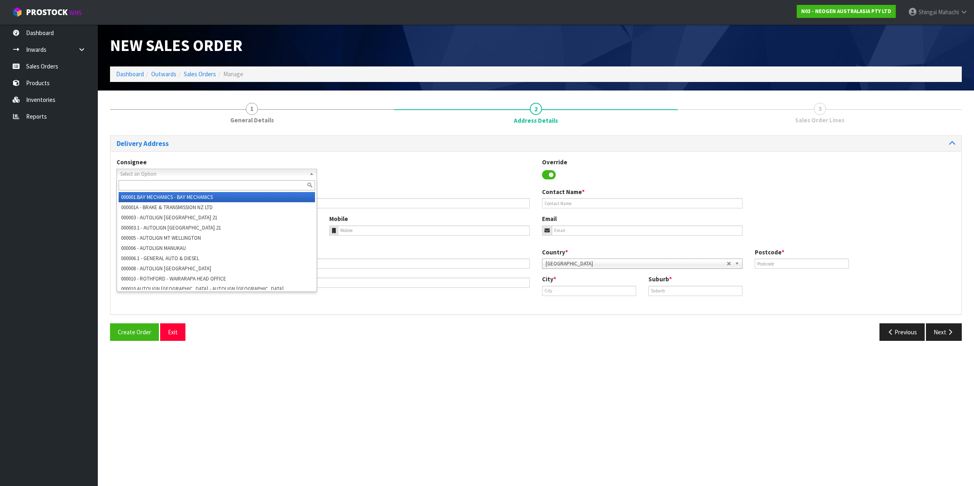
click at [134, 170] on span "Select an Option" at bounding box center [213, 174] width 186 height 10
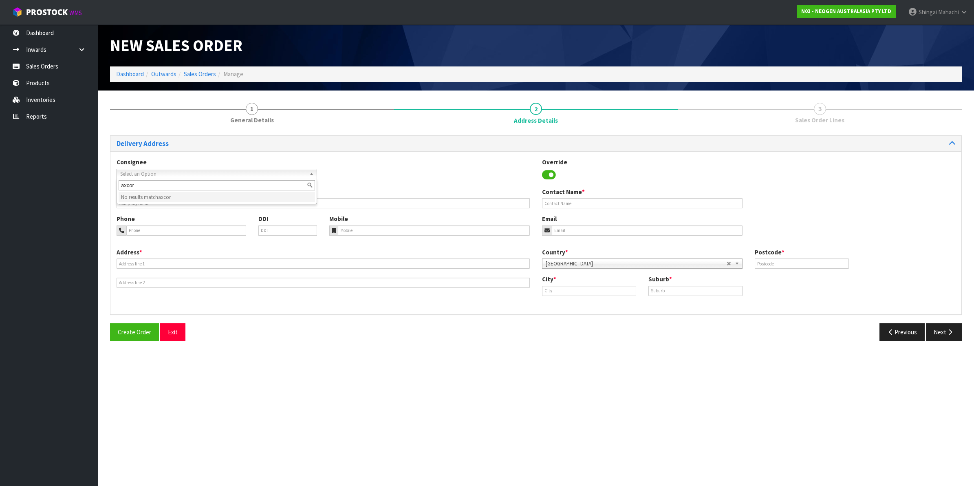
type input "axcorn"
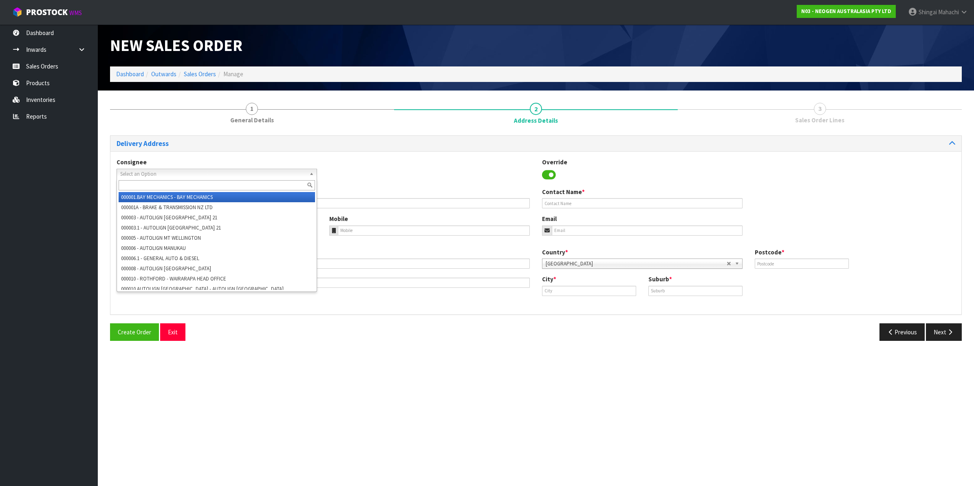
click at [143, 174] on span "Select an Option" at bounding box center [213, 174] width 186 height 10
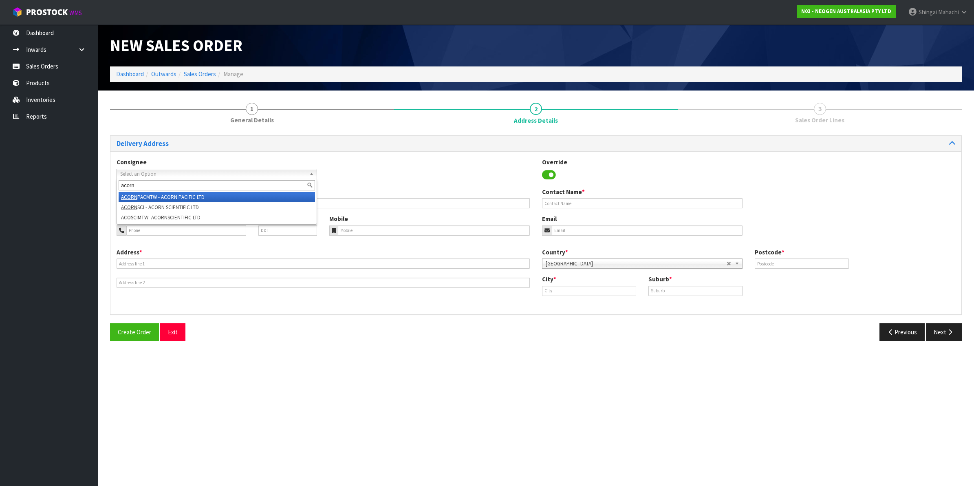
type input "acorn"
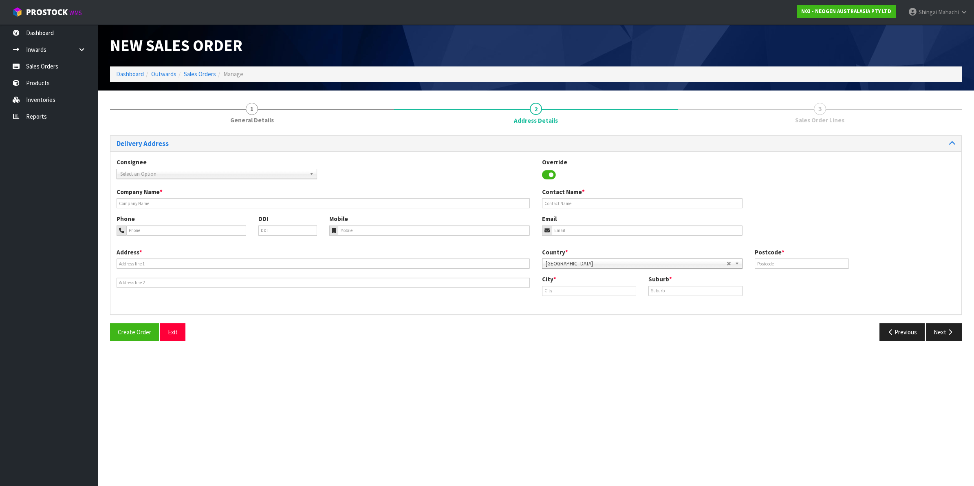
click at [143, 170] on span "Select an Option" at bounding box center [213, 174] width 186 height 10
type input "acorn"
click at [166, 217] on em "ACORN" at bounding box center [159, 217] width 16 height 7
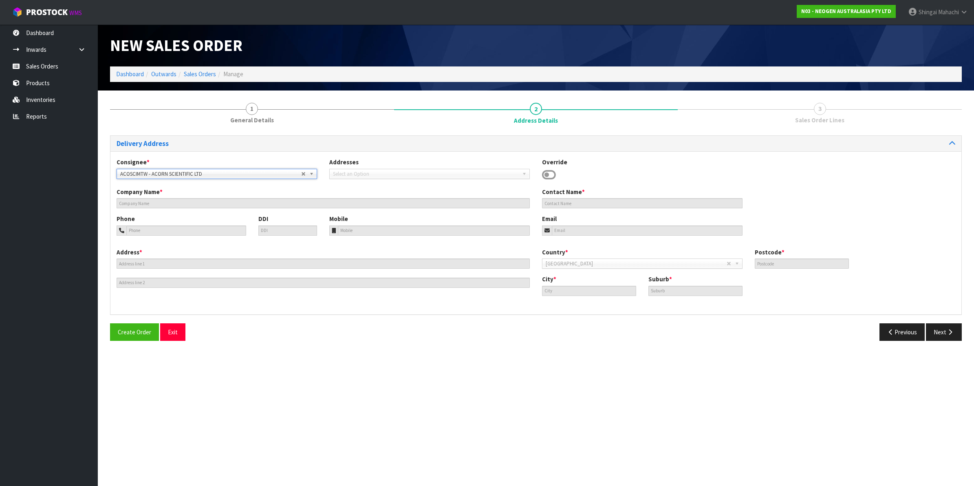
type input "ACORN SCIENTIFIC LTD"
type input "11/49 MT. WELLINGTON HWY"
type input "1060"
type input "[GEOGRAPHIC_DATA]"
type input "MT WELLINGTON"
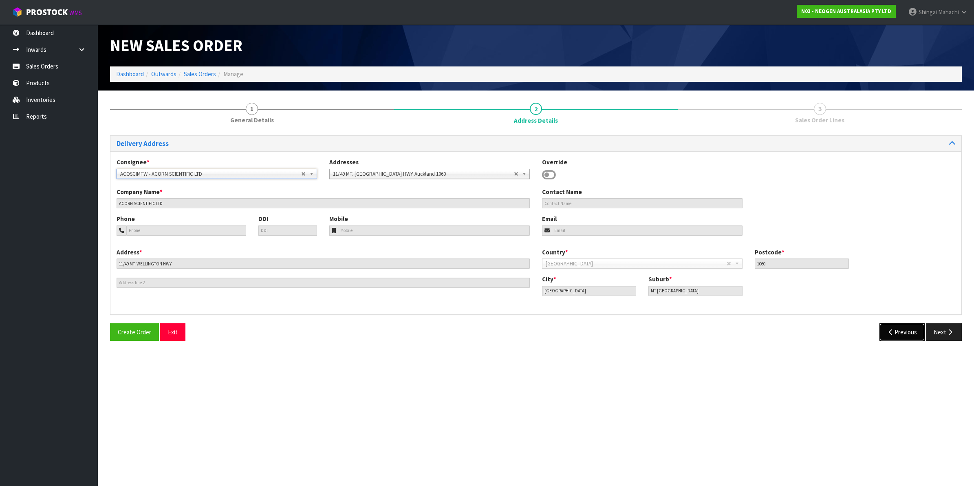
click at [891, 329] on icon "button" at bounding box center [892, 332] width 8 height 6
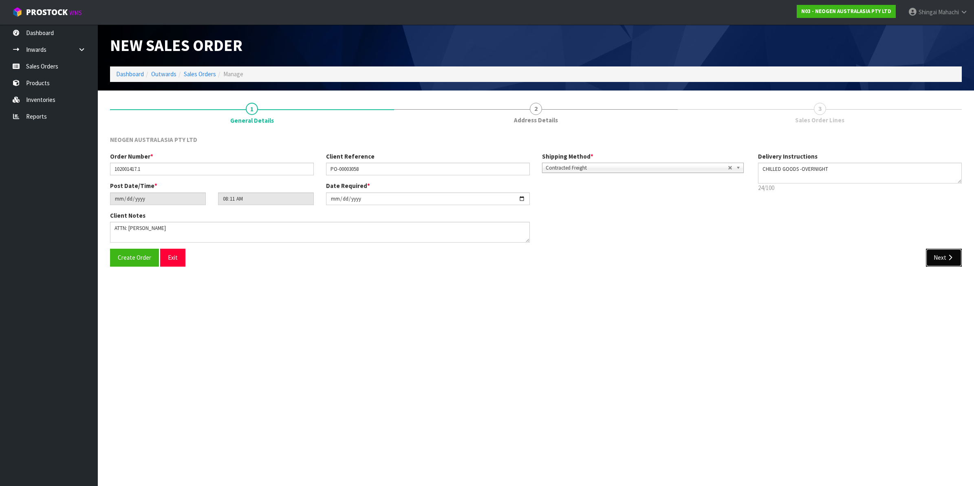
click at [951, 254] on button "Next" at bounding box center [944, 258] width 36 height 18
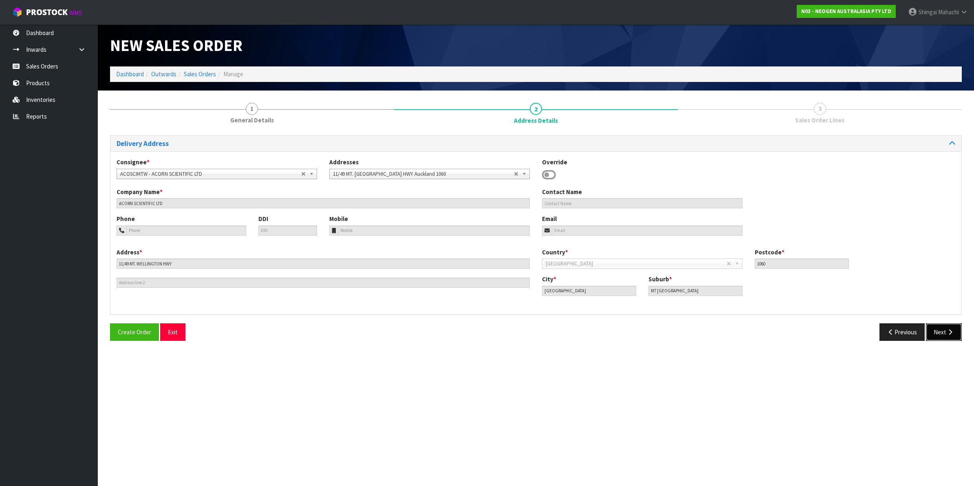
click at [943, 329] on button "Next" at bounding box center [944, 332] width 36 height 18
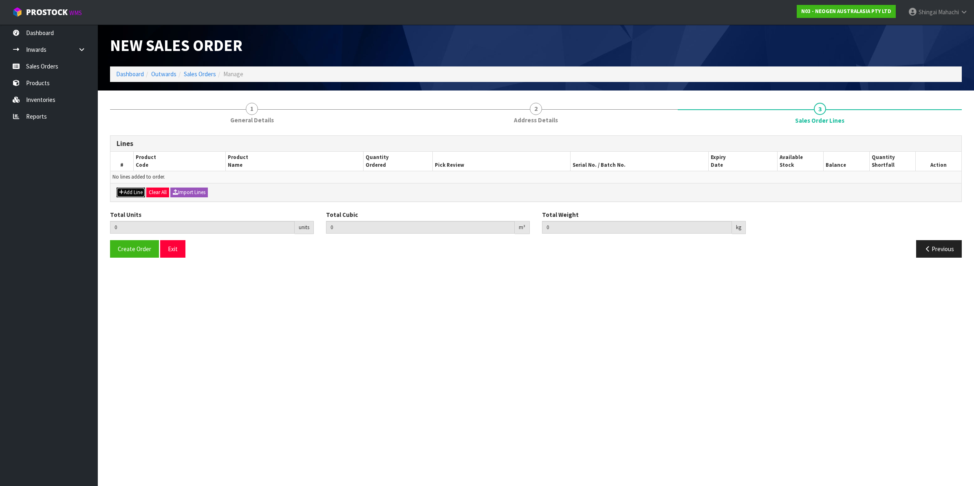
click at [133, 192] on button "Add Line" at bounding box center [131, 193] width 29 height 10
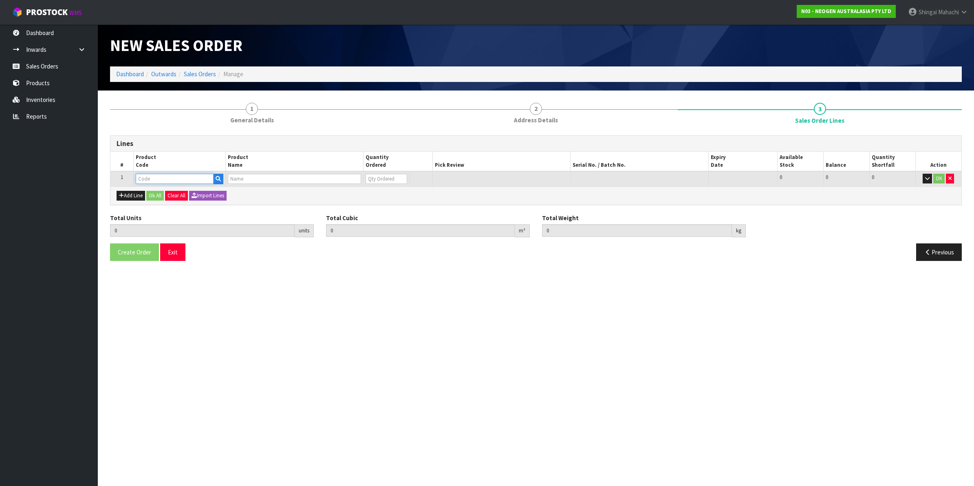
click at [160, 181] on input "text" at bounding box center [175, 179] width 78 height 10
paste input "700002282"
type input "700002282"
type input "0.000000"
type input "0.000"
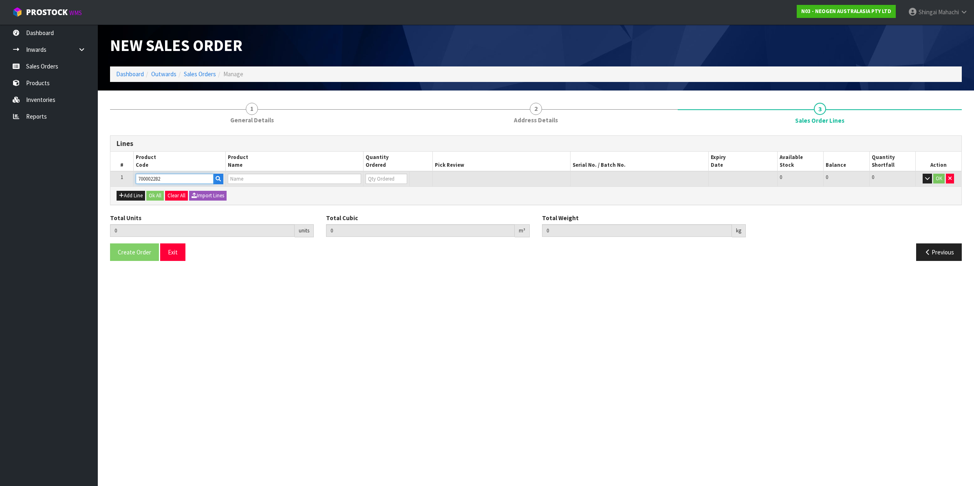
type input "7100130395 - ENVSWB100 ENVIRO SWAB 100/CS"
type input "0"
type input "700002282"
click at [308, 180] on tr "1 700002282 7100130395 - ENVSWB100 ENVIRO SWAB 100/CS 0 BOX 146 146 0 OK" at bounding box center [535, 178] width 851 height 15
type input "1"
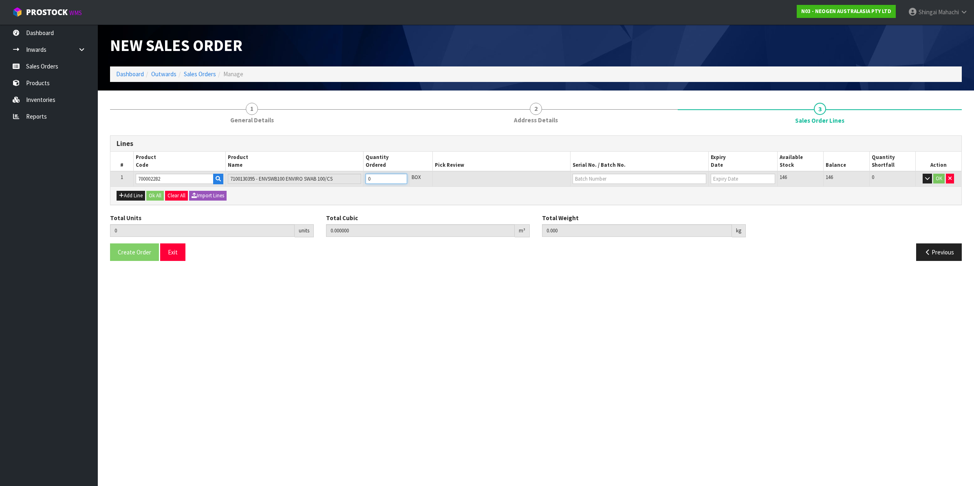
type input "0.01386"
type input "1.9"
type input "1"
click at [582, 176] on input "text" at bounding box center [640, 179] width 134 height 10
click at [601, 216] on link "SD0731251B" at bounding box center [605, 214] width 64 height 11
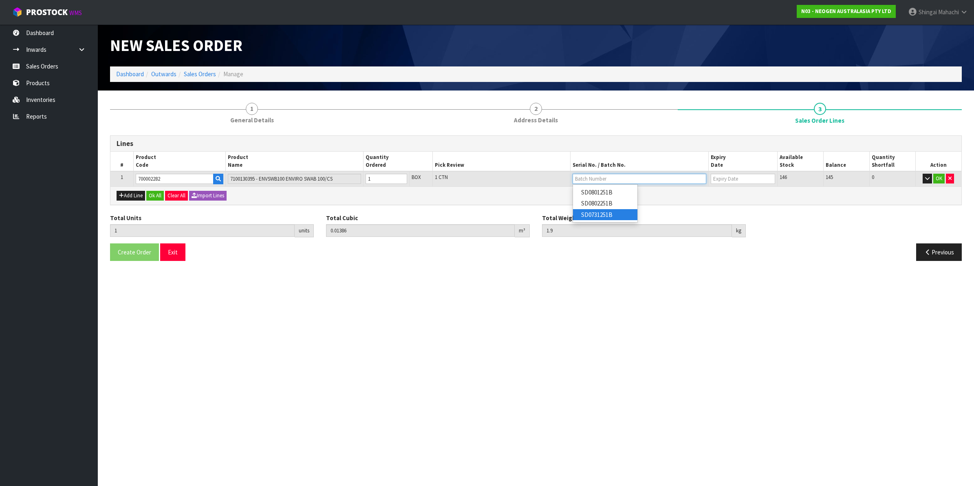
type input "SD0731251B"
type input "[DATE]"
click at [940, 176] on button "OK" at bounding box center [939, 179] width 11 height 10
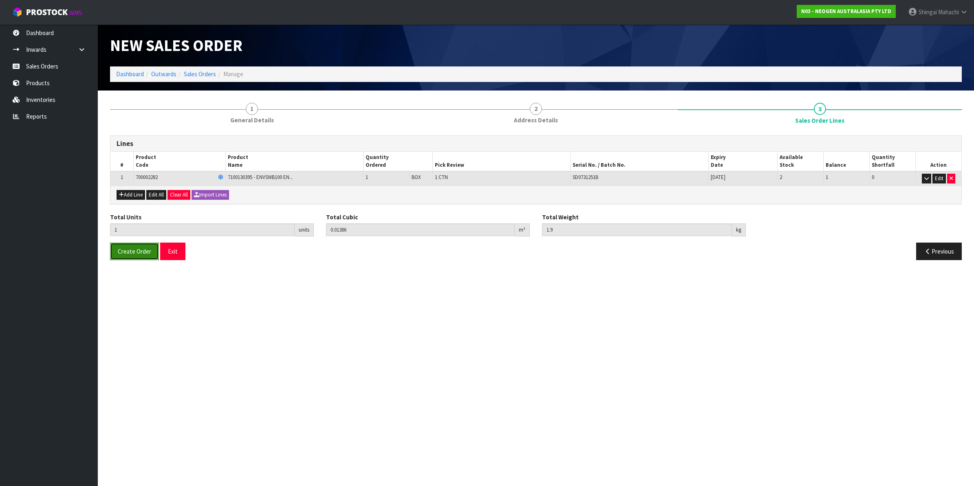
click at [132, 253] on span "Create Order" at bounding box center [134, 251] width 33 height 8
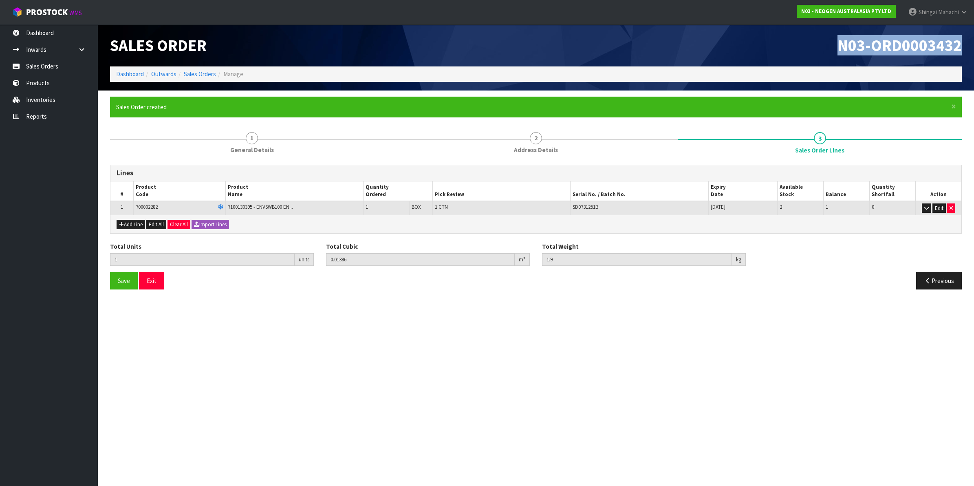
drag, startPoint x: 836, startPoint y: 46, endPoint x: 969, endPoint y: 43, distance: 132.9
click at [969, 43] on header "Sales Order N03-ORD0003432 Dashboard Outwards Sales Orders Manage" at bounding box center [536, 57] width 877 height 66
copy span "N03-ORD0003432"
click at [194, 73] on link "Sales Orders" at bounding box center [200, 74] width 32 height 8
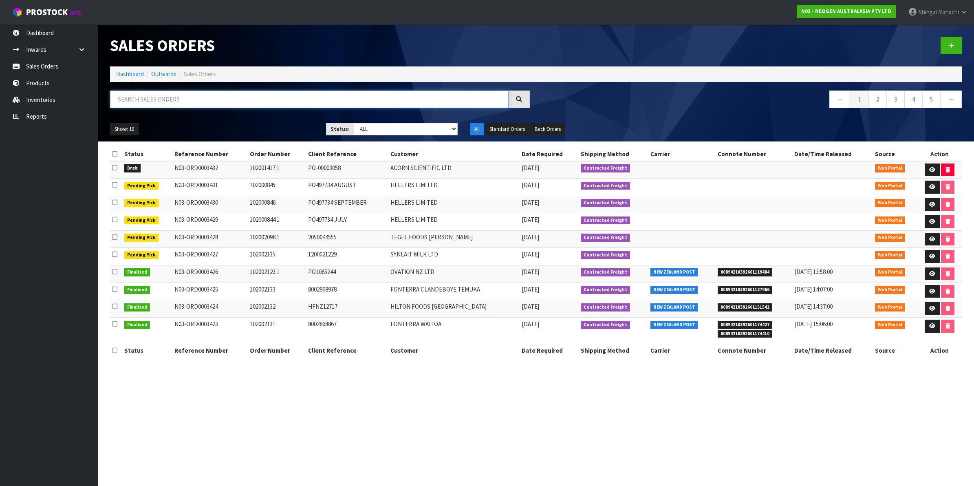
click at [147, 96] on input "text" at bounding box center [309, 100] width 399 height 18
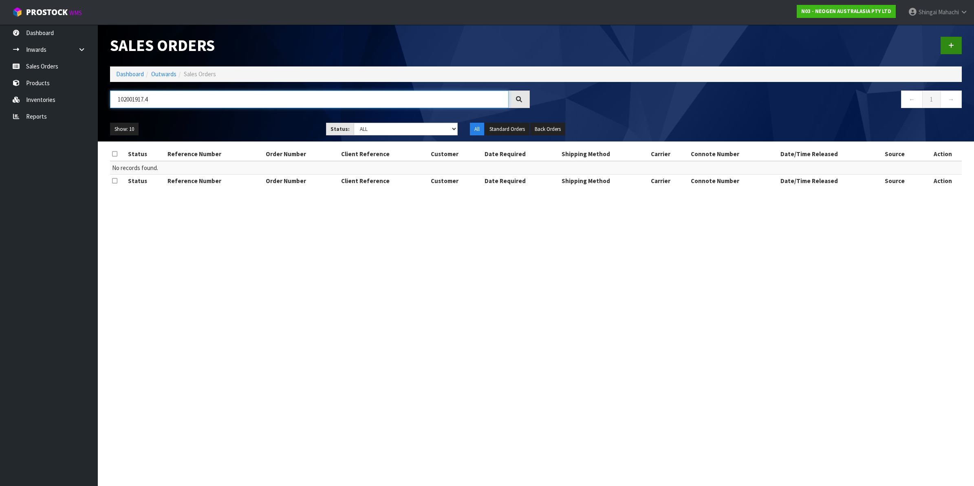
type input "102001917.4"
click at [952, 44] on icon at bounding box center [952, 45] width 6 height 6
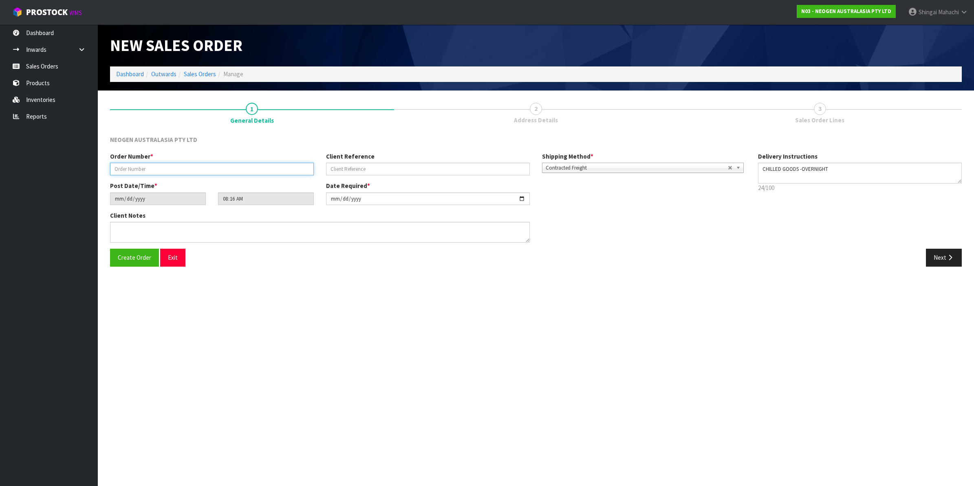
click at [140, 168] on input "text" at bounding box center [212, 169] width 204 height 13
type input "102001917.4"
click at [344, 166] on input "text" at bounding box center [428, 169] width 204 height 13
paste input "PO-00003161"
type input "PO-00003161"
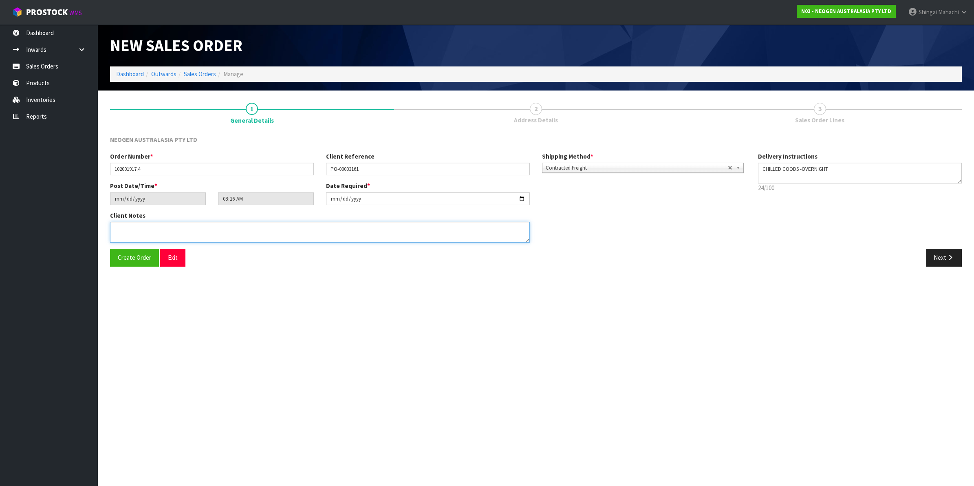
click at [119, 232] on textarea at bounding box center [320, 232] width 420 height 21
click at [135, 228] on textarea at bounding box center [320, 232] width 420 height 21
paste textarea "[PERSON_NAME]"
type textarea "ATTN: MYRL LIM"
click at [940, 259] on button "Next" at bounding box center [944, 258] width 36 height 18
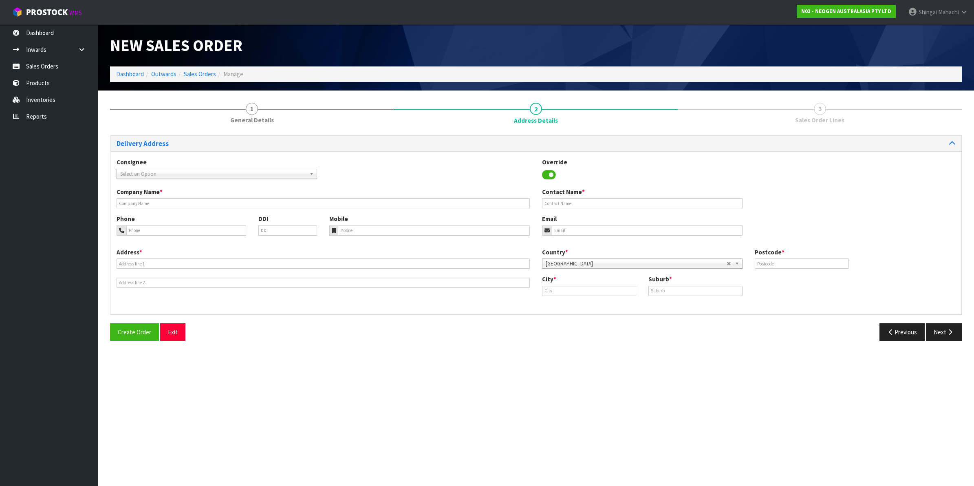
click at [148, 171] on span "Select an Option" at bounding box center [213, 174] width 186 height 10
type input "acorn"
click at [166, 219] on em "ACORN" at bounding box center [159, 217] width 16 height 7
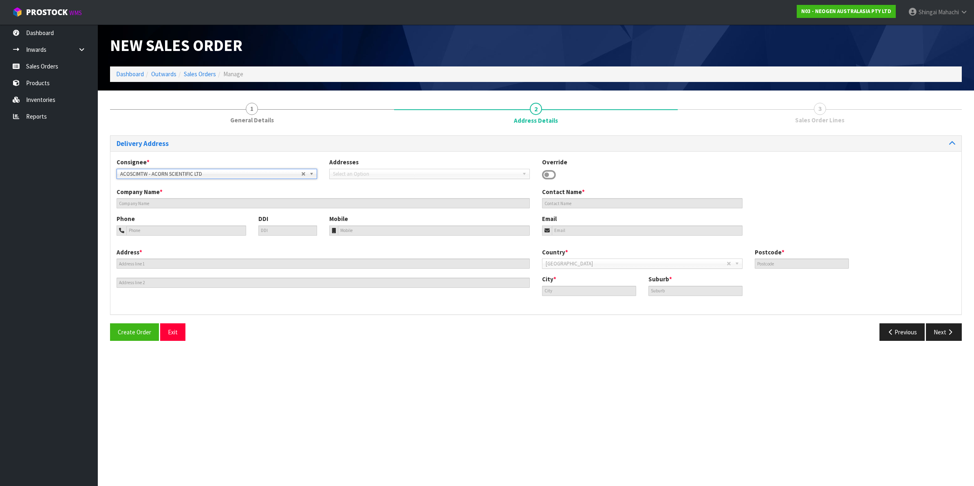
type input "ACORN SCIENTIFIC LTD"
type input "11/49 MT. WELLINGTON HWY"
type input "1060"
type input "[GEOGRAPHIC_DATA]"
type input "MT WELLINGTON"
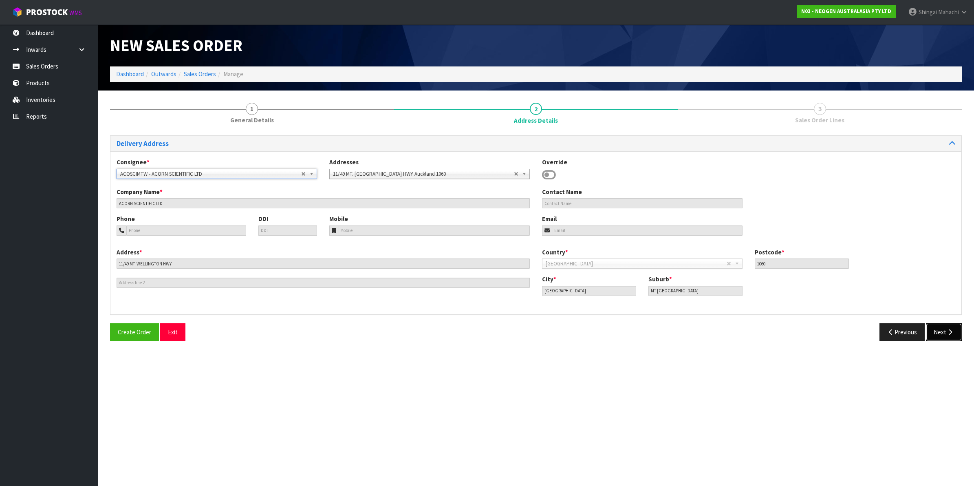
click at [947, 327] on button "Next" at bounding box center [944, 332] width 36 height 18
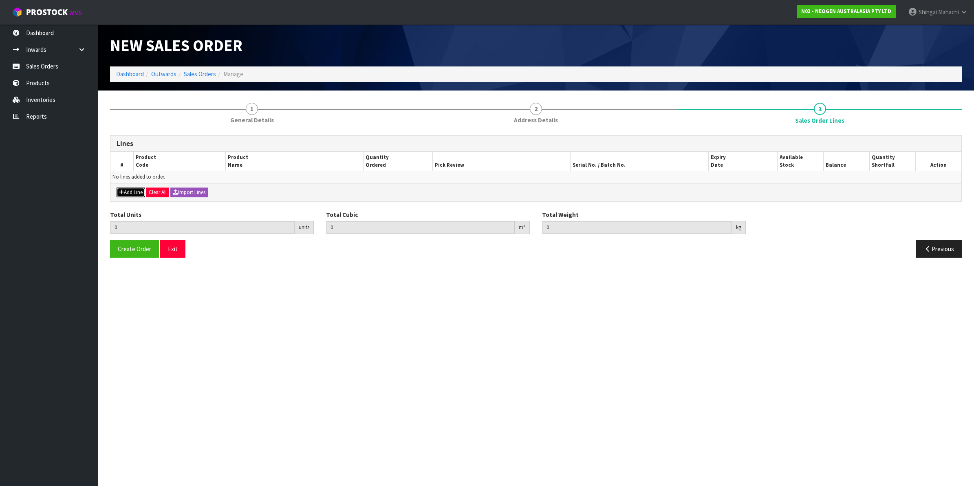
click at [131, 192] on button "Add Line" at bounding box center [131, 193] width 29 height 10
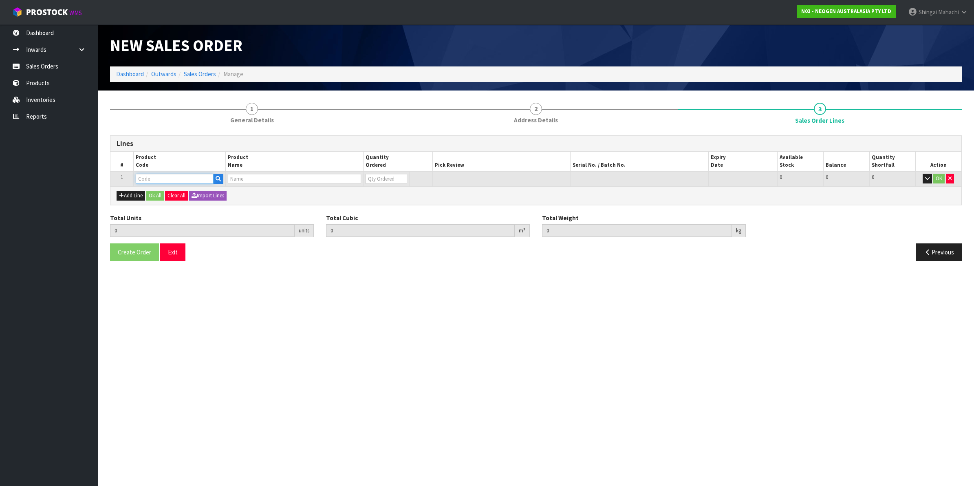
click at [146, 178] on input "text" at bounding box center [175, 179] width 78 height 10
click at [144, 174] on input "text" at bounding box center [175, 179] width 78 height 10
paste input "700002282"
type input "700002282"
type input "0.000000"
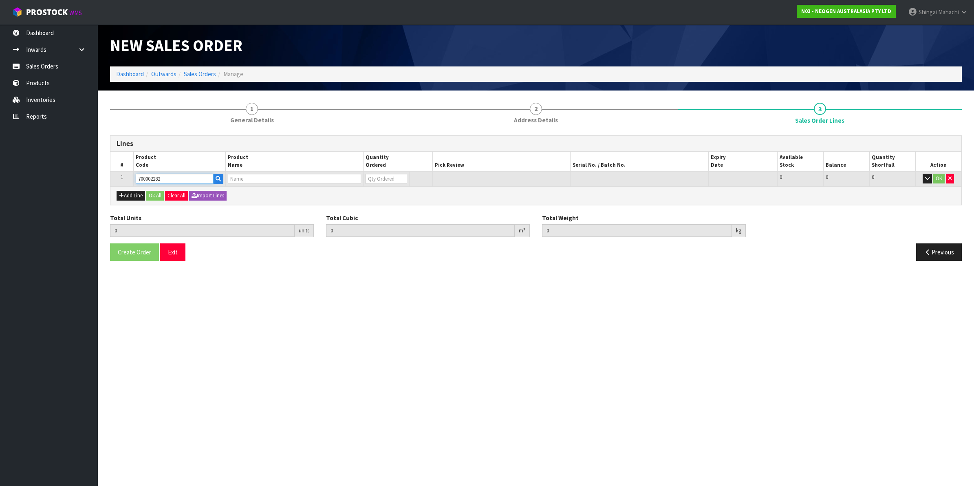
type input "0.000"
type input "7100130395 - ENVSWB100 ENVIRO SWAB 100/CS"
type input "0"
type input "700002282"
drag, startPoint x: 380, startPoint y: 179, endPoint x: 347, endPoint y: 188, distance: 33.3
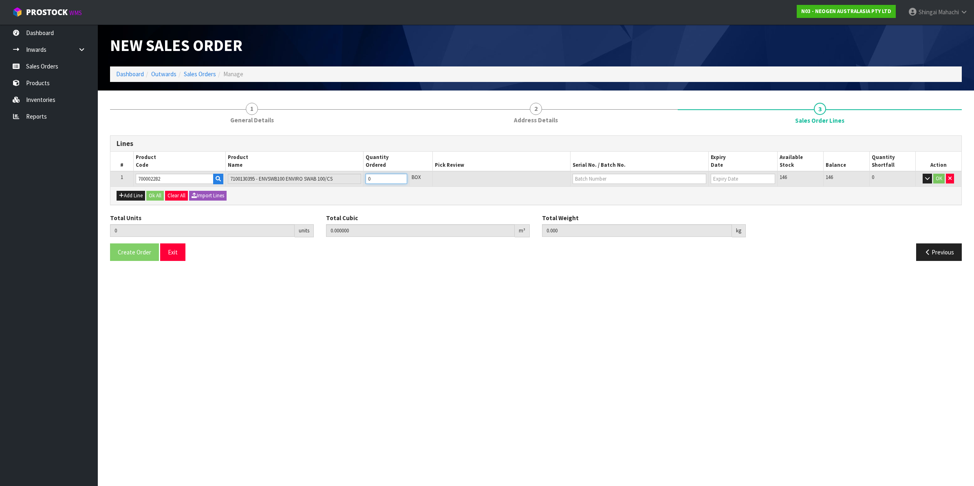
click at [347, 188] on div "Lines # Product Code Product Name Quantity Ordered Pick Review Serial No. / Bat…" at bounding box center [536, 170] width 852 height 70
type input "1"
type input "0.01386"
type input "1.9"
type input "1"
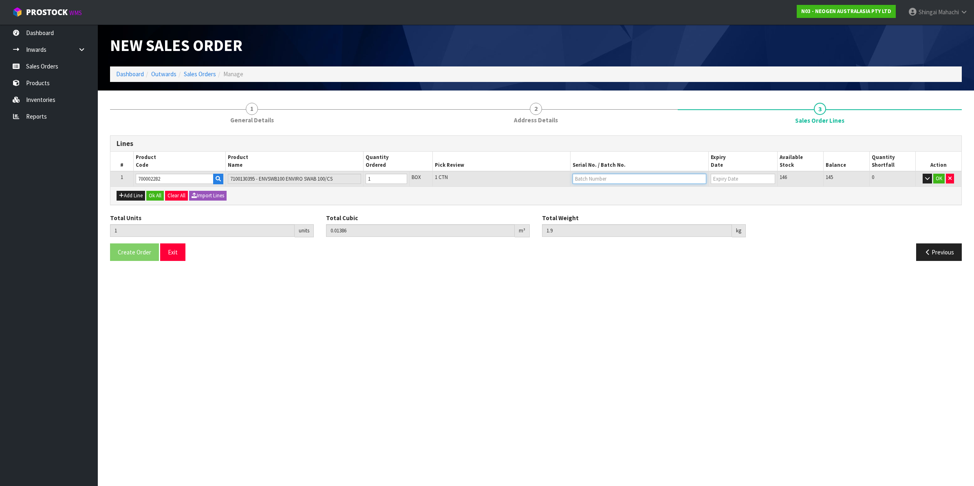
click at [598, 177] on input "text" at bounding box center [640, 179] width 134 height 10
click at [603, 217] on link "SD0731251B" at bounding box center [605, 214] width 64 height 11
type input "SD0731251B"
type input "[DATE]"
click at [939, 179] on button "OK" at bounding box center [939, 179] width 11 height 10
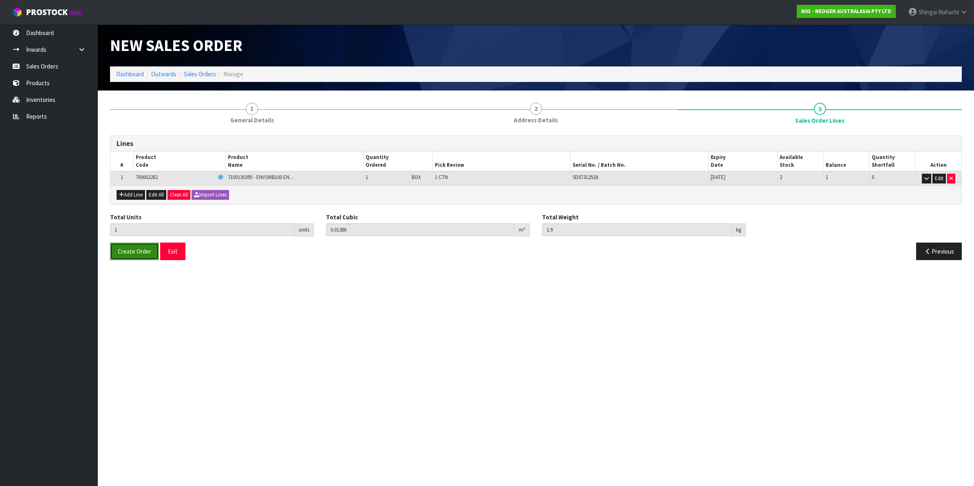
click at [125, 251] on span "Create Order" at bounding box center [134, 251] width 33 height 8
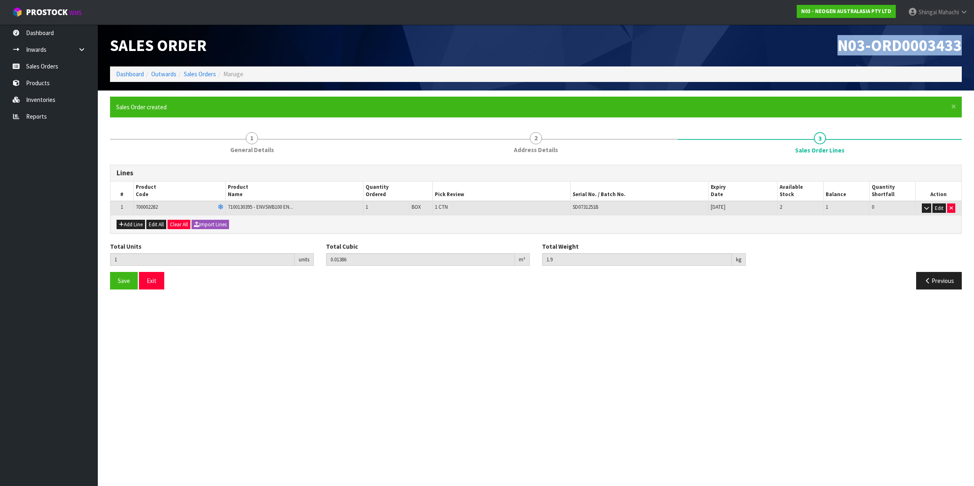
drag, startPoint x: 837, startPoint y: 42, endPoint x: 963, endPoint y: 43, distance: 126.0
click at [963, 43] on div "N03-ORD0003433" at bounding box center [752, 45] width 432 height 42
copy span "N03-ORD0003433"
click at [197, 74] on link "Sales Orders" at bounding box center [200, 74] width 32 height 8
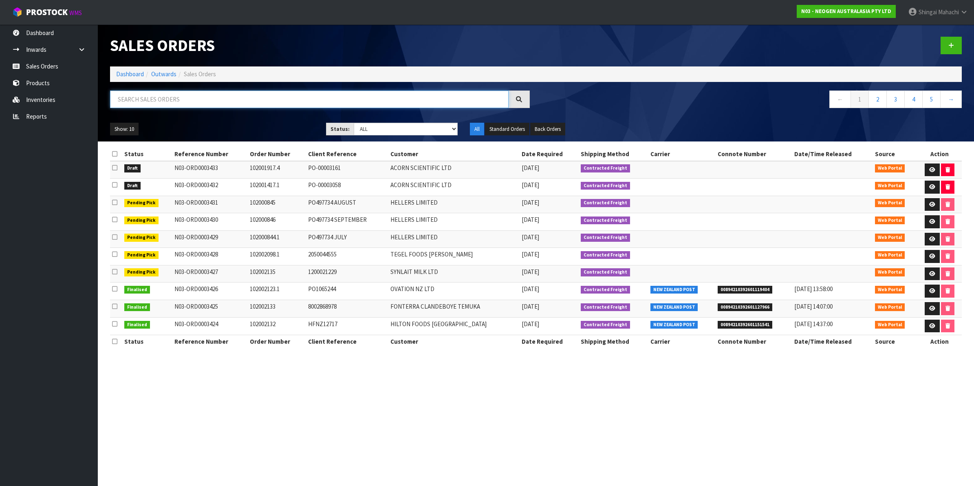
click at [190, 98] on input "text" at bounding box center [309, 100] width 399 height 18
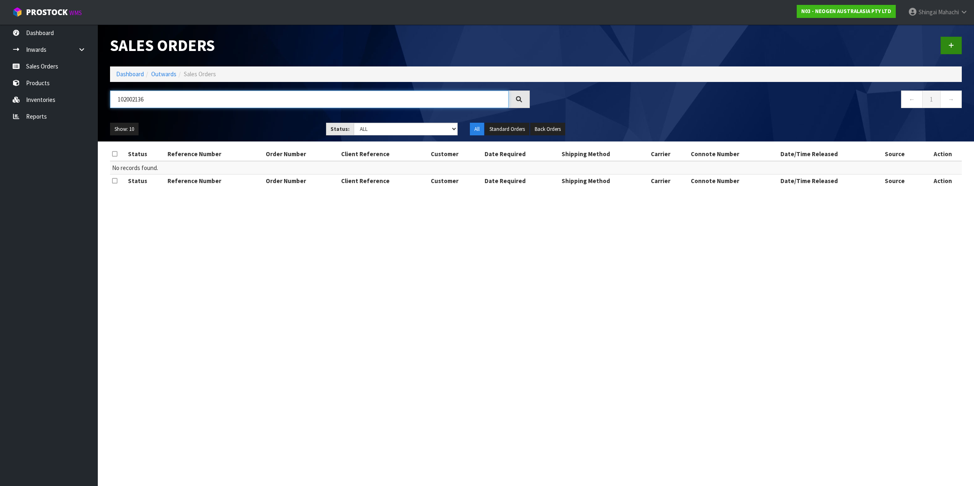
type input "102002136"
click at [954, 44] on link at bounding box center [951, 46] width 21 height 18
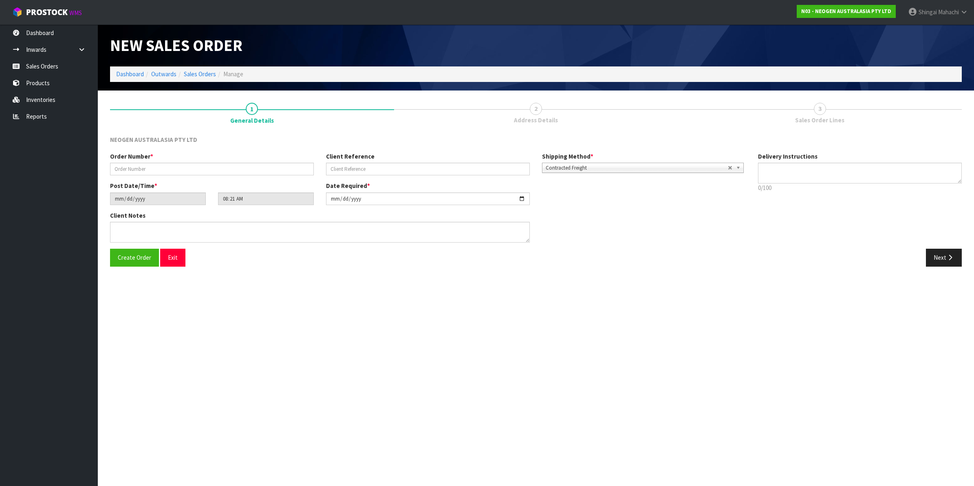
type textarea "CHILLED GOODS -OVERNIGHT"
click at [124, 171] on input "text" at bounding box center [212, 169] width 204 height 13
type input "102002136"
click at [342, 166] on input "text" at bounding box center [428, 169] width 204 height 13
paste input "661192"
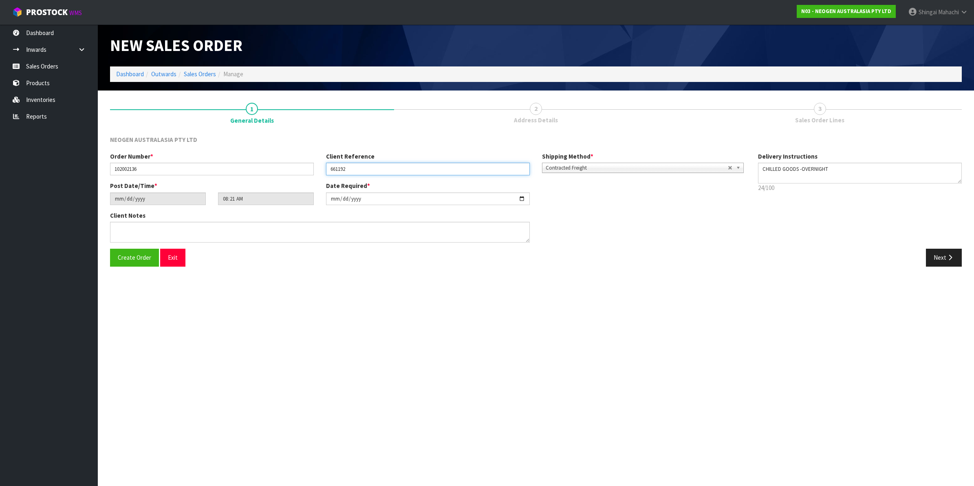
type input "661192"
click at [119, 232] on textarea at bounding box center [320, 232] width 420 height 21
paste textarea "ENGINEERS STORE"
type textarea "ATTN: ENGINEERS STORE"
click at [942, 259] on button "Next" at bounding box center [944, 258] width 36 height 18
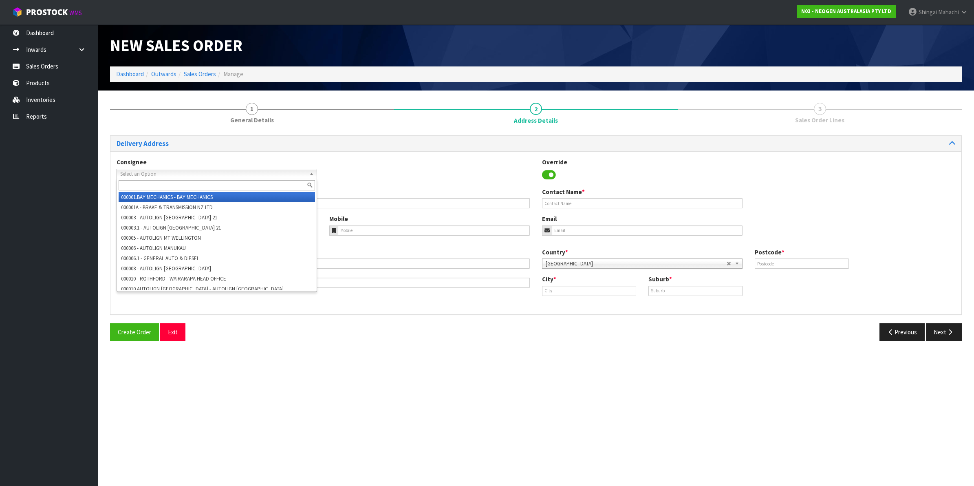
click at [162, 174] on span "Select an Option" at bounding box center [213, 174] width 186 height 10
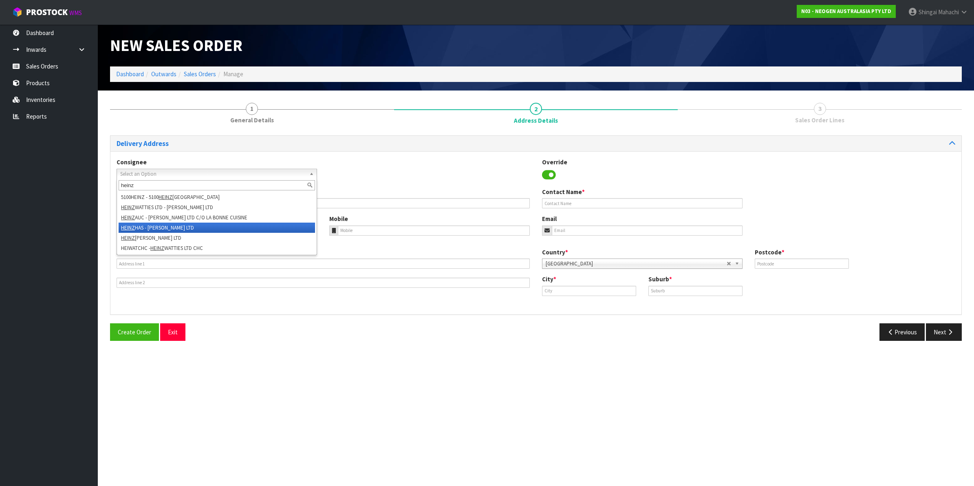
type input "heinz"
click at [159, 225] on li "HEINZ HAS - HEINZ WATTIES LTD" at bounding box center [217, 228] width 197 height 10
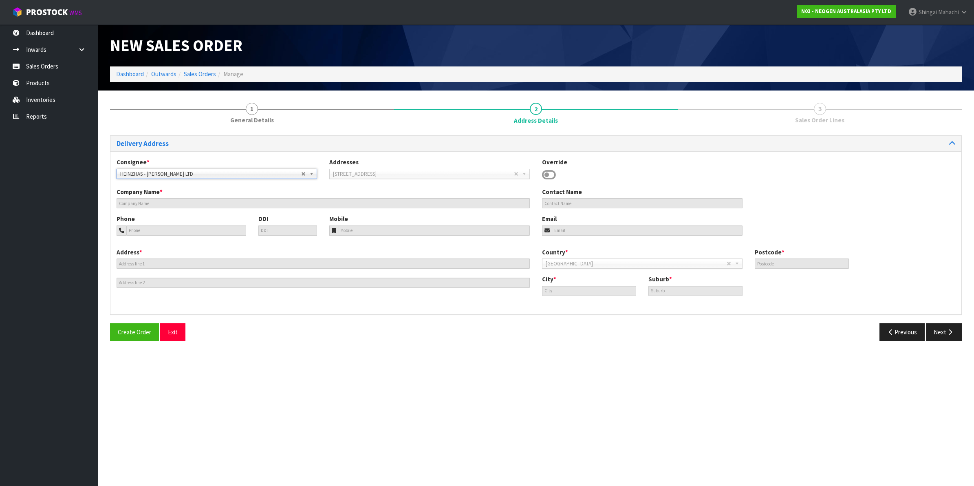
type input "HEINZ WATTIES LTD"
type input "513 KING STREET NORTH"
type input "4122"
type input "HASTINGS"
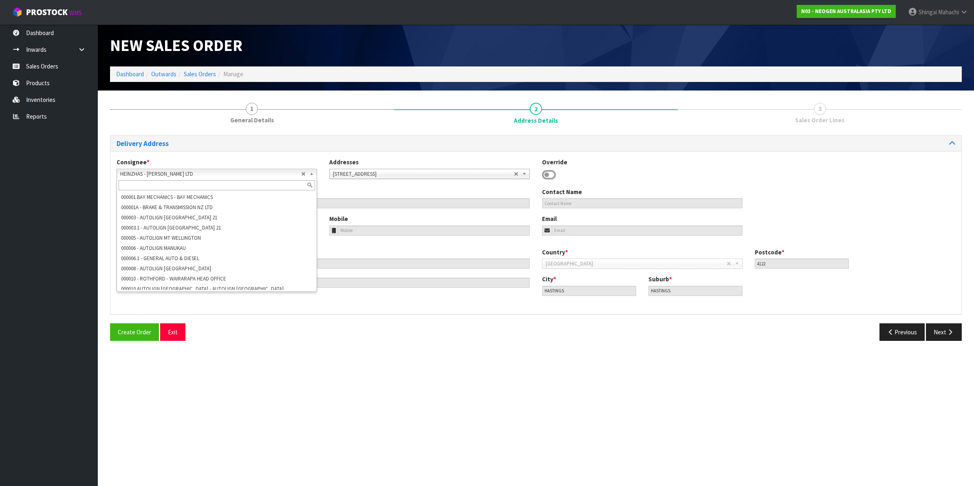
click at [313, 172] on b at bounding box center [312, 173] width 7 height 9
click at [181, 288] on li "HEINZTOM - [PERSON_NAME] LTD" at bounding box center [217, 293] width 197 height 10
type input "HEINZ WATTIES LTD"
type input "1400 TOMOANA & RICHMOND ROADS"
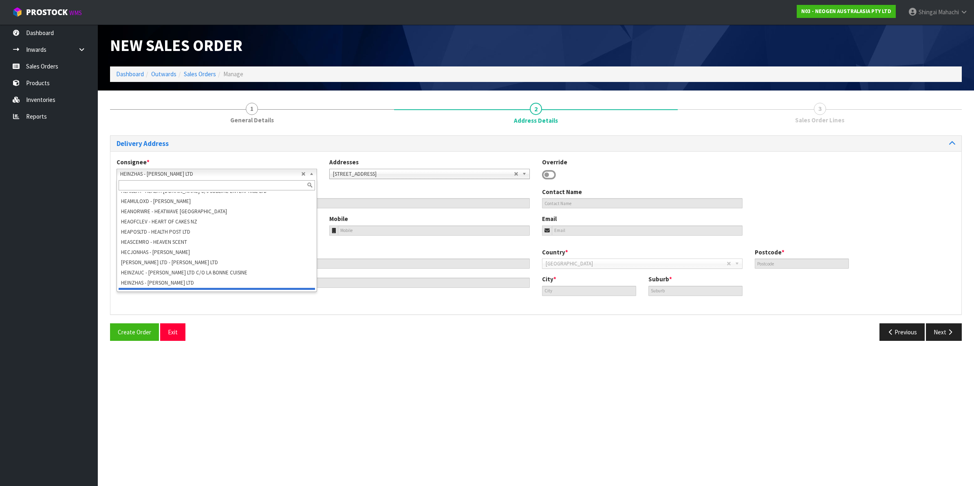
type input "4172"
type input "Hastings"
type input "TOMOANA"
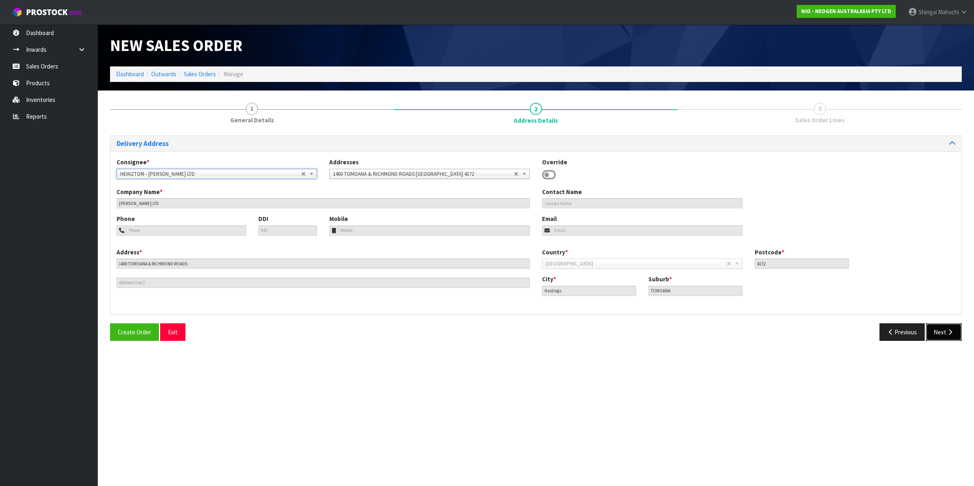
click at [945, 331] on button "Next" at bounding box center [944, 332] width 36 height 18
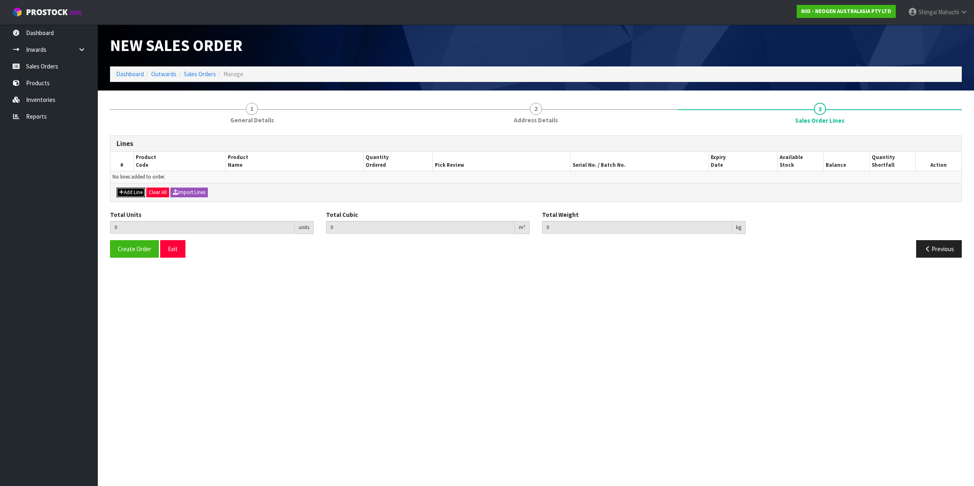
click at [137, 190] on button "Add Line" at bounding box center [131, 193] width 29 height 10
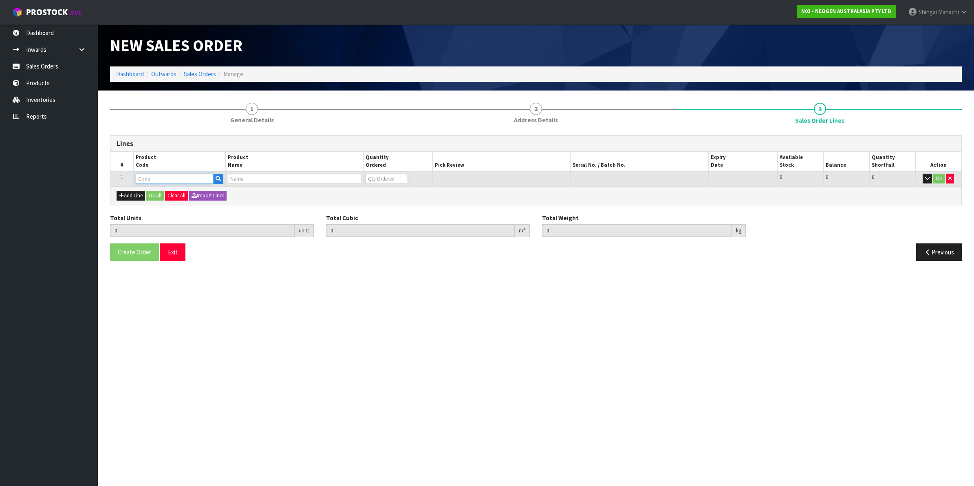
click at [156, 180] on input "text" at bounding box center [175, 179] width 78 height 10
paste input "700002207"
type input "700002207"
type input "0.000000"
type input "0.000"
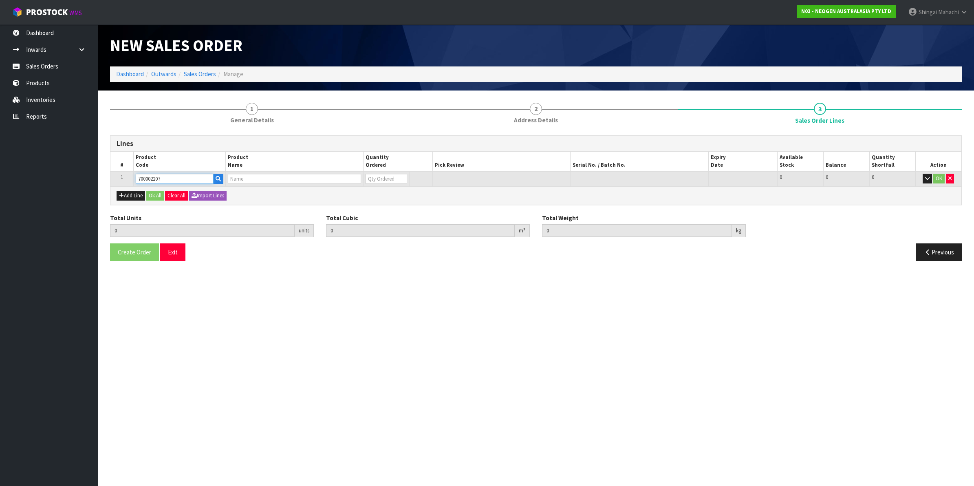
type input "7100067519 - UXL100 CLEAN-TRACE SURF ATP 100EA/PK"
type input "0"
type input "700002207"
click at [351, 183] on tr "1 700002207 7100067519 - UXL100 CLEAN-TRACE SURF ATP 100EA/PK 0 BOX 448 448 0 OK" at bounding box center [535, 178] width 851 height 15
type input "1"
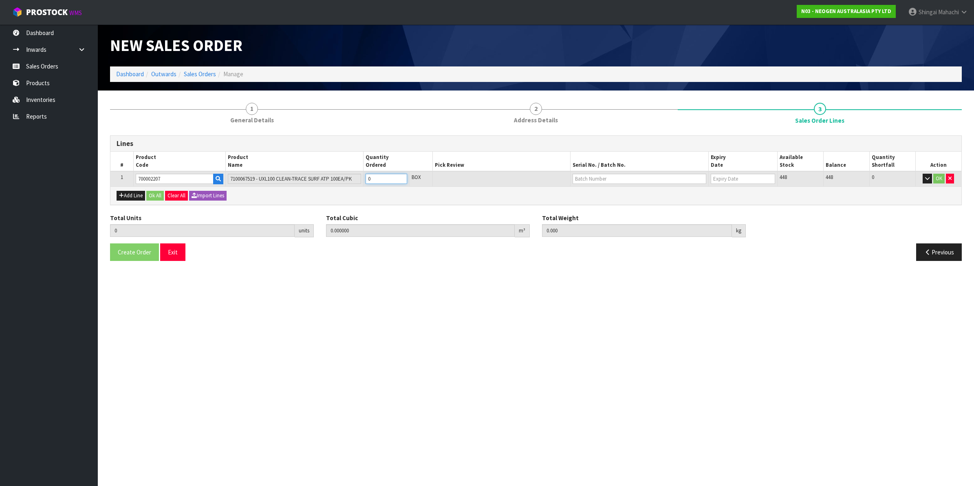
type input "0.006496"
type input "0.96"
type input "1"
type input "16"
type input "0.103936"
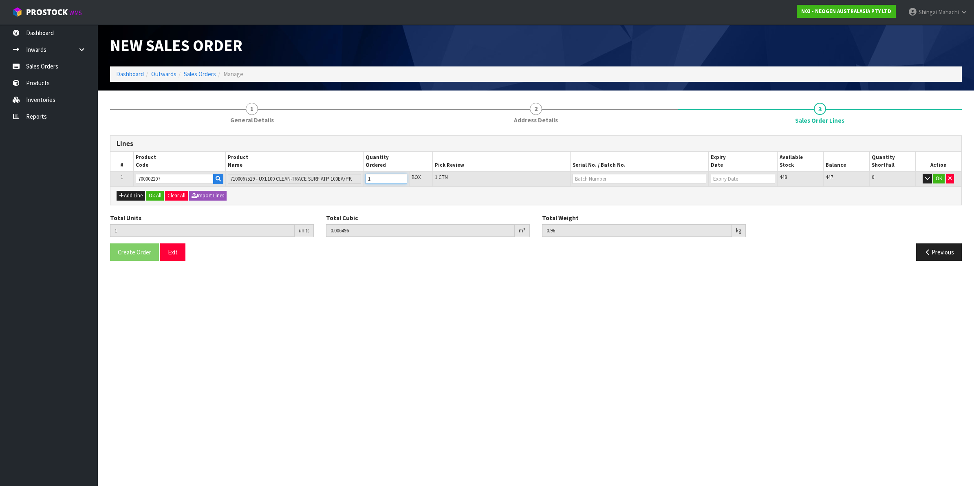
type input "15.36"
type input "16"
click at [590, 178] on input "text" at bounding box center [640, 179] width 134 height 10
click at [613, 192] on link "3000031847" at bounding box center [605, 192] width 64 height 11
type input "3000031847"
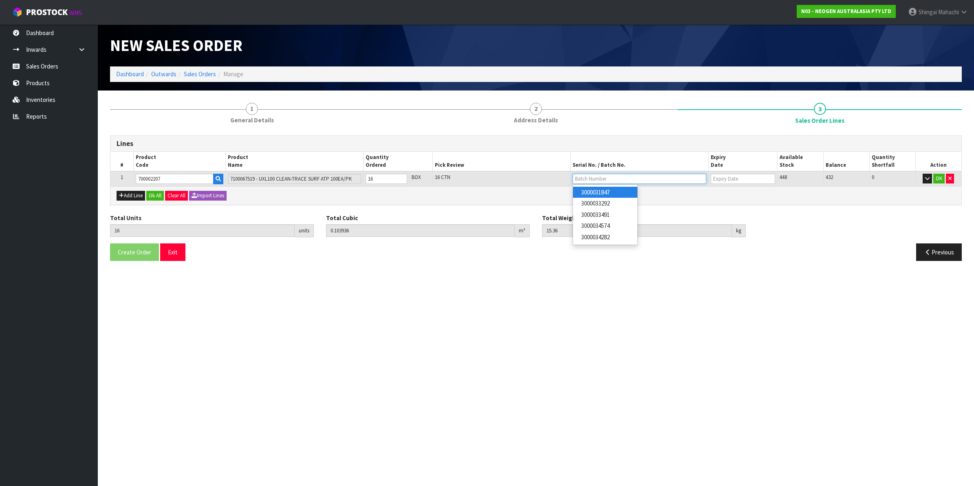
type input "[DATE]"
click at [940, 178] on button "OK" at bounding box center [939, 179] width 11 height 10
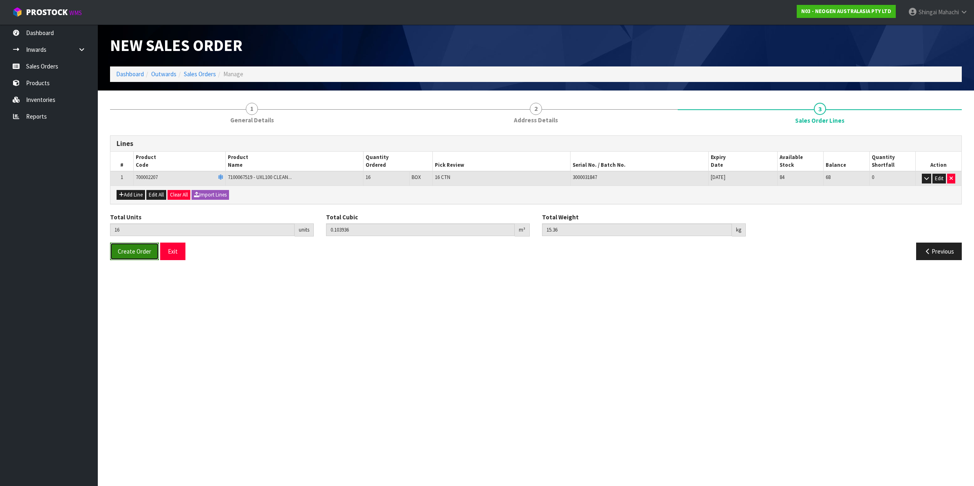
click at [128, 249] on span "Create Order" at bounding box center [134, 251] width 33 height 8
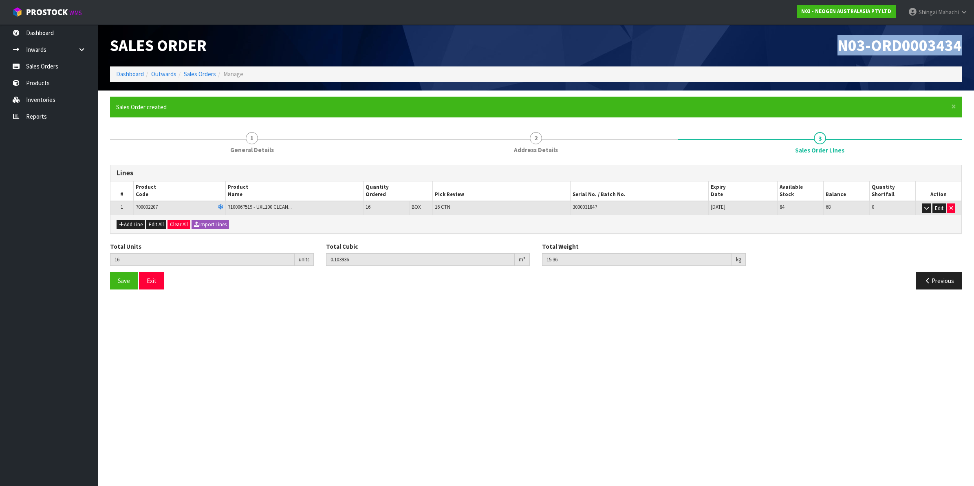
drag, startPoint x: 837, startPoint y: 45, endPoint x: 976, endPoint y: 48, distance: 139.1
click at [974, 48] on html "Toggle navigation ProStock WMS N03 - NEOGEN AUSTRALASIA PTY LTD Shingai Mahachi…" at bounding box center [487, 243] width 974 height 486
copy span "N03-ORD0003434"
click at [200, 74] on link "Sales Orders" at bounding box center [200, 74] width 32 height 8
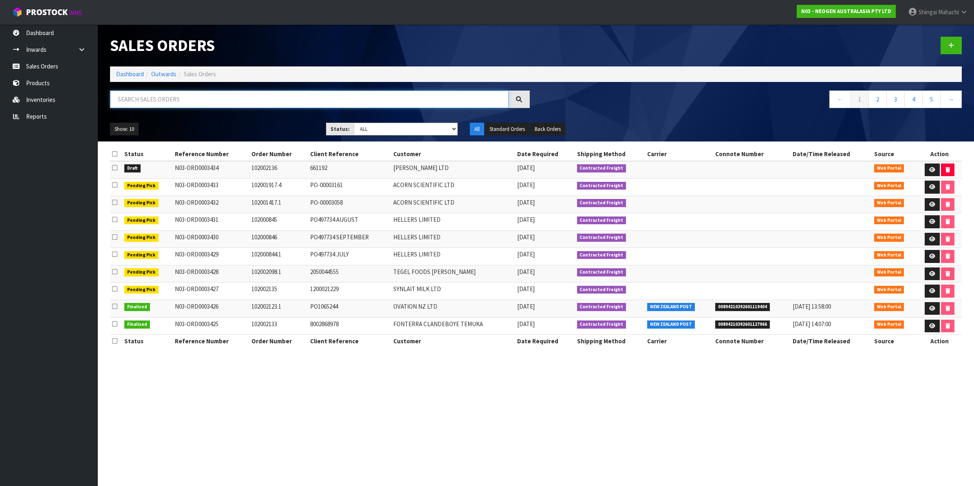
click at [173, 98] on input "text" at bounding box center [309, 100] width 399 height 18
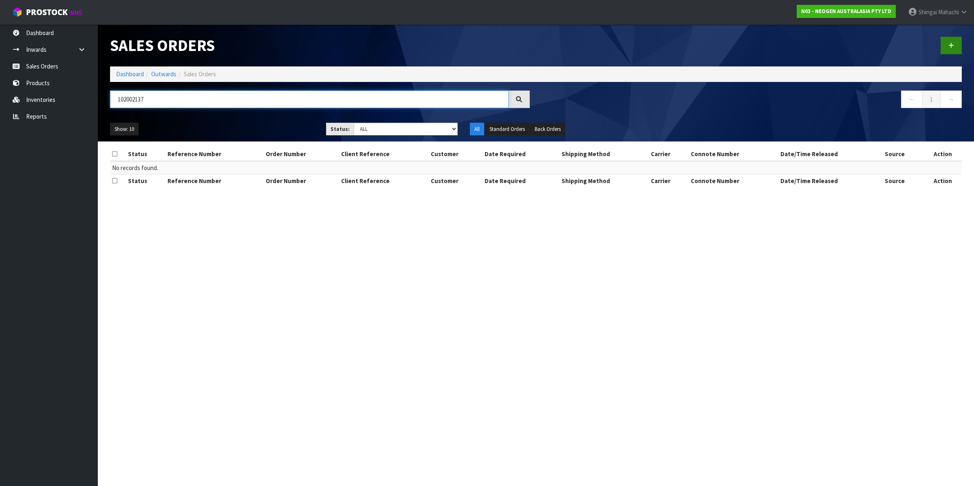
type input "102002137"
click at [954, 45] on icon at bounding box center [952, 45] width 6 height 6
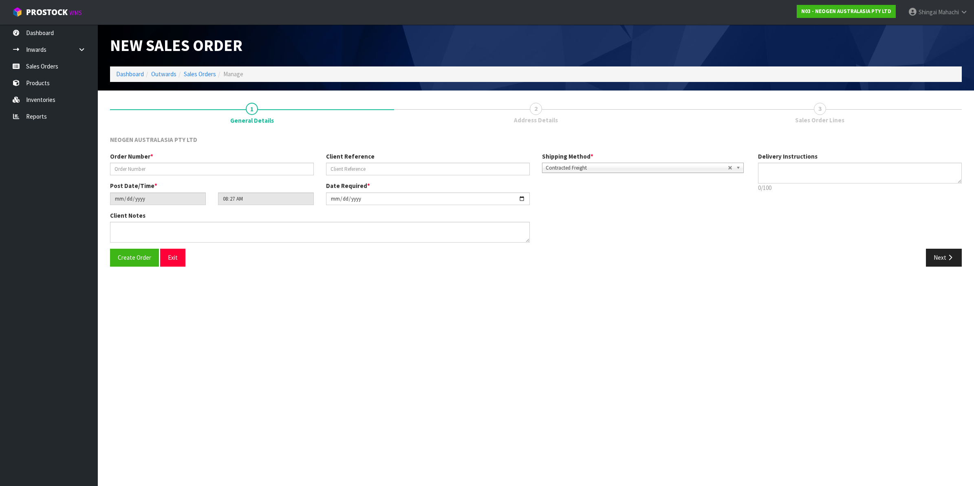
type textarea "CHILLED GOODS -OVERNIGHT"
click at [135, 170] on input "text" at bounding box center [212, 169] width 204 height 13
type input "102002137"
click at [356, 167] on input "text" at bounding box center [428, 169] width 204 height 13
paste input "6000154327"
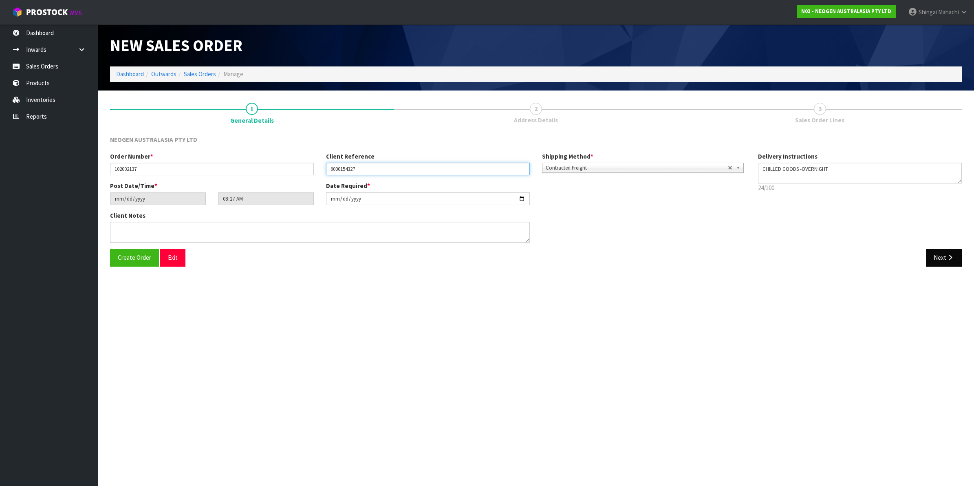
type input "6000154327"
click at [943, 255] on button "Next" at bounding box center [944, 258] width 36 height 18
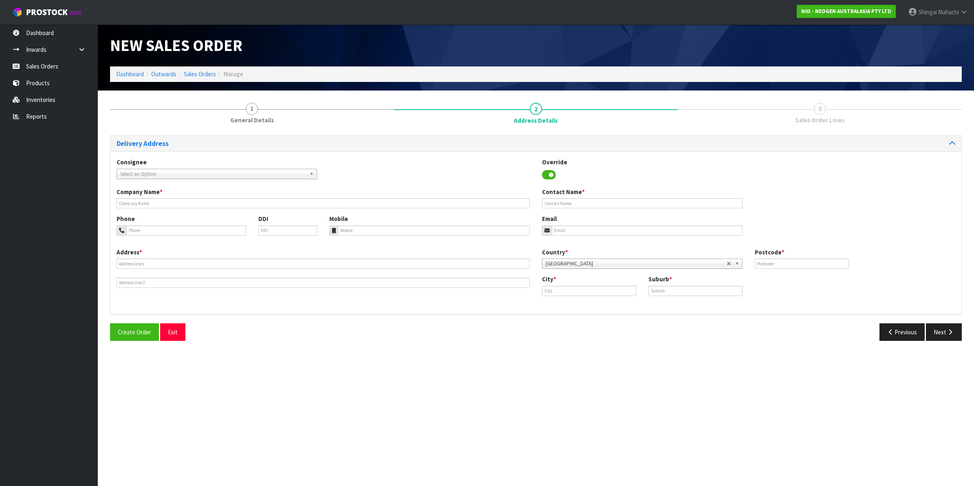
click at [155, 172] on span "Select an Option" at bounding box center [213, 174] width 186 height 10
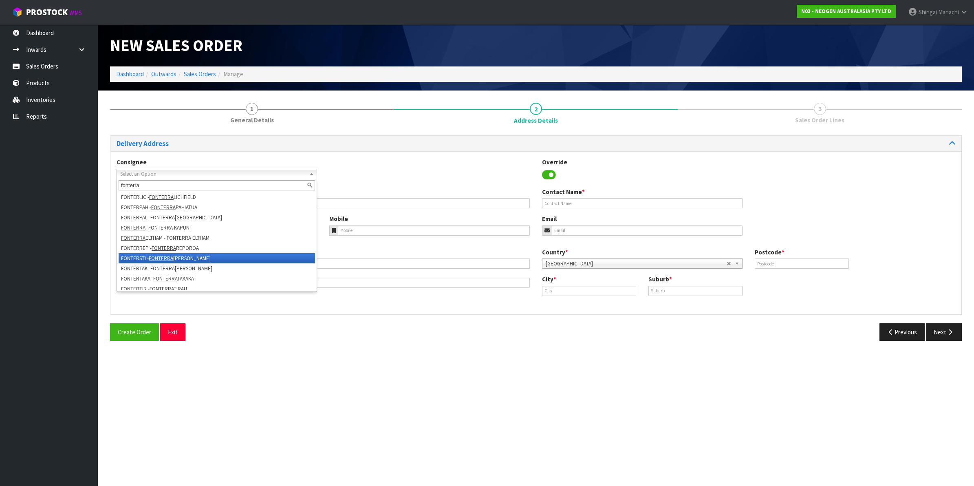
scroll to position [204, 0]
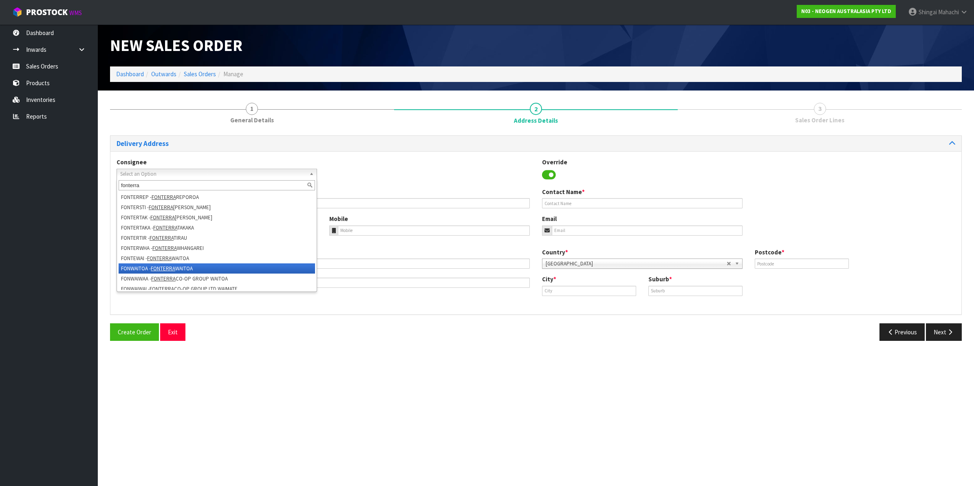
type input "fonterra"
click at [170, 265] on em "FONTERRA" at bounding box center [163, 268] width 24 height 7
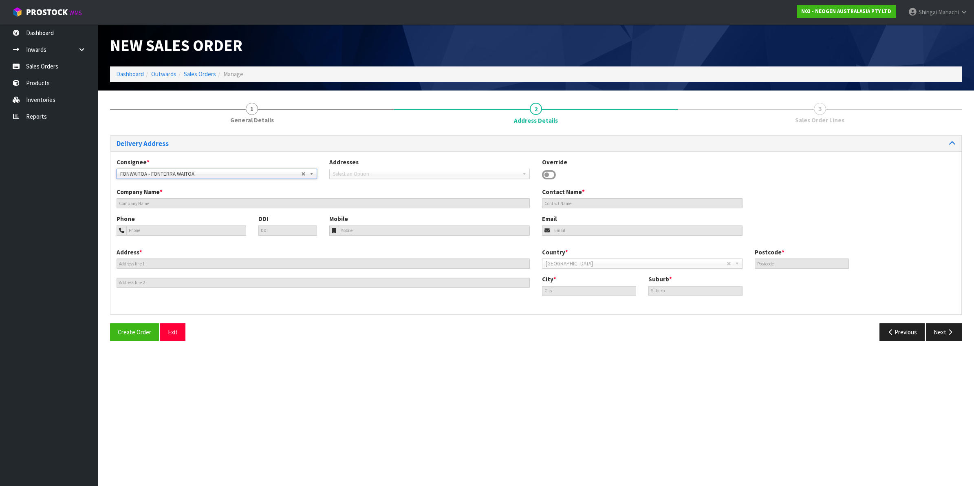
type input "FONTERRA WAITOA"
type input "CORNER NO. 1 ROAD & STATE HIGHWAY 26"
type input "3380"
type input "WAITOA"
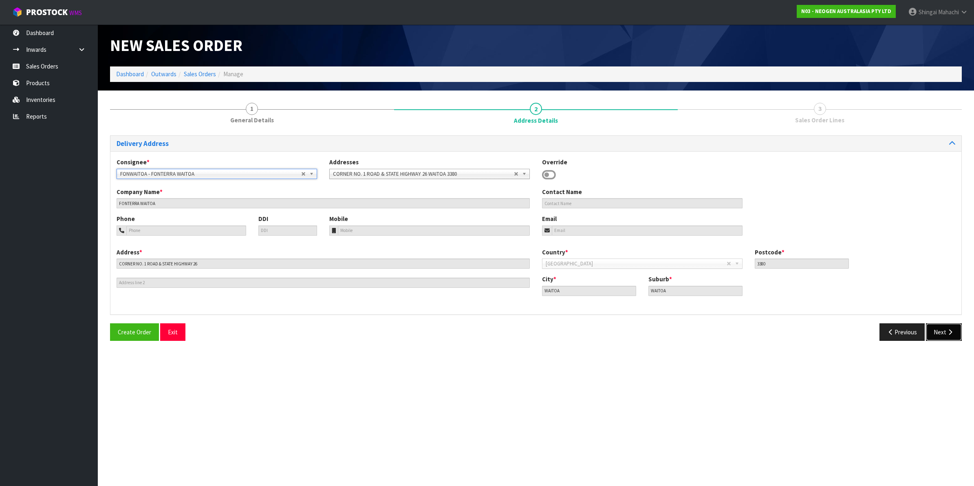
click at [941, 335] on button "Next" at bounding box center [944, 332] width 36 height 18
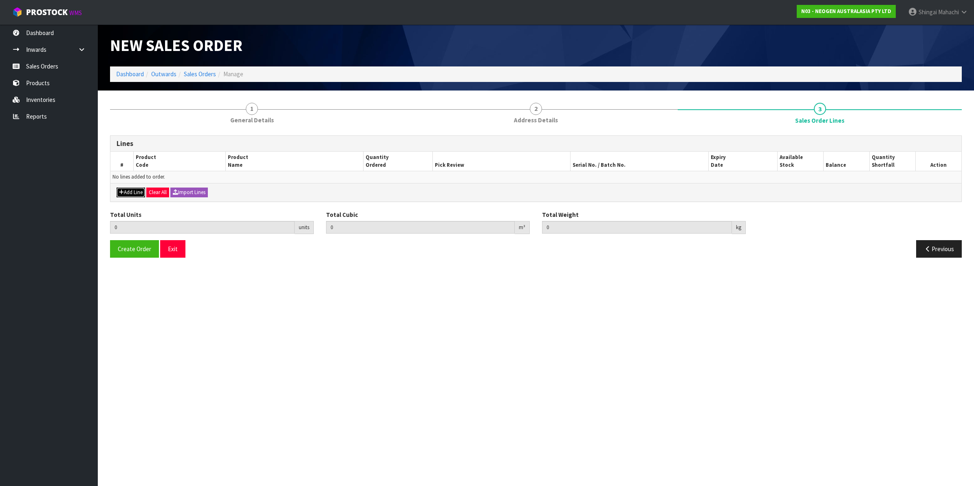
click at [136, 194] on button "Add Line" at bounding box center [131, 193] width 29 height 10
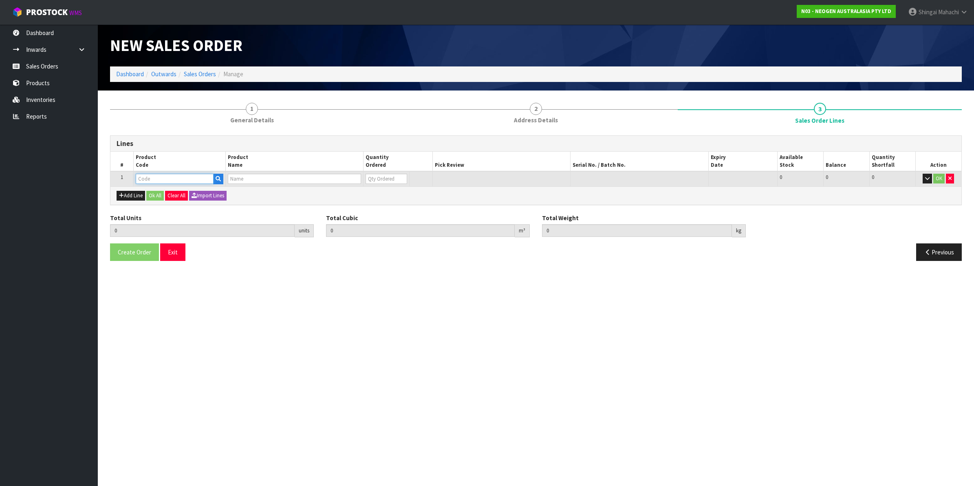
click at [151, 179] on input "text" at bounding box center [175, 179] width 78 height 10
paste input "700002022"
type input "700002022"
type input "0.000000"
type input "0.000"
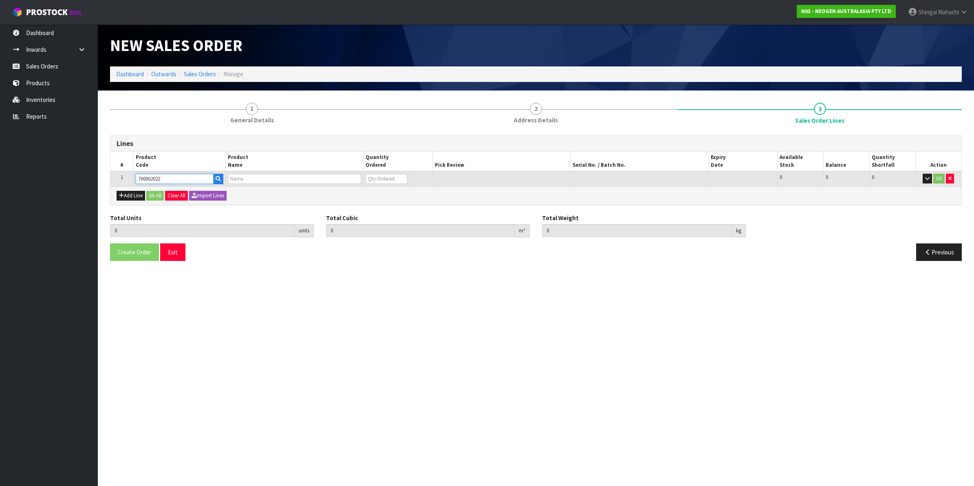
type input "7000034524 - 7000034524 3000DPQCOG MLS DAIRY SCREEN KIT"
type input "0"
type input "700002022"
click at [137, 191] on button "Add Line" at bounding box center [131, 196] width 29 height 10
type input "0"
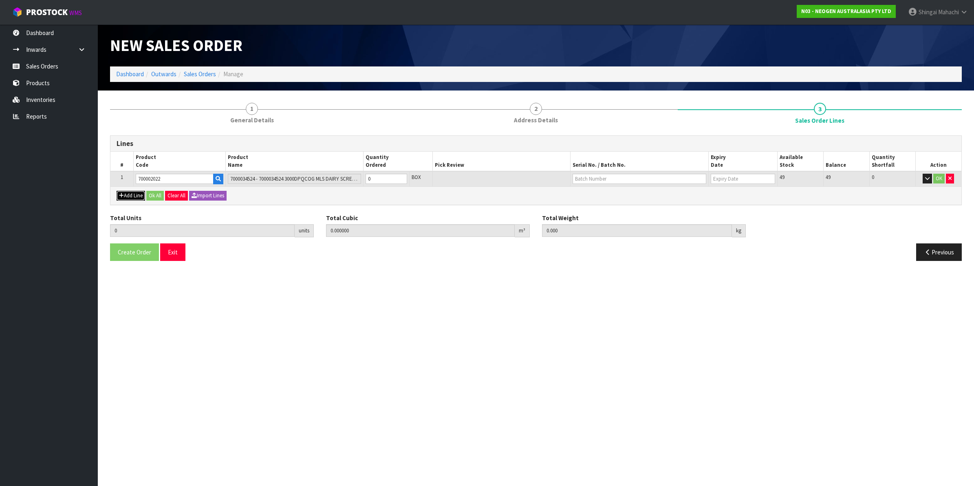
type input "0"
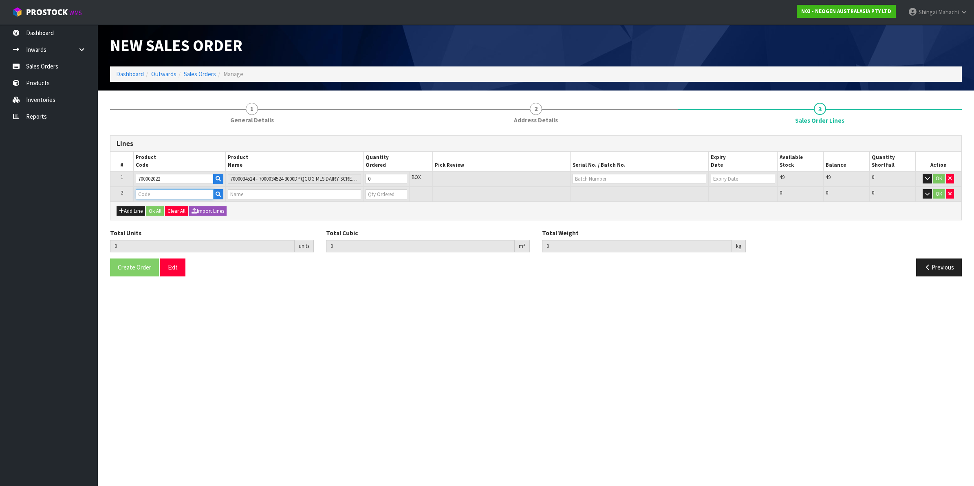
click at [143, 196] on input "text" at bounding box center [175, 194] width 78 height 10
paste input "700002027"
type input "700002027"
type input "0.000000"
type input "0.000"
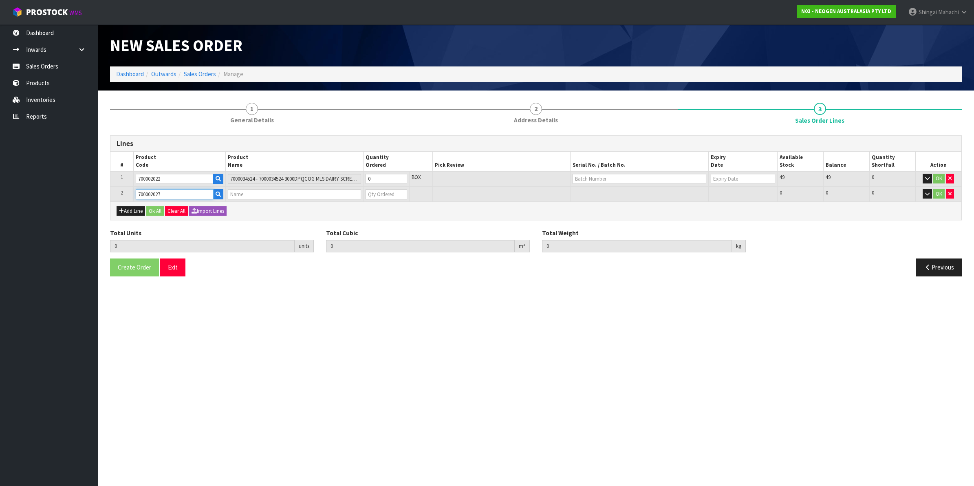
type input "7000042943 - 3007 MLS MICROWELL PLATE 50/CS"
type input "0"
type input "700002027"
click at [344, 178] on tr "1 700002022 7000034524 - 7000034524 3000DPQCOG MLS DAIRY SCREEN KIT 0 BOX 49 49…" at bounding box center [535, 178] width 851 height 15
type input "5"
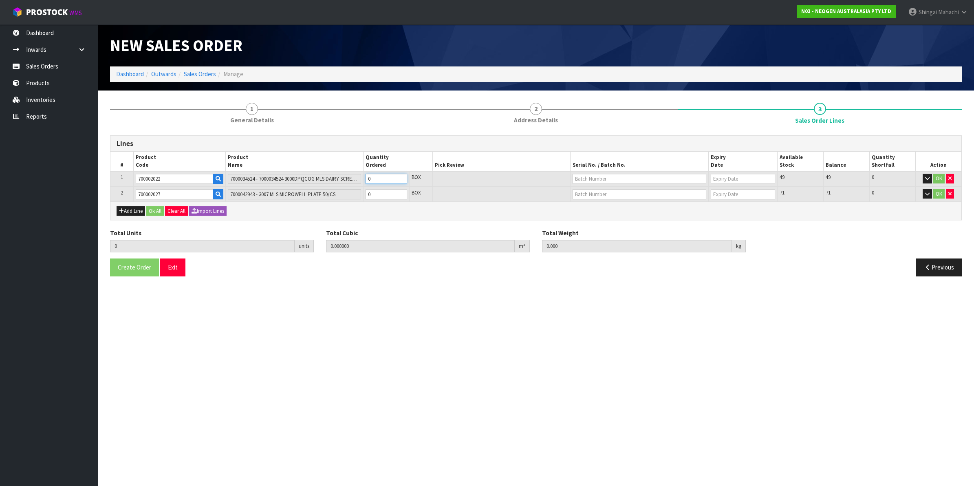
type input "0.12312"
type input "17.9"
type input "5"
click at [339, 194] on tr "2 700002027 7000042943 - 3007 MLS MICROWELL PLATE 50/CS 0 BOX 71 71 0 OK" at bounding box center [535, 194] width 851 height 15
type input "12"
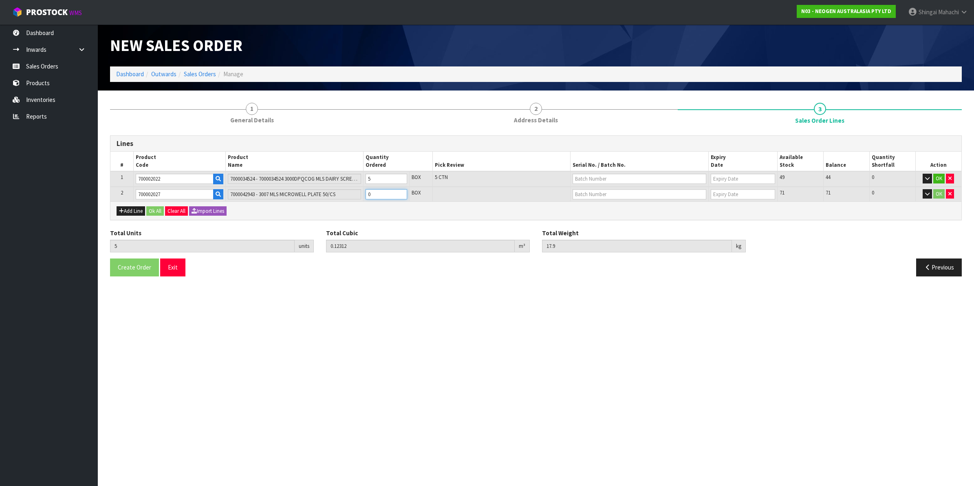
type input "0.33018"
type input "47.3"
type input "7"
click at [593, 178] on input "text" at bounding box center [640, 179] width 134 height 10
click at [610, 217] on link "3000026703" at bounding box center [605, 214] width 64 height 11
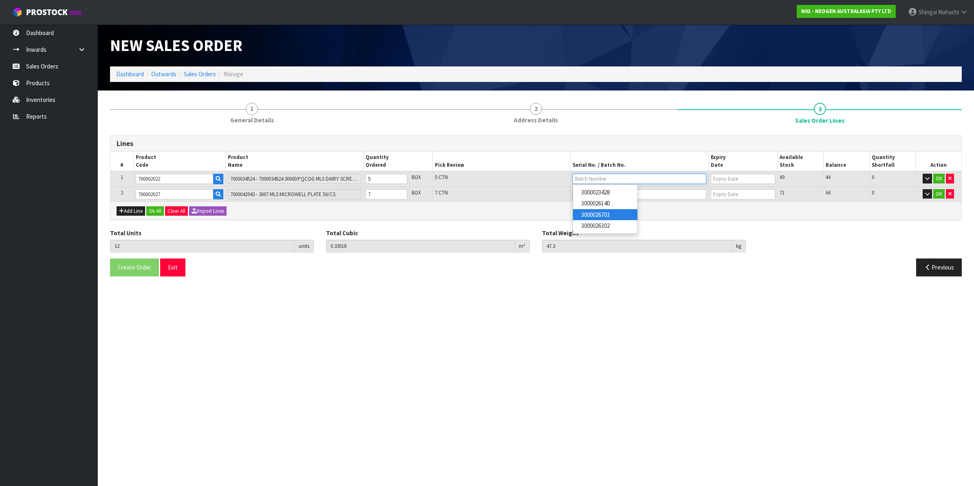
type input "3000026703"
type input "02/12/2025"
click at [596, 194] on input "text" at bounding box center [640, 194] width 134 height 10
click at [600, 210] on link "PC1009241A" at bounding box center [605, 207] width 64 height 11
type input "PC1009241A"
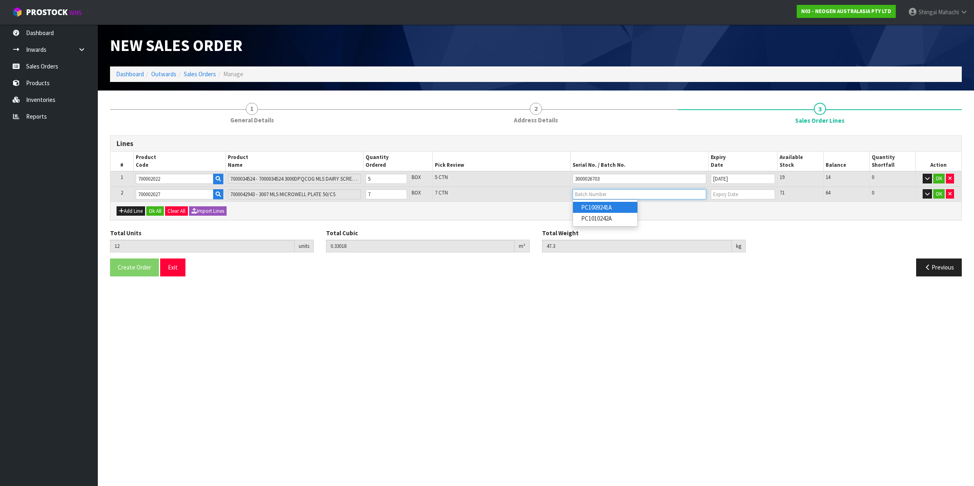
type input "09/10/2029"
click at [937, 194] on button "OK" at bounding box center [939, 194] width 11 height 10
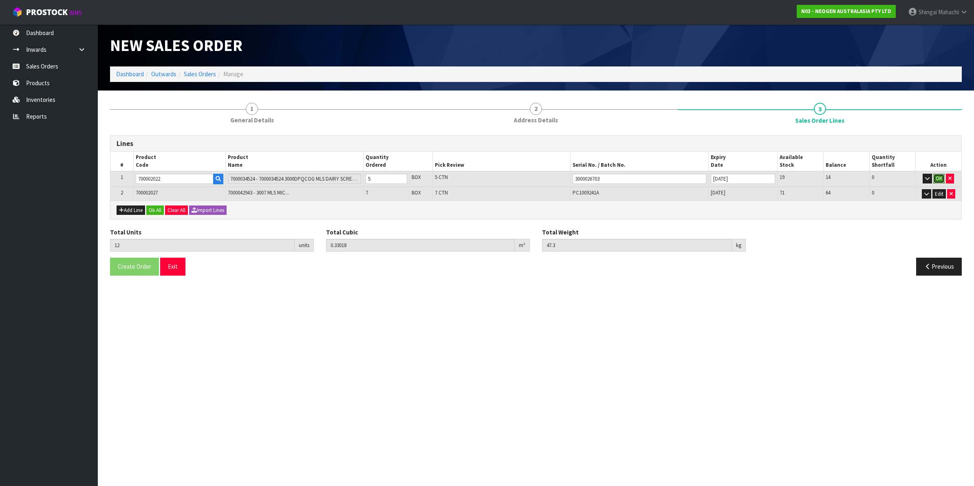
click at [941, 180] on button "OK" at bounding box center [939, 179] width 11 height 10
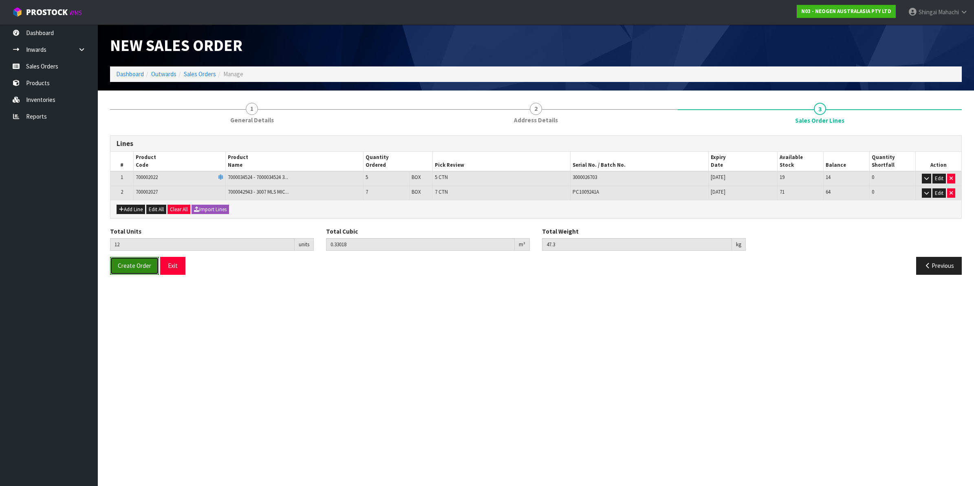
click at [138, 266] on span "Create Order" at bounding box center [134, 266] width 33 height 8
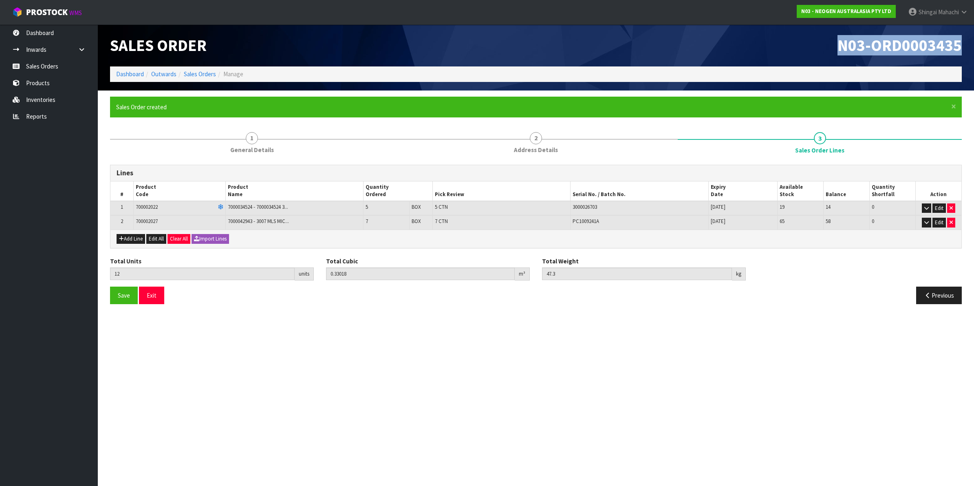
drag, startPoint x: 839, startPoint y: 47, endPoint x: 959, endPoint y: 43, distance: 120.8
click at [959, 43] on span "N03-ORD0003435" at bounding box center [900, 45] width 124 height 20
copy span "N03-ORD0003435"
click at [204, 76] on link "Sales Orders" at bounding box center [200, 74] width 32 height 8
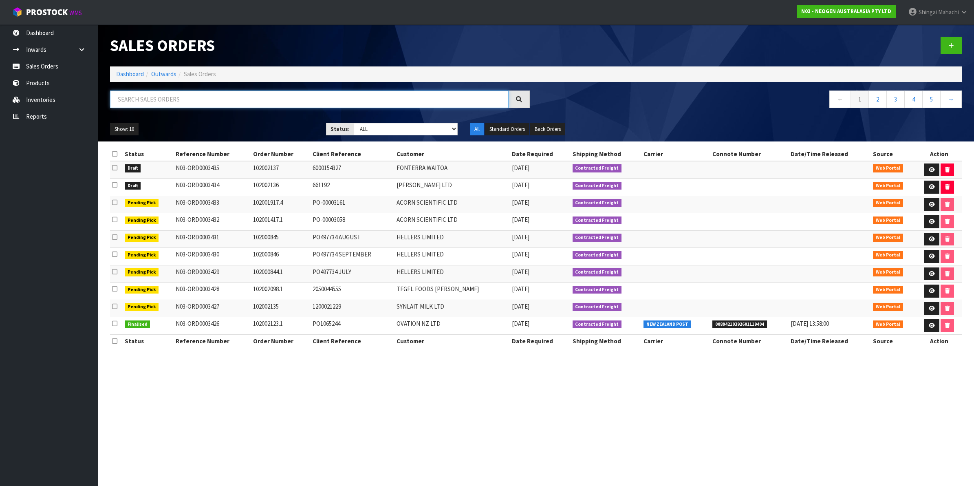
click at [152, 95] on input "text" at bounding box center [309, 100] width 399 height 18
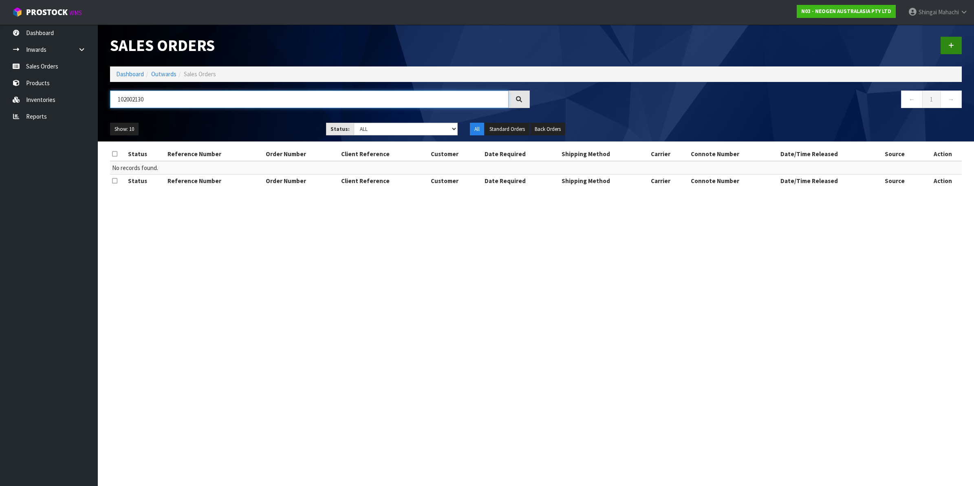
type input "102002130"
click at [951, 44] on icon at bounding box center [952, 45] width 6 height 6
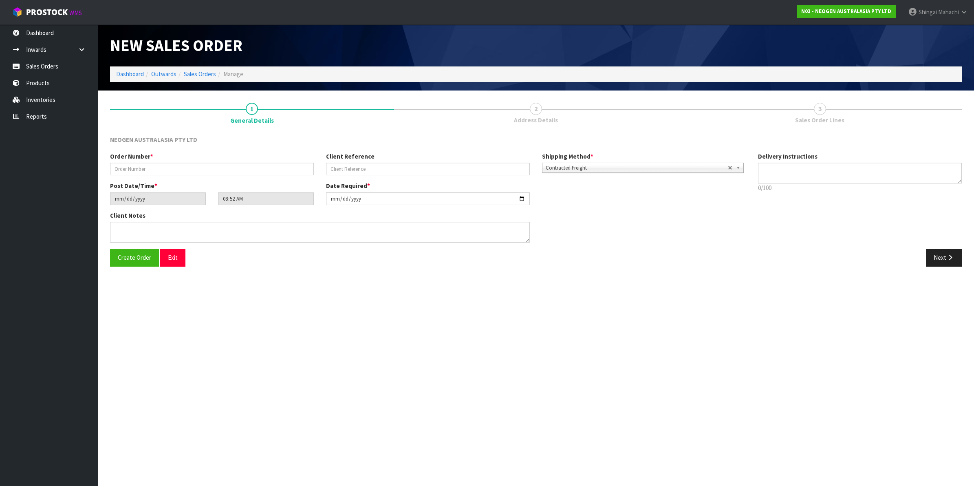
type textarea "CHILLED GOODS -OVERNIGHT"
click at [132, 164] on input "text" at bounding box center [212, 169] width 204 height 13
click at [123, 168] on input "101200" at bounding box center [212, 169] width 204 height 13
click at [133, 168] on input "10200" at bounding box center [212, 169] width 204 height 13
type input "102002130"
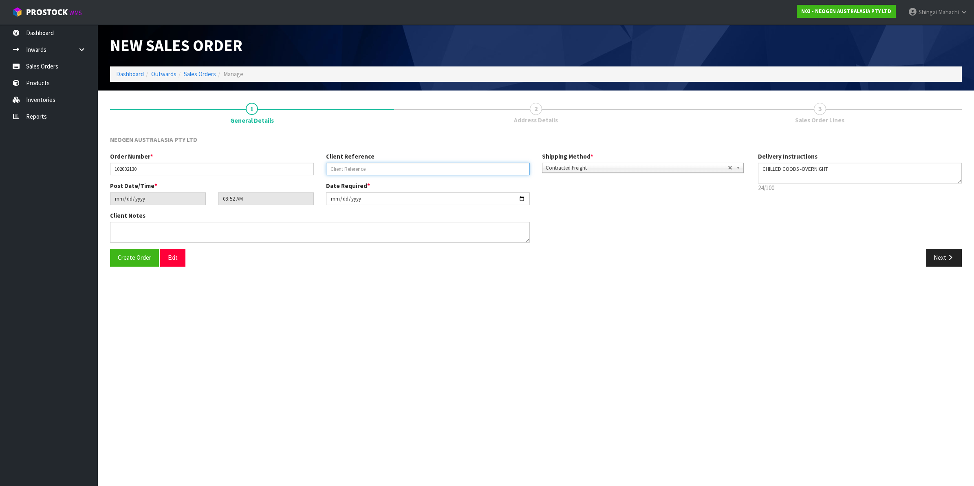
click at [348, 170] on input "text" at bounding box center [428, 169] width 204 height 13
paste input "8002868700"
type input "8002868700"
click at [950, 256] on icon "button" at bounding box center [951, 257] width 8 height 6
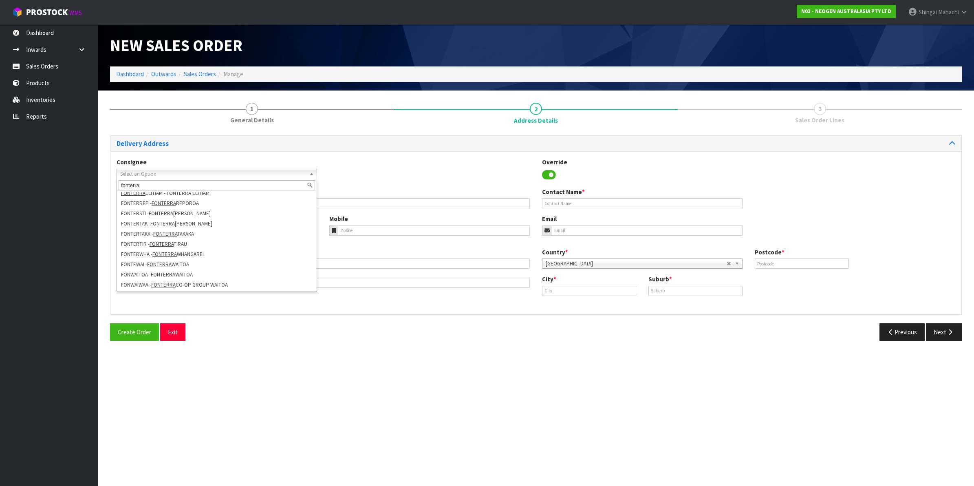
scroll to position [208, 0]
type input "fonterra"
click at [237, 280] on li "FONWAIWAI - FONTERRA CO-OP GROUP LTD WAIMATE" at bounding box center [217, 285] width 197 height 10
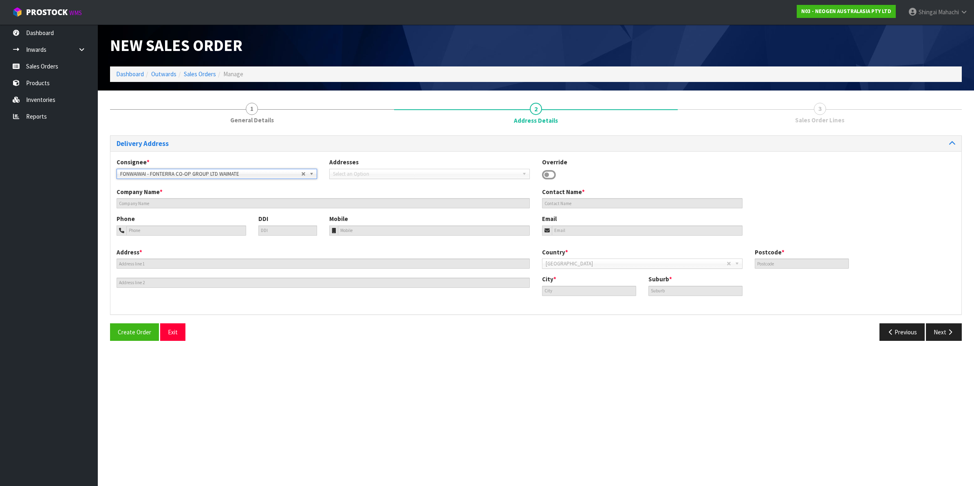
type input "FONTERRA CO-OP GROUP LTD WAIMATE"
type input "12 PACKERS ROAD"
type input "7980"
type input "WAIMATE"
type input "STUDHOLME RD10"
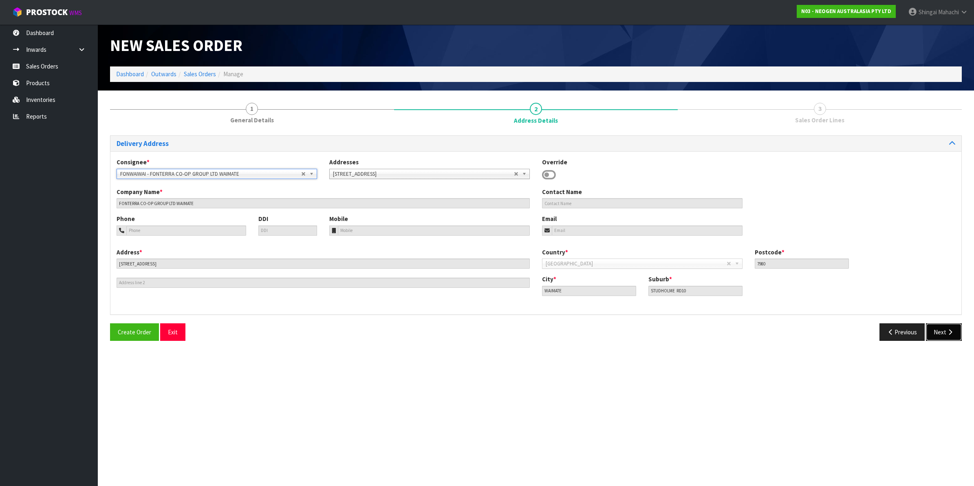
click at [943, 332] on button "Next" at bounding box center [944, 332] width 36 height 18
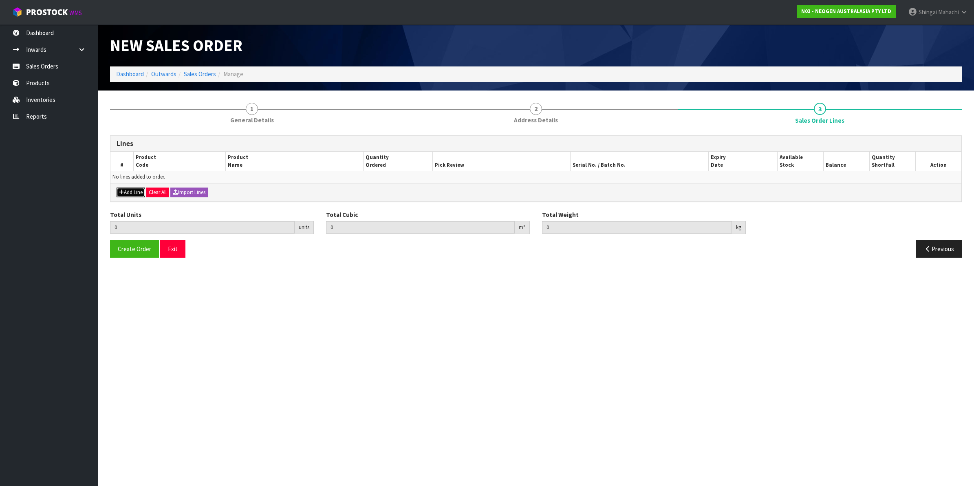
click at [125, 192] on button "Add Line" at bounding box center [131, 193] width 29 height 10
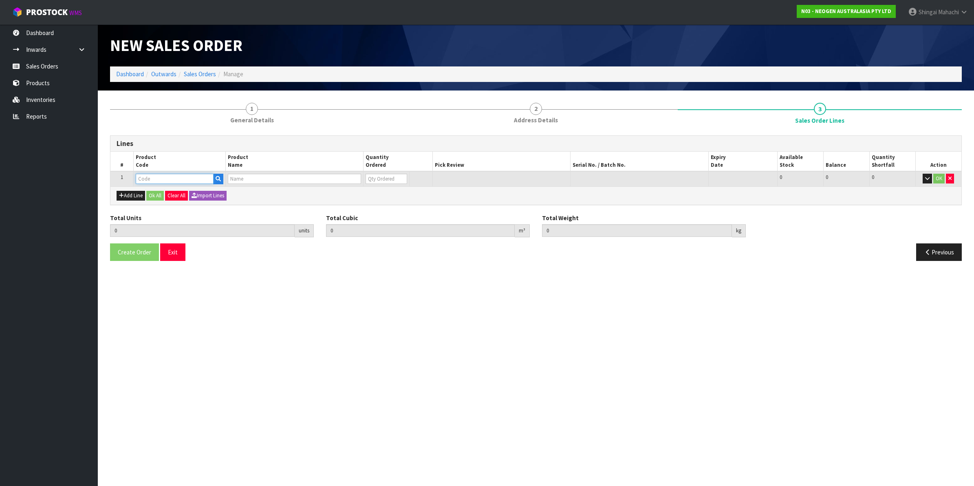
click at [144, 177] on input "text" at bounding box center [175, 179] width 78 height 10
click at [174, 178] on input "text" at bounding box center [175, 179] width 78 height 10
paste input "700002100"
type input "700002100"
type input "0.000000"
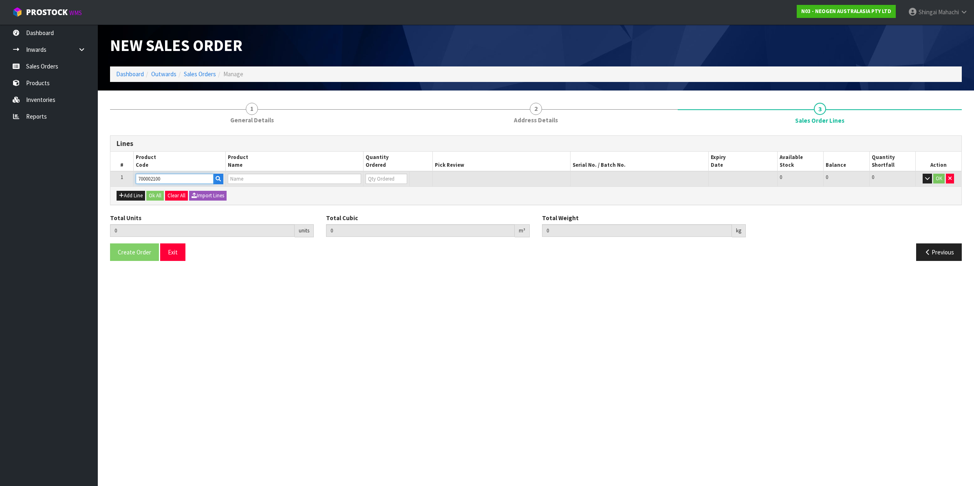
type input "0.000"
type input "7100002659 - AQT200 WATER - TOTAL ATP TEST, 100/CS"
type input "0"
type input "700002100"
click at [127, 197] on button "Add Line" at bounding box center [131, 196] width 29 height 10
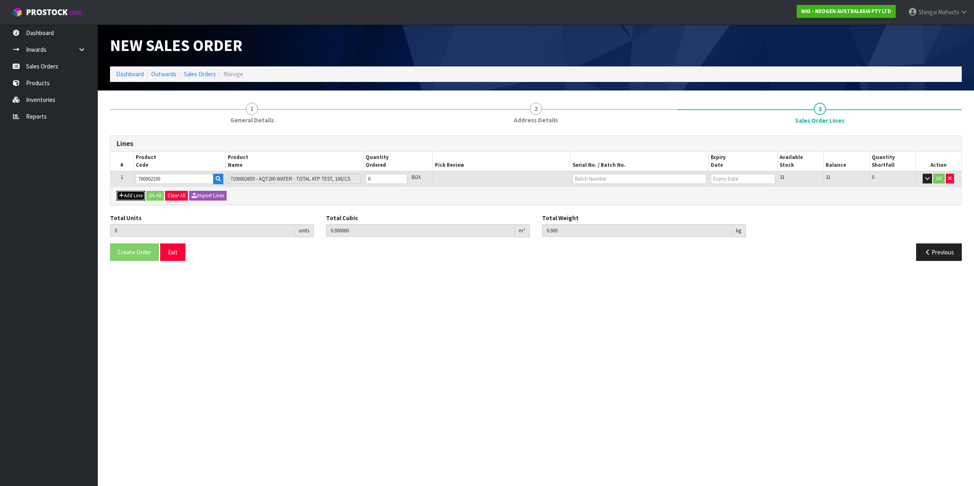
type input "0"
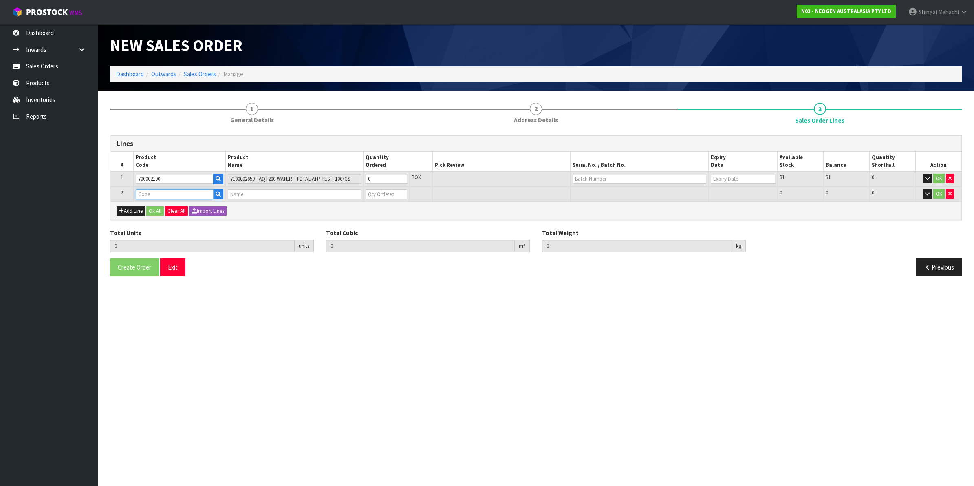
click at [161, 192] on input "text" at bounding box center [175, 194] width 78 height 10
paste input "700002207"
type input "700002207"
type input "0.000000"
type input "0.000"
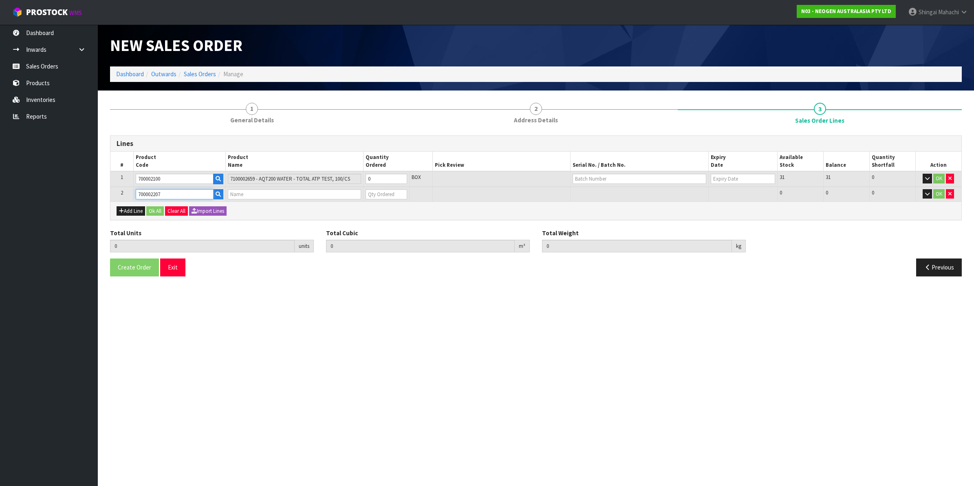
type input "7100067519 - UXL100 CLEAN-TRACE SURF ATP 100EA/PK"
type input "0"
type input "700002207"
drag, startPoint x: 376, startPoint y: 179, endPoint x: 325, endPoint y: 185, distance: 51.6
click at [325, 185] on tr "1 700002100 7100002659 - AQT200 WATER - TOTAL ATP TEST, 100/CS 0 BOX 31 31 0 OK" at bounding box center [535, 178] width 851 height 15
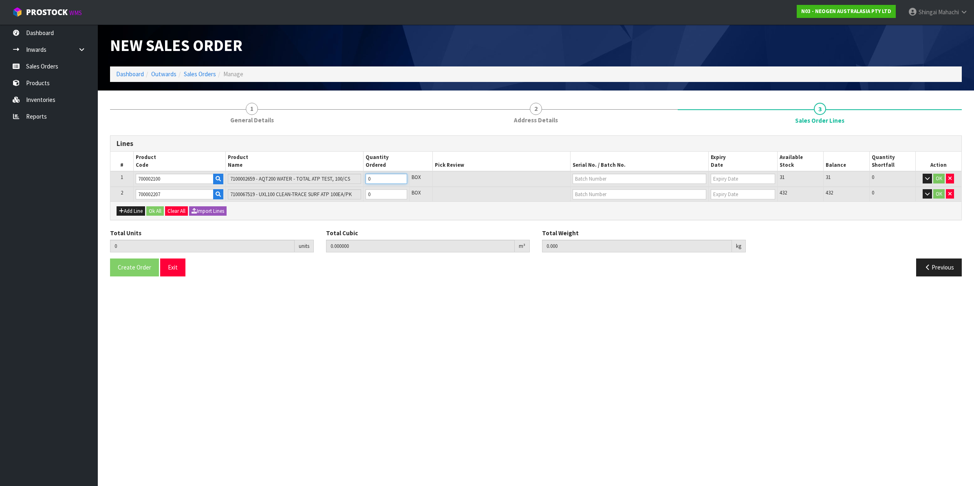
type input "3"
type input "0.01512"
type input "3"
click at [325, 192] on tr "2 700002207 7100067519 - UXL100 CLEAN-TRACE SURF ATP 100EA/PK 0 BOX 432 432 0 OK" at bounding box center [535, 194] width 851 height 15
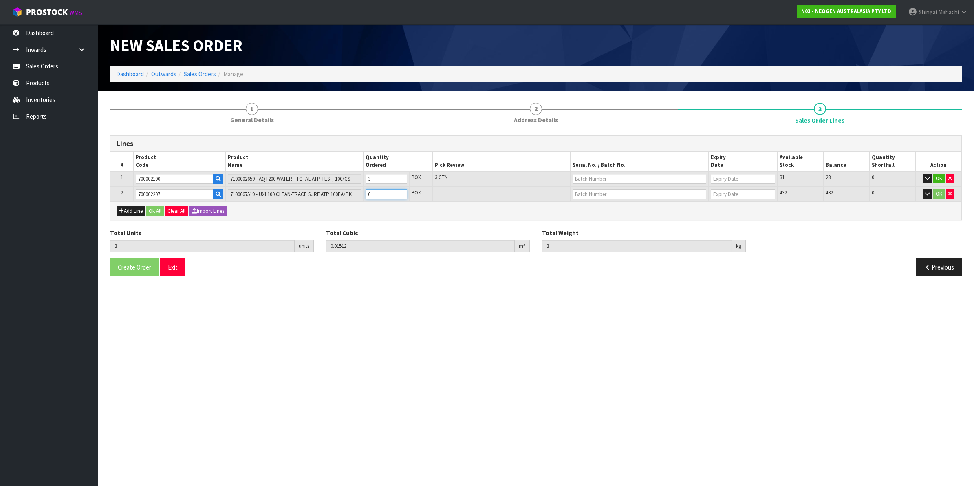
type input "6"
type input "0.034608"
type input "5.88"
type input "3"
drag, startPoint x: 583, startPoint y: 179, endPoint x: 794, endPoint y: 362, distance: 279.8
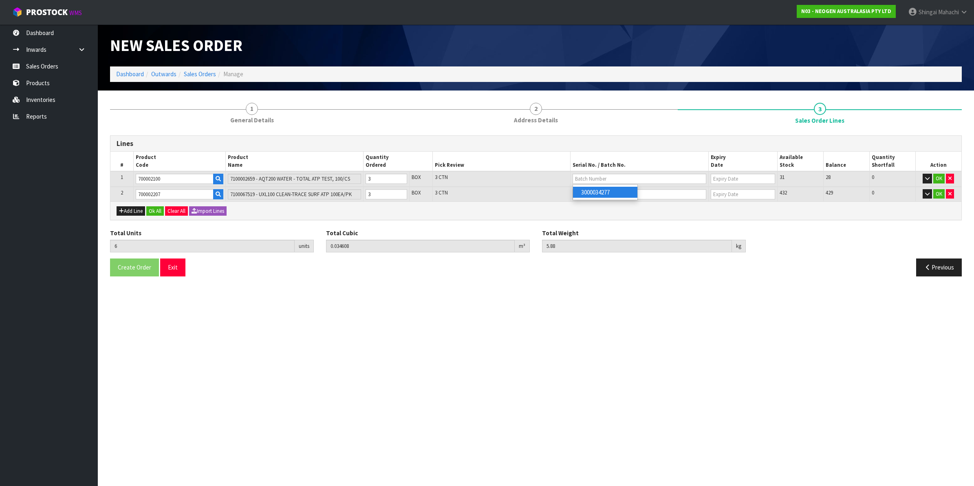
click at [794, 362] on section "New Sales Order Dashboard Outwards Sales Orders Manage New Sales Order Dashboar…" at bounding box center [487, 243] width 974 height 486
click at [601, 178] on input "text" at bounding box center [640, 179] width 134 height 10
click at [608, 194] on link "3000034277" at bounding box center [605, 192] width 64 height 11
type input "3000034277"
type input "09/06/2026"
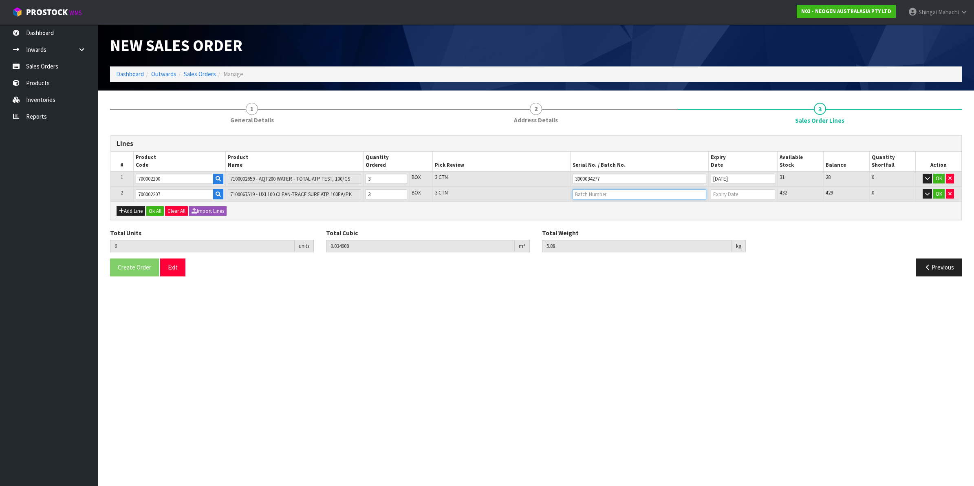
click at [580, 191] on input "text" at bounding box center [640, 194] width 134 height 10
click at [616, 205] on link "3000031847" at bounding box center [605, 207] width 64 height 11
type input "3000031847"
type input "[DATE]"
click at [937, 178] on button "OK" at bounding box center [939, 179] width 11 height 10
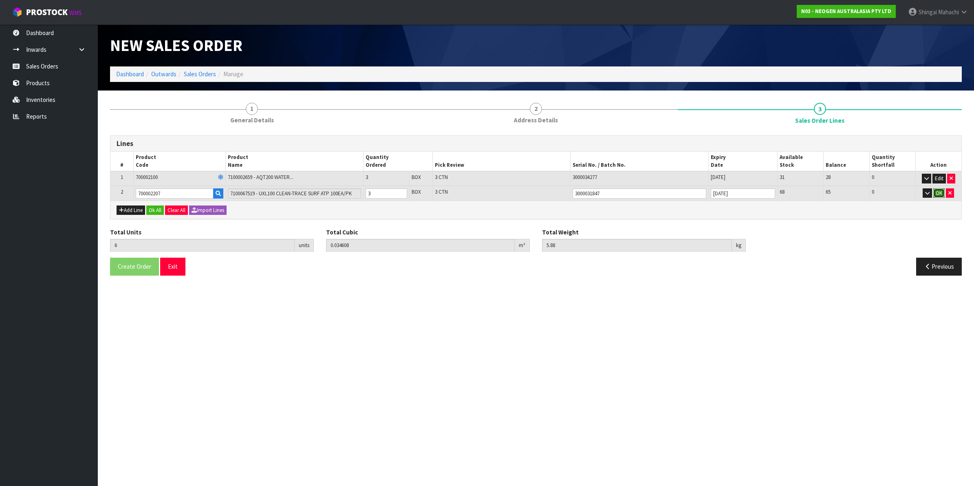
click at [939, 194] on button "OK" at bounding box center [939, 193] width 11 height 10
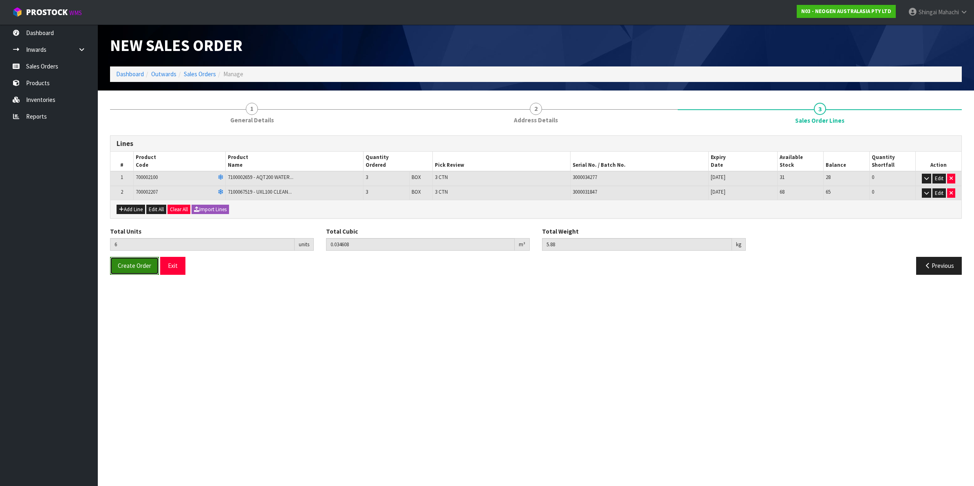
click at [137, 270] on button "Create Order" at bounding box center [134, 266] width 49 height 18
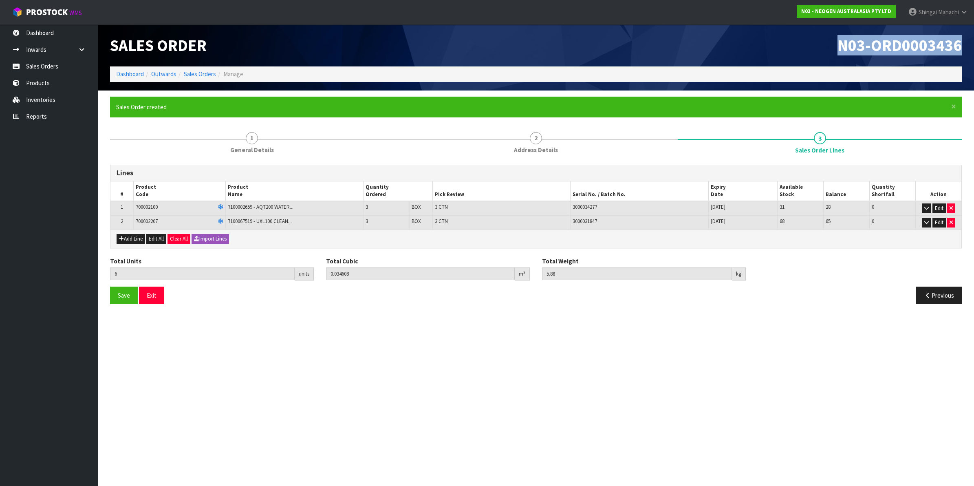
drag, startPoint x: 837, startPoint y: 48, endPoint x: 965, endPoint y: 42, distance: 128.2
click at [965, 42] on div "N03-ORD0003436" at bounding box center [752, 45] width 432 height 42
copy span "N03-ORD0003436"
click at [643, 44] on h1 "N03-ORD0003436" at bounding box center [752, 46] width 420 height 18
click at [39, 66] on link "Sales Orders" at bounding box center [49, 66] width 98 height 17
